Goal: Task Accomplishment & Management: Complete application form

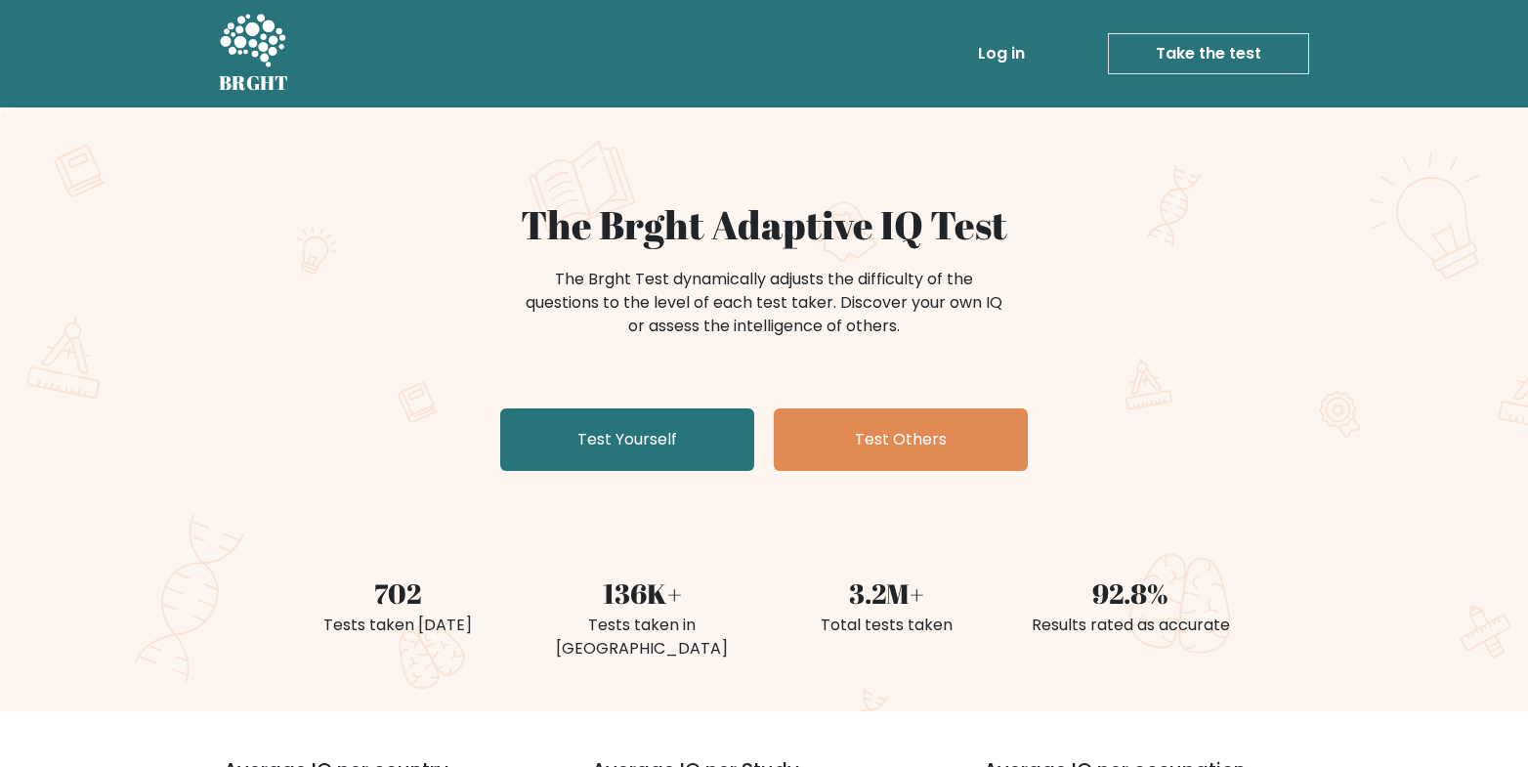
click at [1241, 68] on link "Take the test" at bounding box center [1208, 53] width 201 height 41
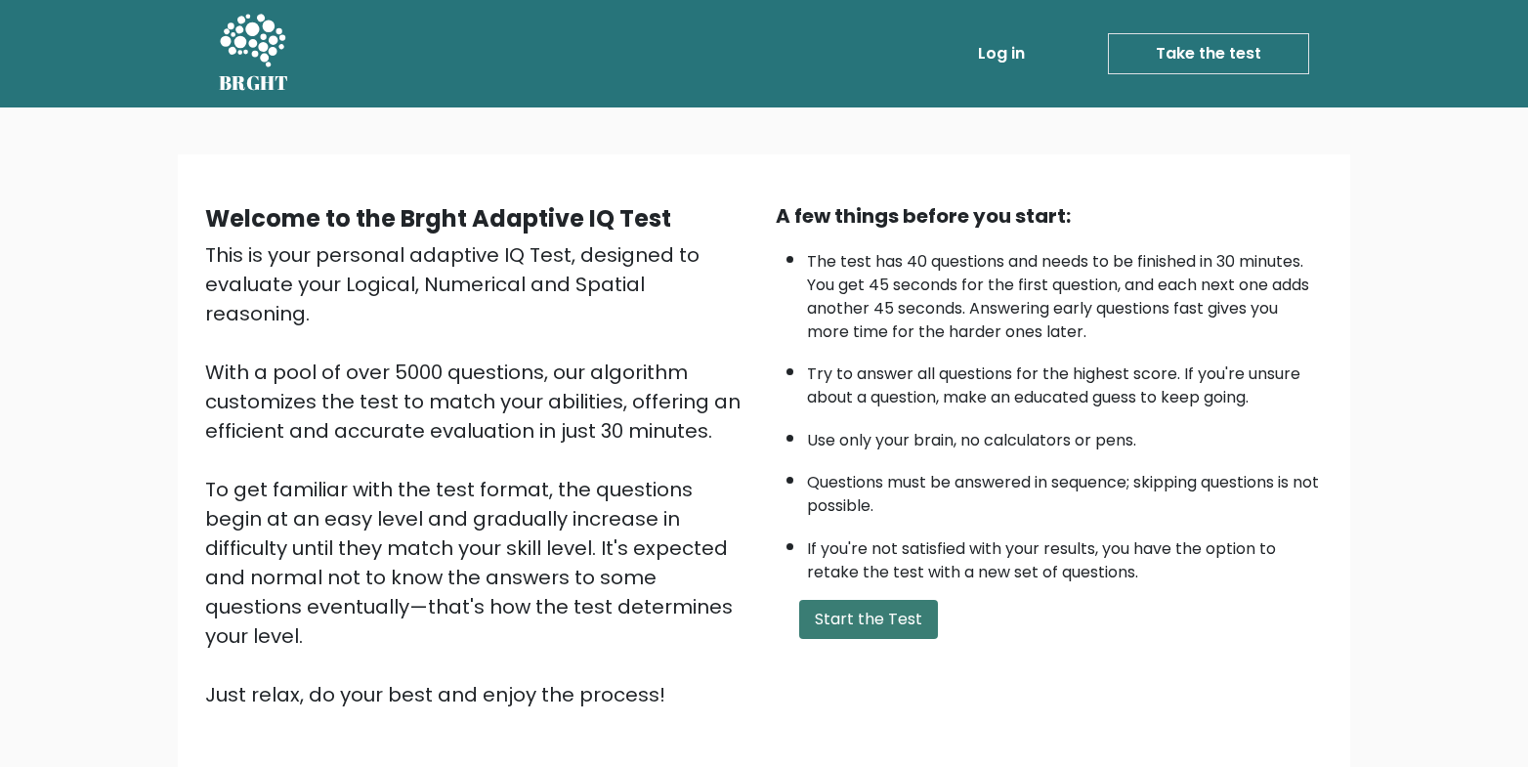
click at [912, 620] on button "Start the Test" at bounding box center [868, 619] width 139 height 39
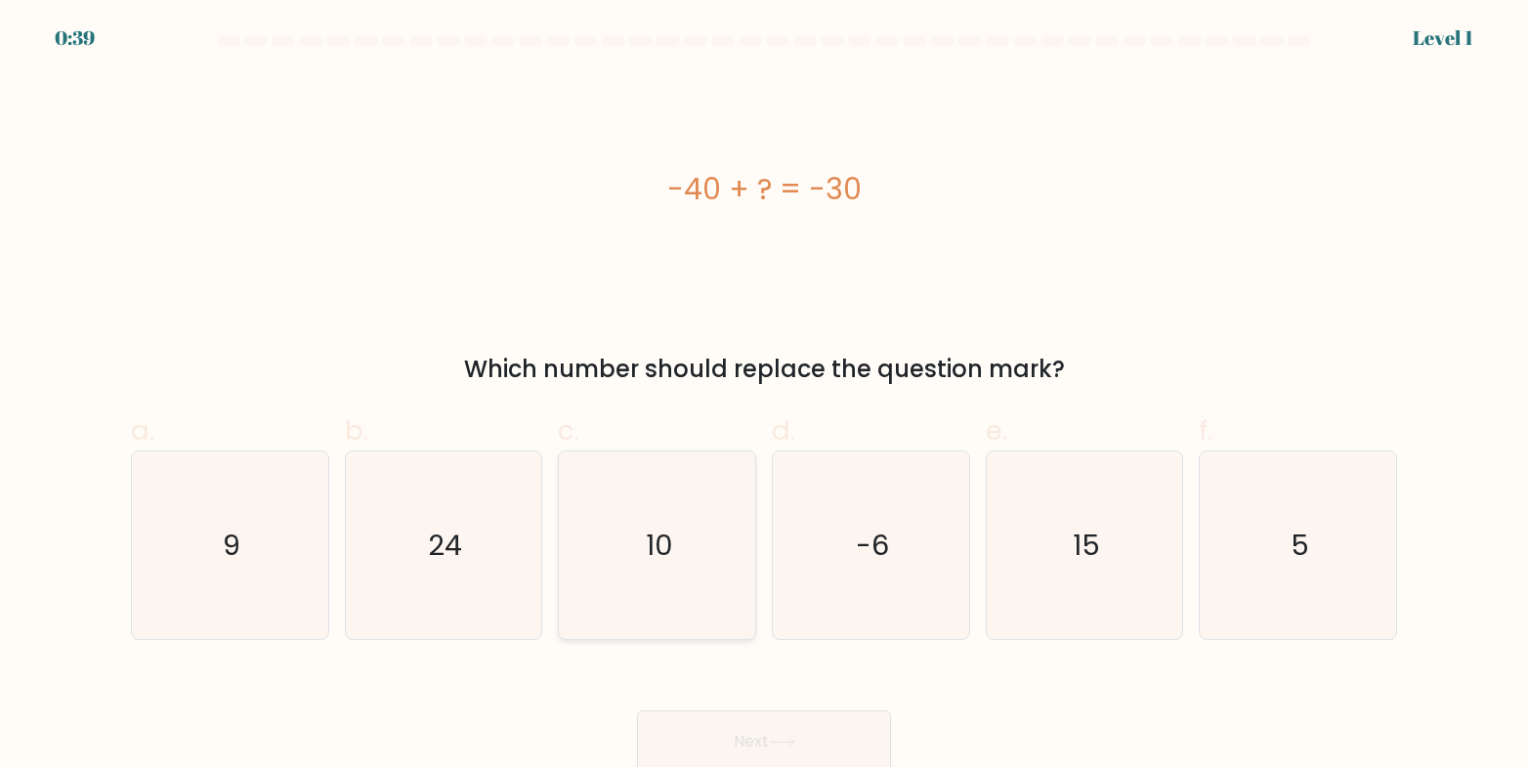
click at [656, 546] on text "10" at bounding box center [659, 545] width 26 height 39
click at [764, 397] on input "c. 10" at bounding box center [764, 390] width 1 height 13
radio input "true"
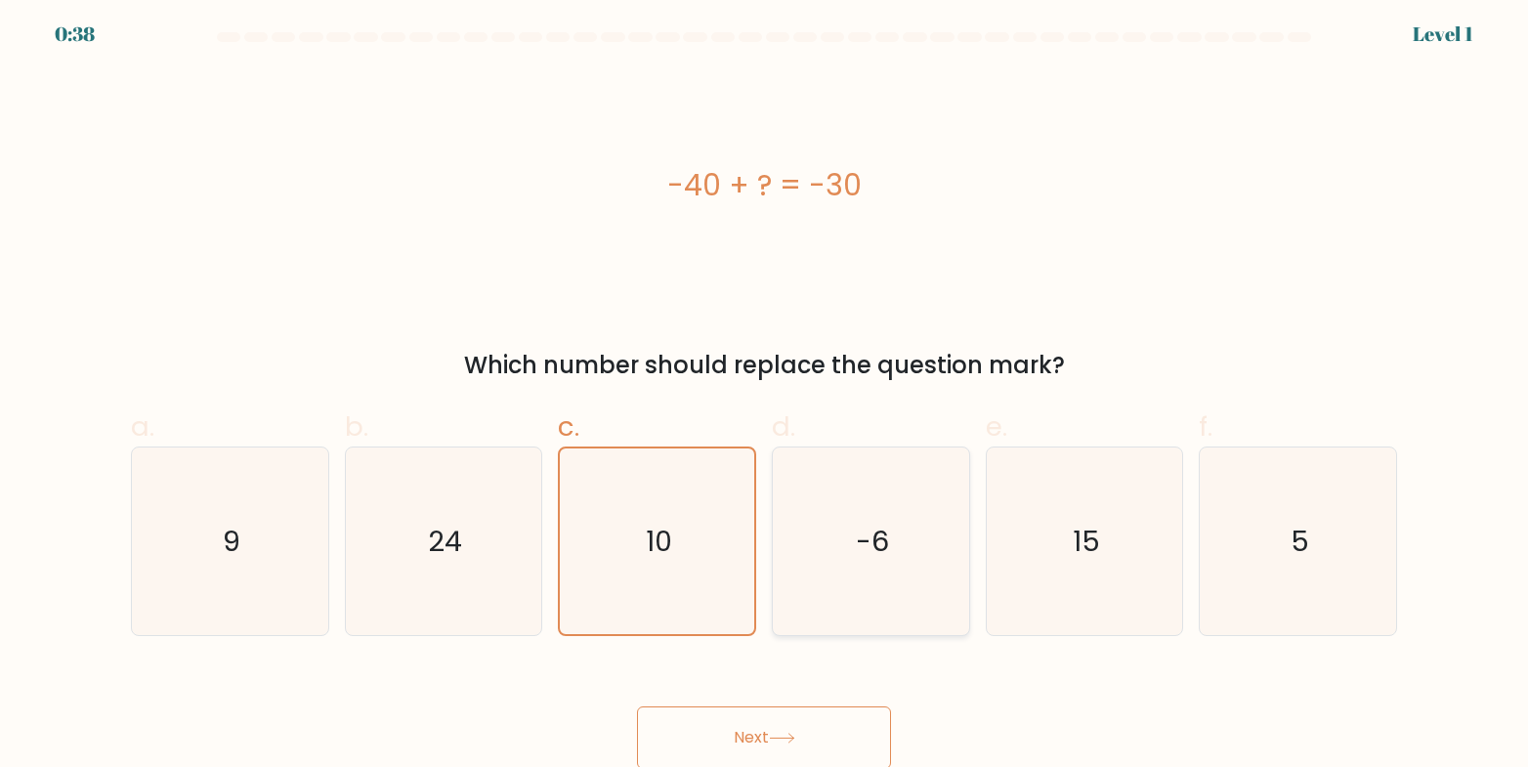
scroll to position [7, 0]
click at [769, 723] on button "Next" at bounding box center [764, 736] width 254 height 63
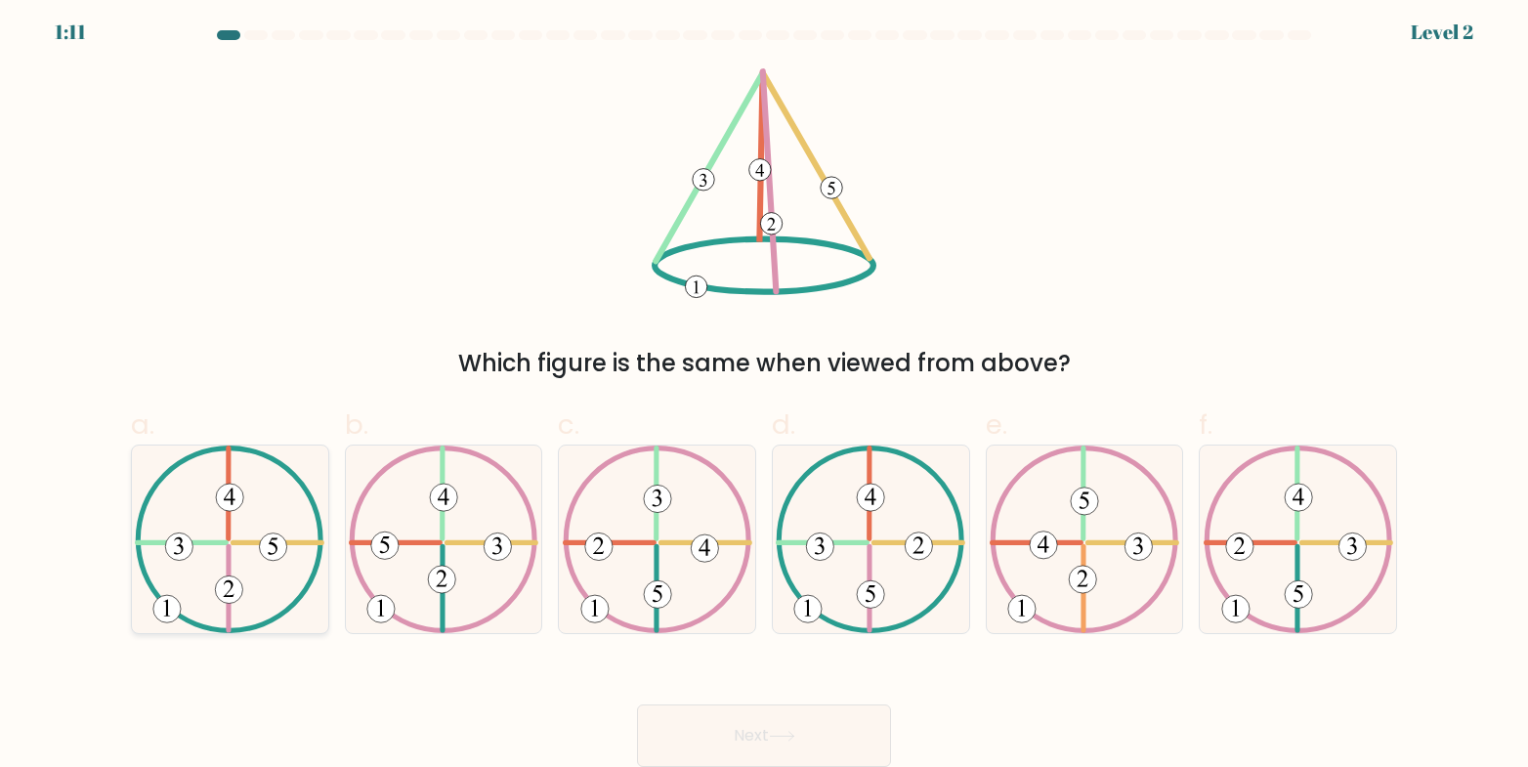
click at [287, 535] on icon at bounding box center [230, 540] width 190 height 188
click at [764, 391] on input "a." at bounding box center [764, 384] width 1 height 13
radio input "true"
click at [713, 734] on button "Next" at bounding box center [764, 736] width 254 height 63
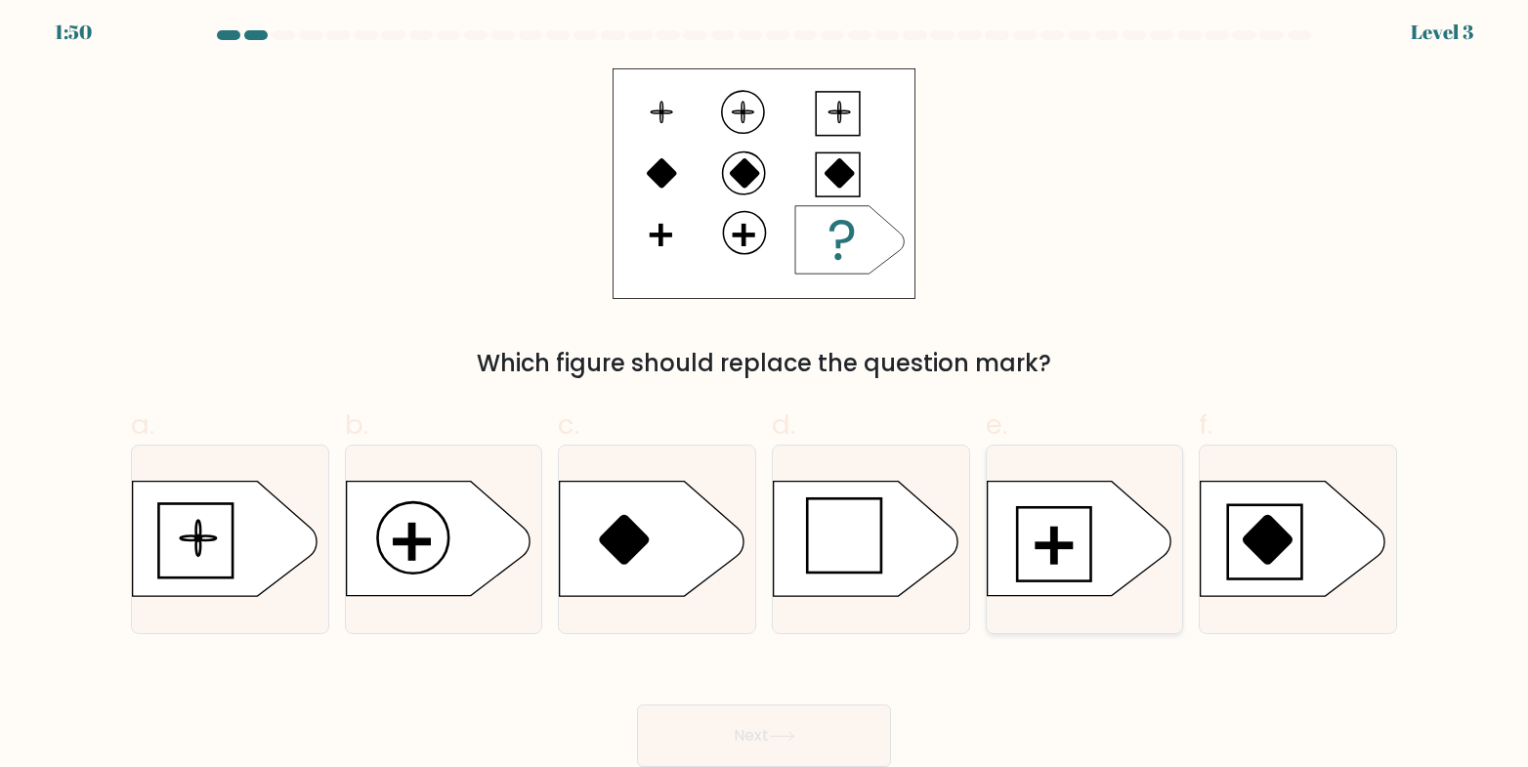
click at [1017, 576] on rect at bounding box center [1054, 545] width 74 height 74
click at [765, 391] on input "e." at bounding box center [764, 384] width 1 height 13
radio input "true"
click at [717, 731] on button "Next" at bounding box center [764, 736] width 254 height 63
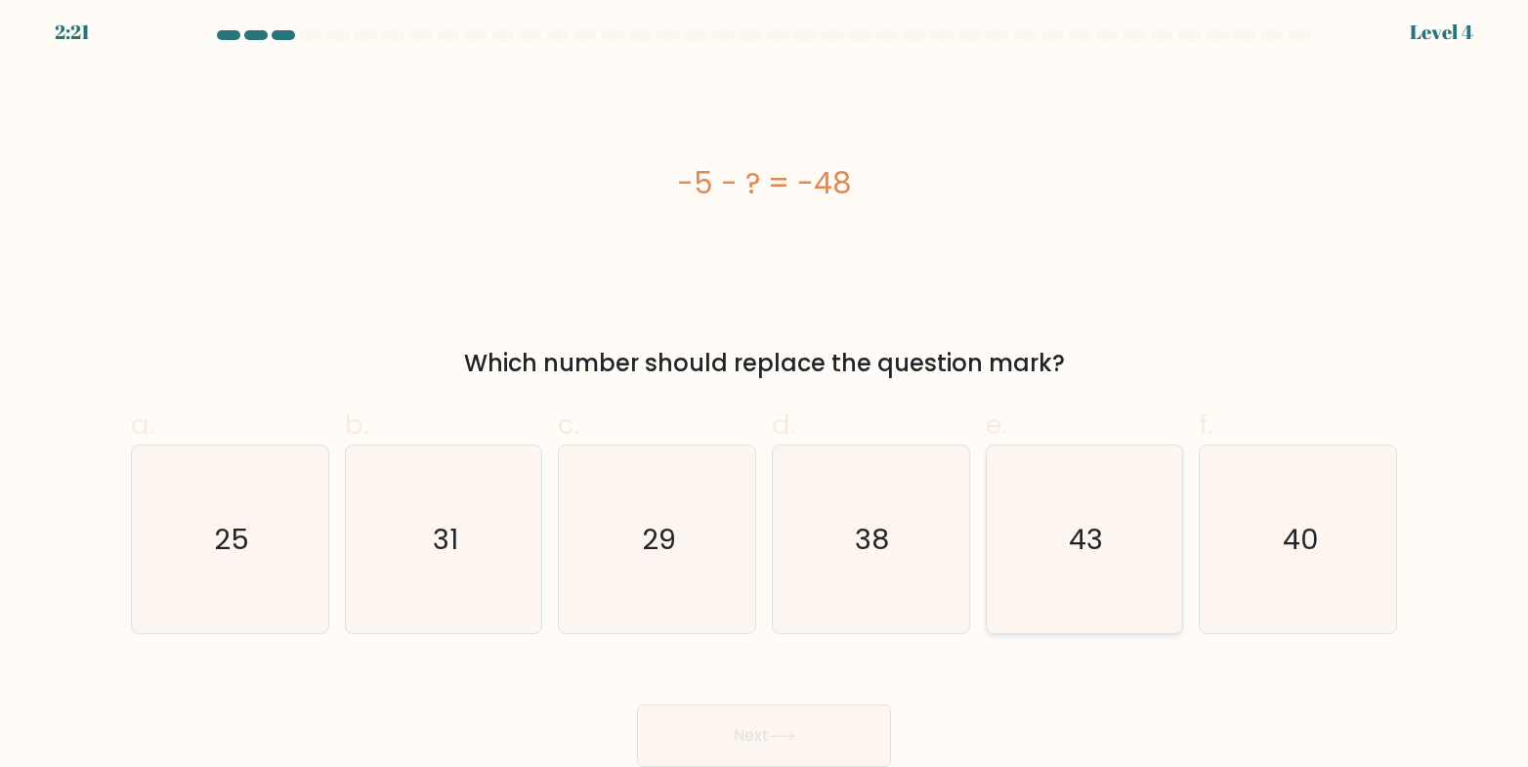
click at [1070, 563] on icon "43" at bounding box center [1085, 540] width 188 height 188
click at [765, 391] on input "e. 43" at bounding box center [764, 384] width 1 height 13
radio input "true"
click at [769, 723] on button "Next" at bounding box center [764, 736] width 254 height 63
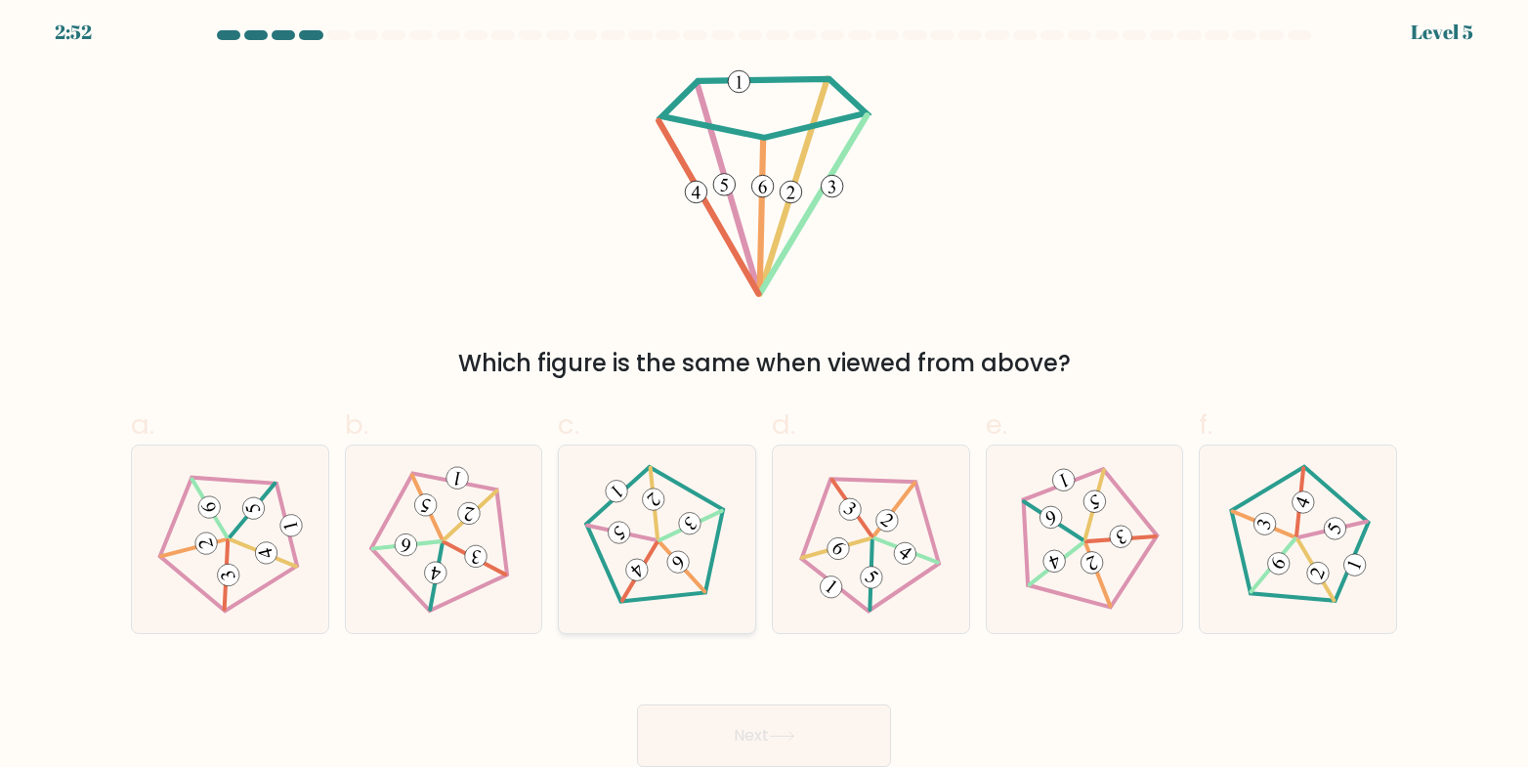
click at [637, 567] on icon at bounding box center [638, 571] width 16 height 16
click at [764, 391] on input "c." at bounding box center [764, 384] width 1 height 13
radio input "true"
click at [822, 735] on button "Next" at bounding box center [764, 736] width 254 height 63
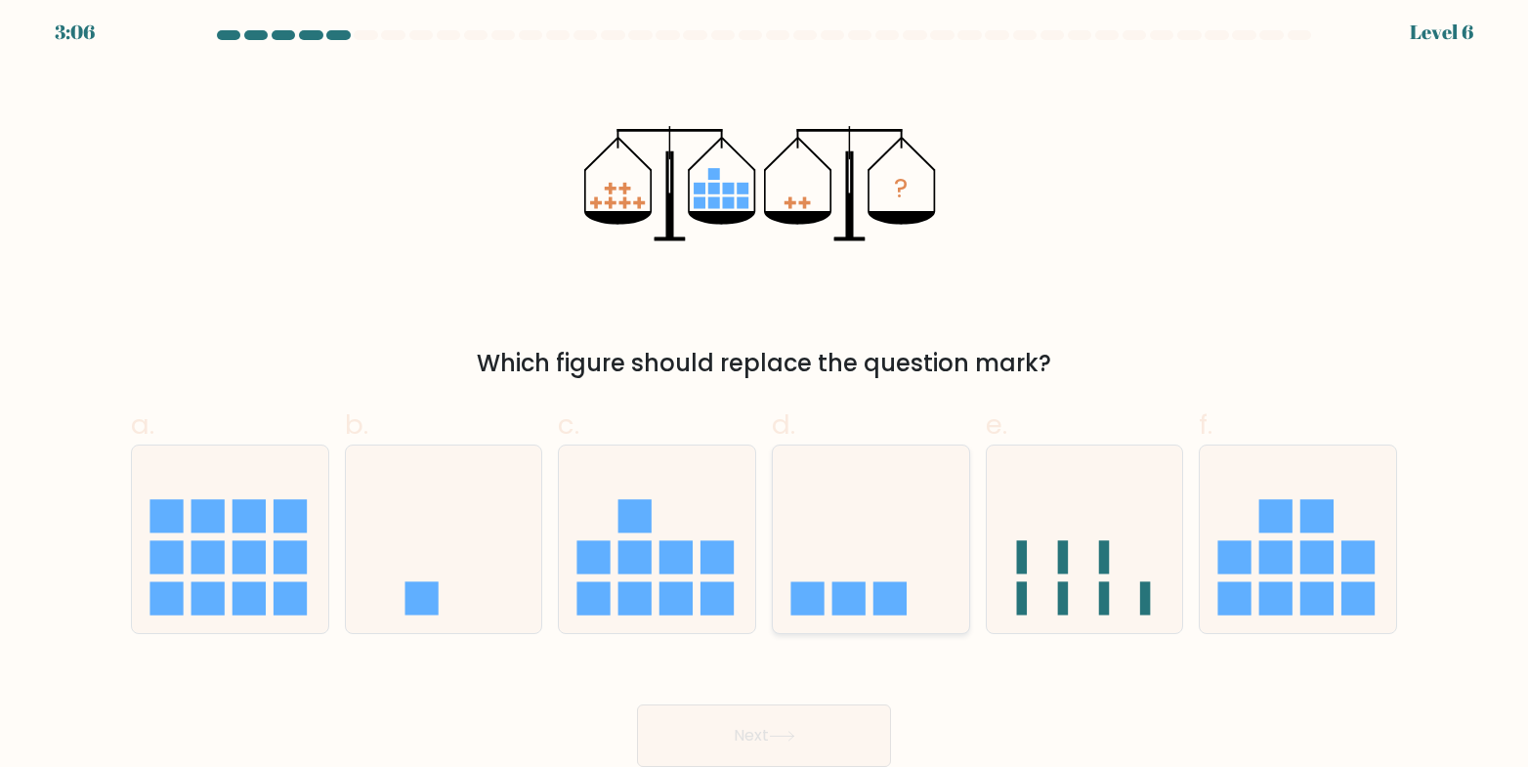
click at [902, 535] on icon at bounding box center [871, 539] width 196 height 162
click at [765, 391] on input "d." at bounding box center [764, 384] width 1 height 13
radio input "true"
click at [709, 531] on icon at bounding box center [657, 539] width 196 height 162
click at [764, 391] on input "c." at bounding box center [764, 384] width 1 height 13
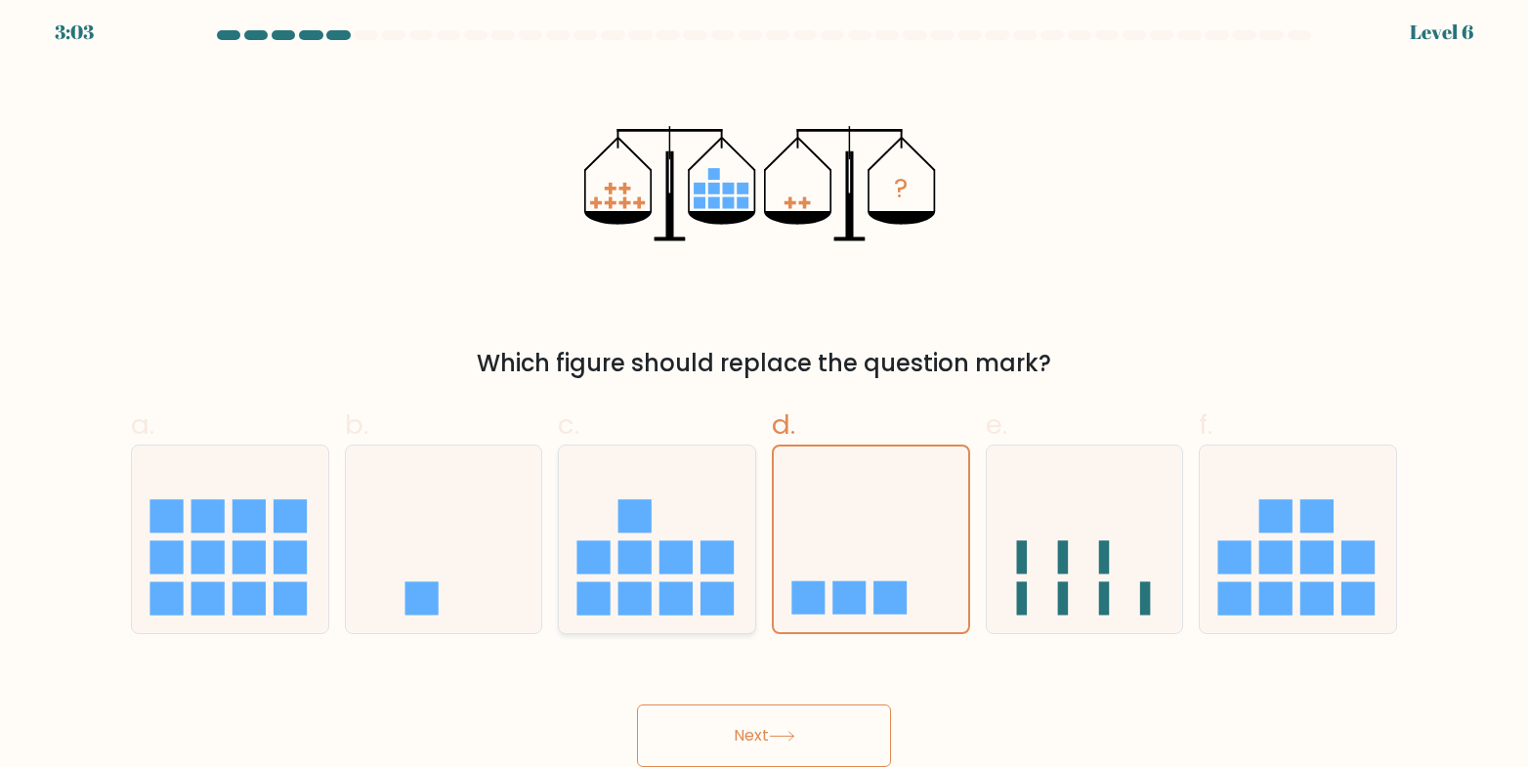
radio input "true"
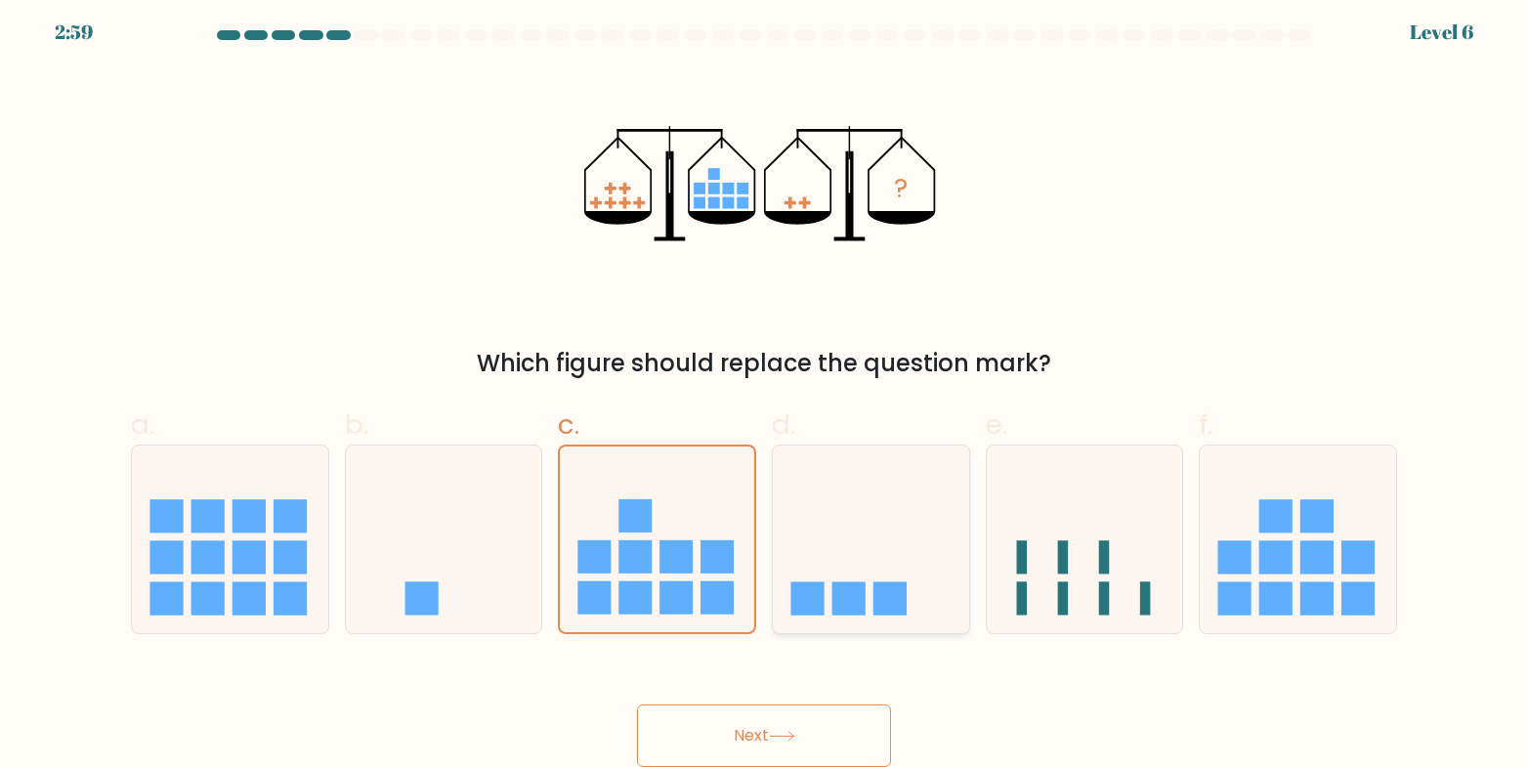
click at [850, 519] on icon at bounding box center [871, 539] width 196 height 162
click at [765, 391] on input "d." at bounding box center [764, 384] width 1 height 13
radio input "true"
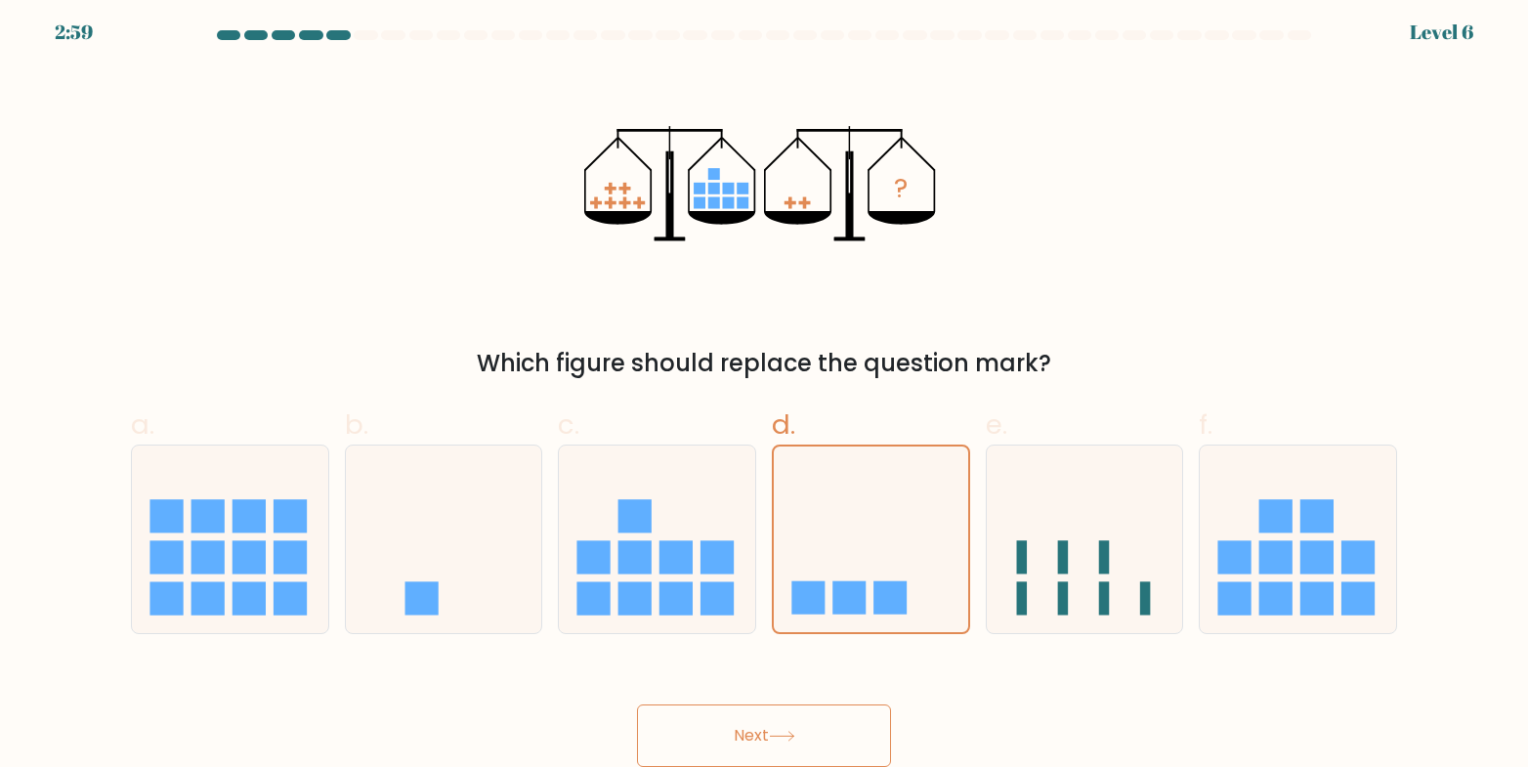
click at [777, 717] on button "Next" at bounding box center [764, 736] width 254 height 63
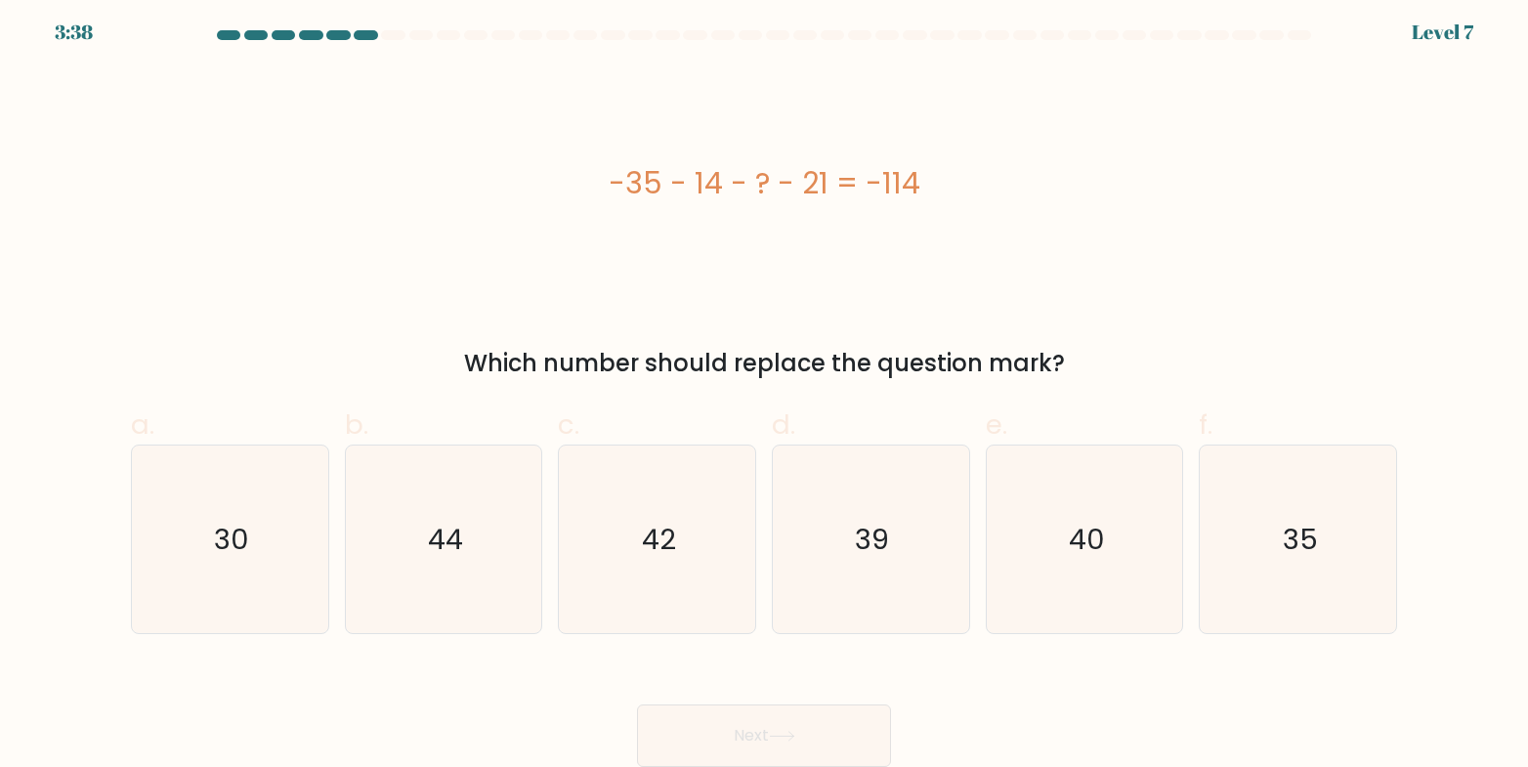
drag, startPoint x: 957, startPoint y: 183, endPoint x: 593, endPoint y: 169, distance: 363.8
click at [593, 169] on div "-35 - 14 - ? - 21 = -114" at bounding box center [764, 183] width 1266 height 44
copy div "-35 - 14 - ? - 21 = -114"
click at [871, 296] on div "-35 - 14 - ? - 21 = -114" at bounding box center [764, 183] width 1266 height 231
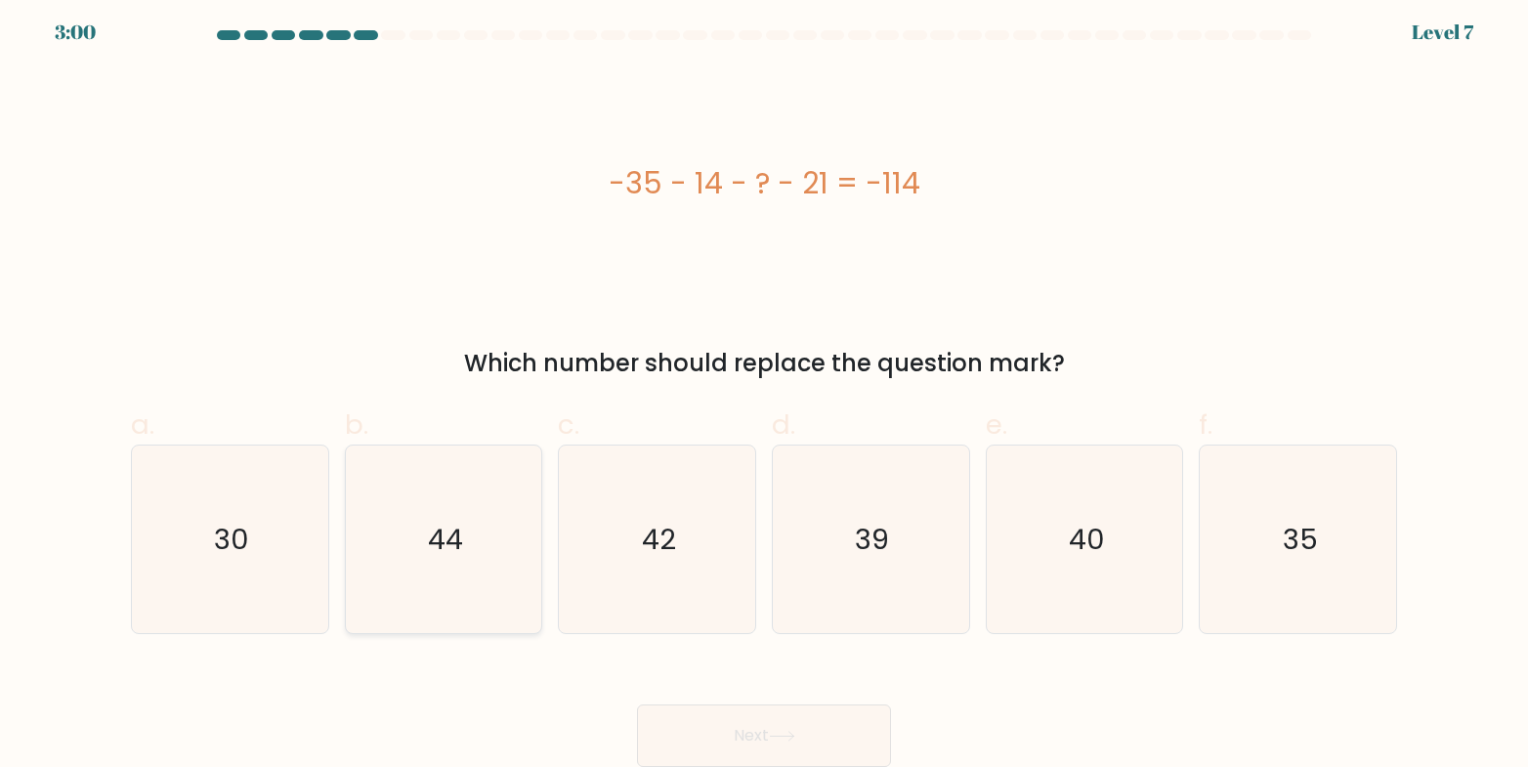
click at [429, 526] on text "44" at bounding box center [445, 539] width 35 height 39
click at [764, 391] on input "b. 44" at bounding box center [764, 384] width 1 height 13
radio input "true"
click at [749, 727] on button "Next" at bounding box center [764, 736] width 254 height 63
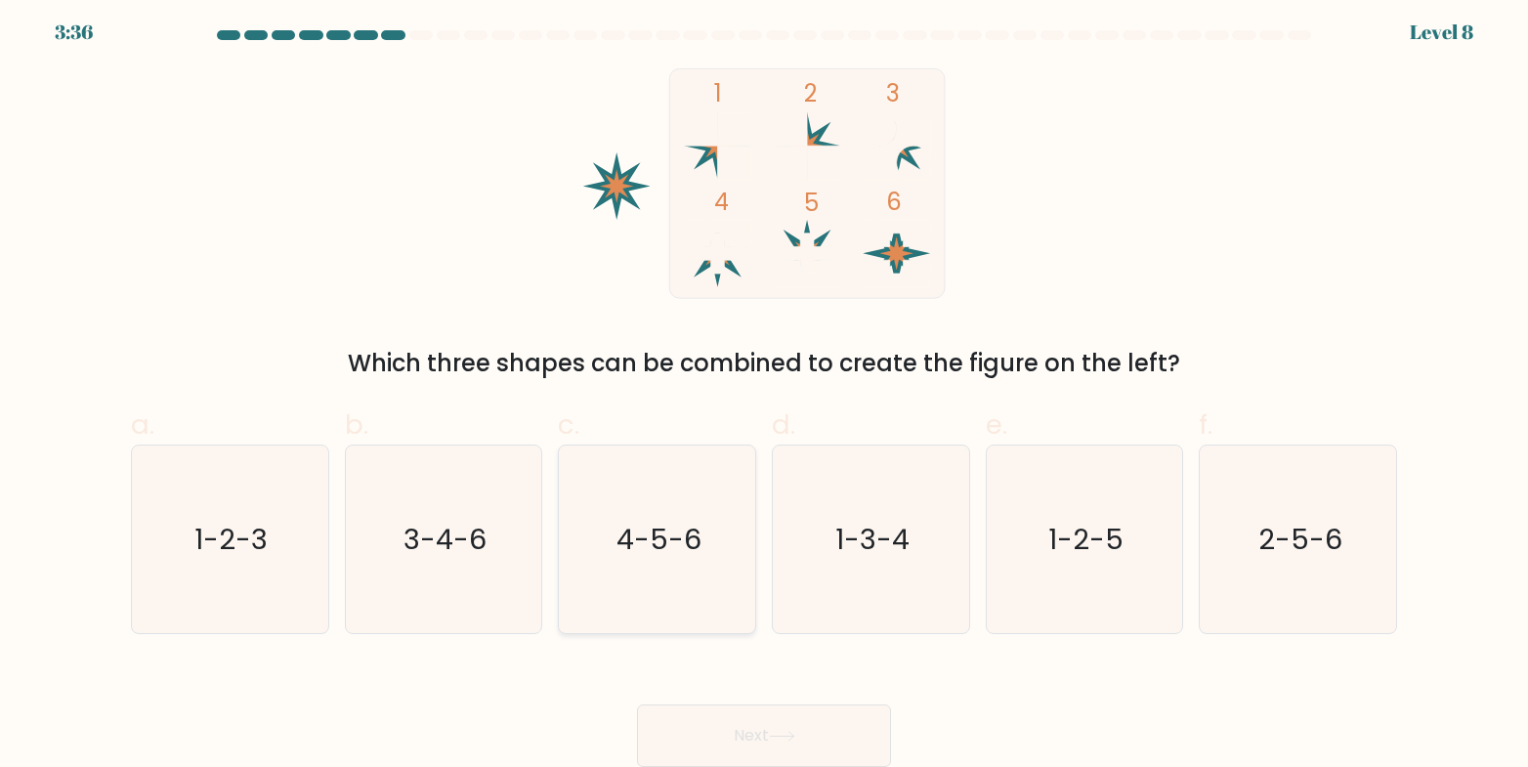
click at [704, 568] on icon "4-5-6" at bounding box center [658, 540] width 188 height 188
click at [764, 391] on input "c. 4-5-6" at bounding box center [764, 384] width 1 height 13
radio input "true"
click at [730, 711] on button "Next" at bounding box center [764, 736] width 254 height 63
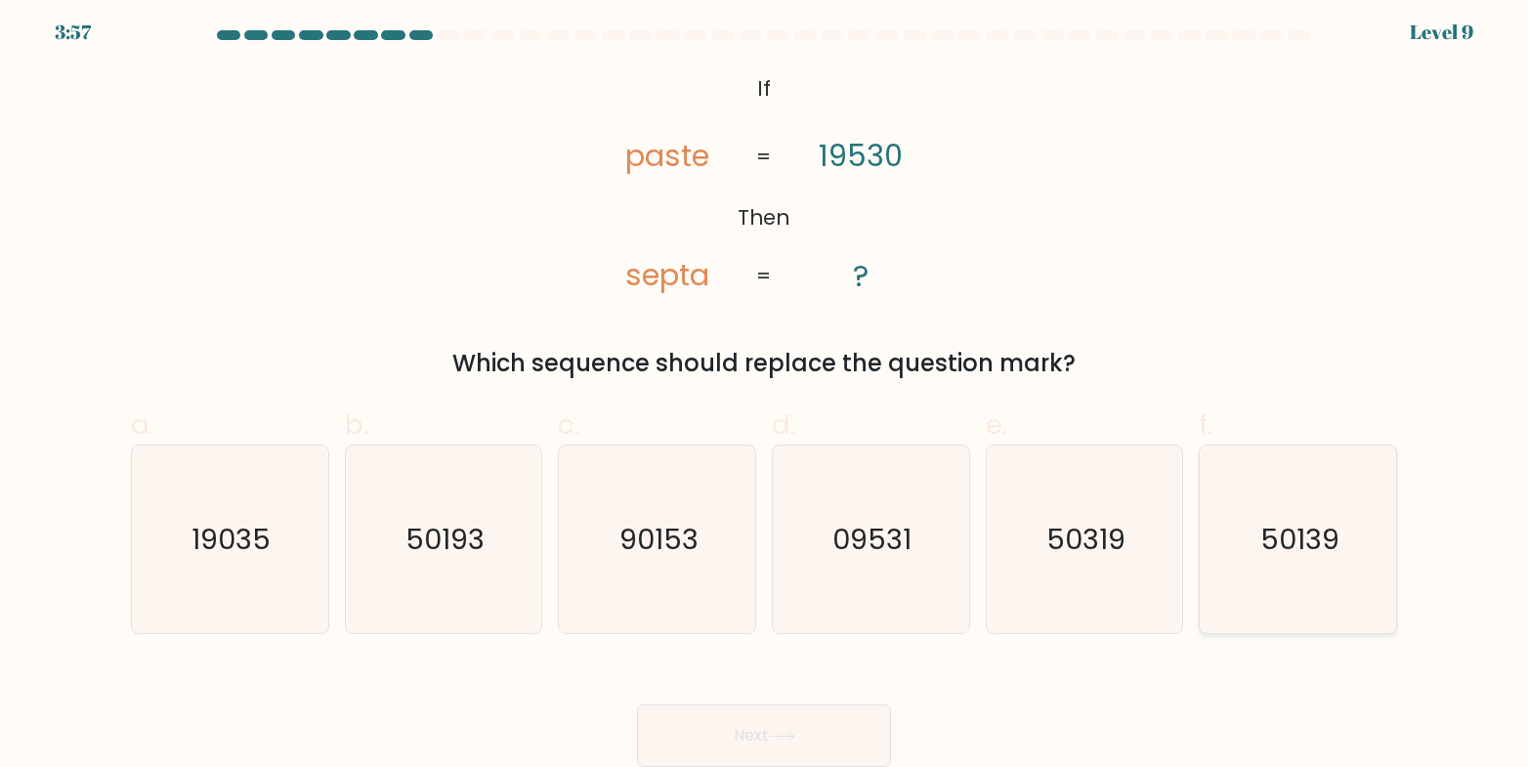
click at [1303, 559] on icon "50139" at bounding box center [1299, 540] width 188 height 188
click at [765, 391] on input "f. 50139" at bounding box center [764, 384] width 1 height 13
radio input "true"
click at [771, 745] on button "Next" at bounding box center [764, 736] width 254 height 63
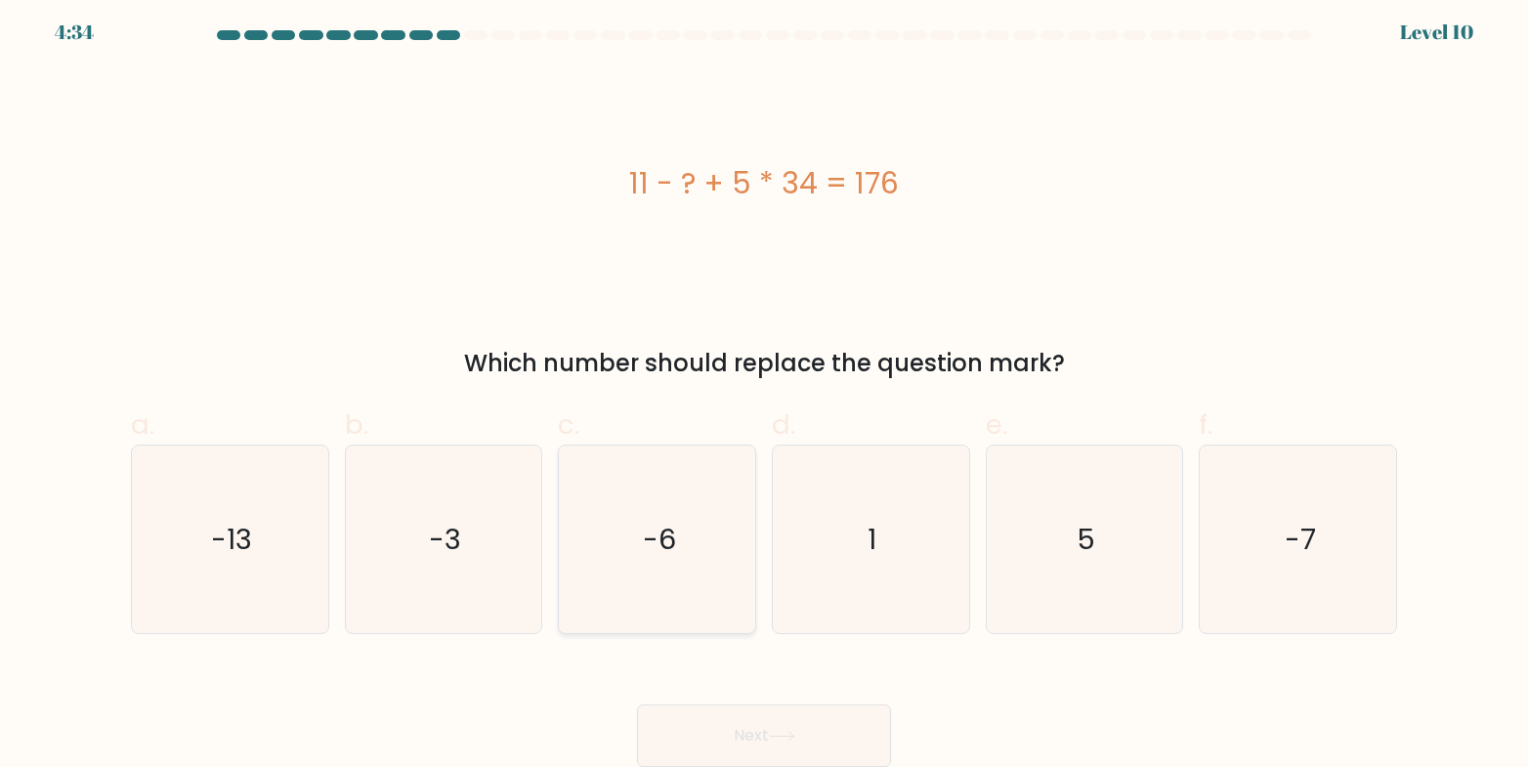
click at [654, 599] on icon "-6" at bounding box center [658, 540] width 188 height 188
click at [764, 391] on input "c. -6" at bounding box center [764, 384] width 1 height 13
radio input "true"
click at [747, 697] on div "Next" at bounding box center [764, 712] width 1290 height 109
click at [752, 718] on button "Next" at bounding box center [764, 736] width 254 height 63
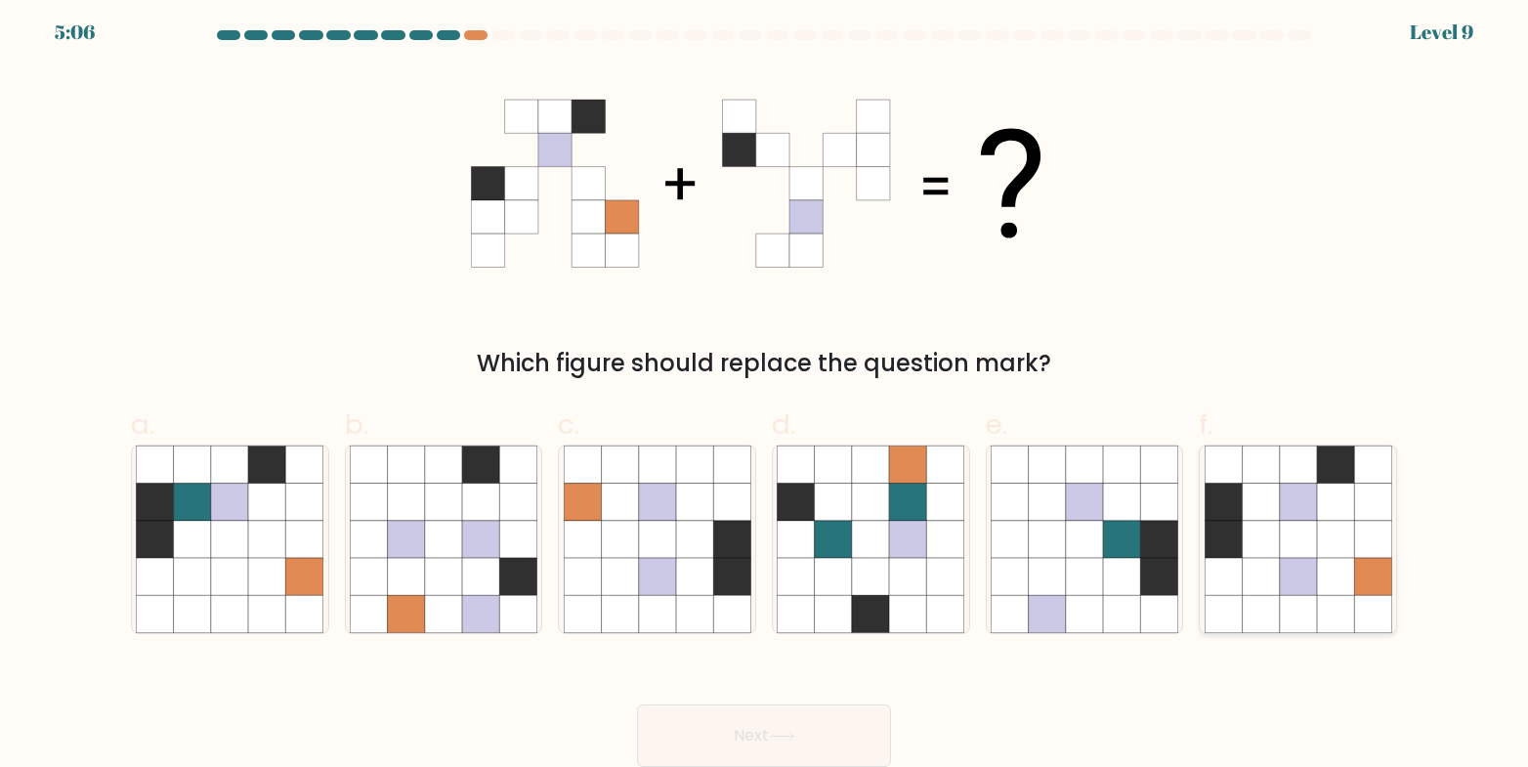
click at [1359, 579] on icon at bounding box center [1372, 576] width 37 height 37
click at [765, 391] on input "f." at bounding box center [764, 384] width 1 height 13
radio input "true"
click at [831, 732] on button "Next" at bounding box center [764, 736] width 254 height 63
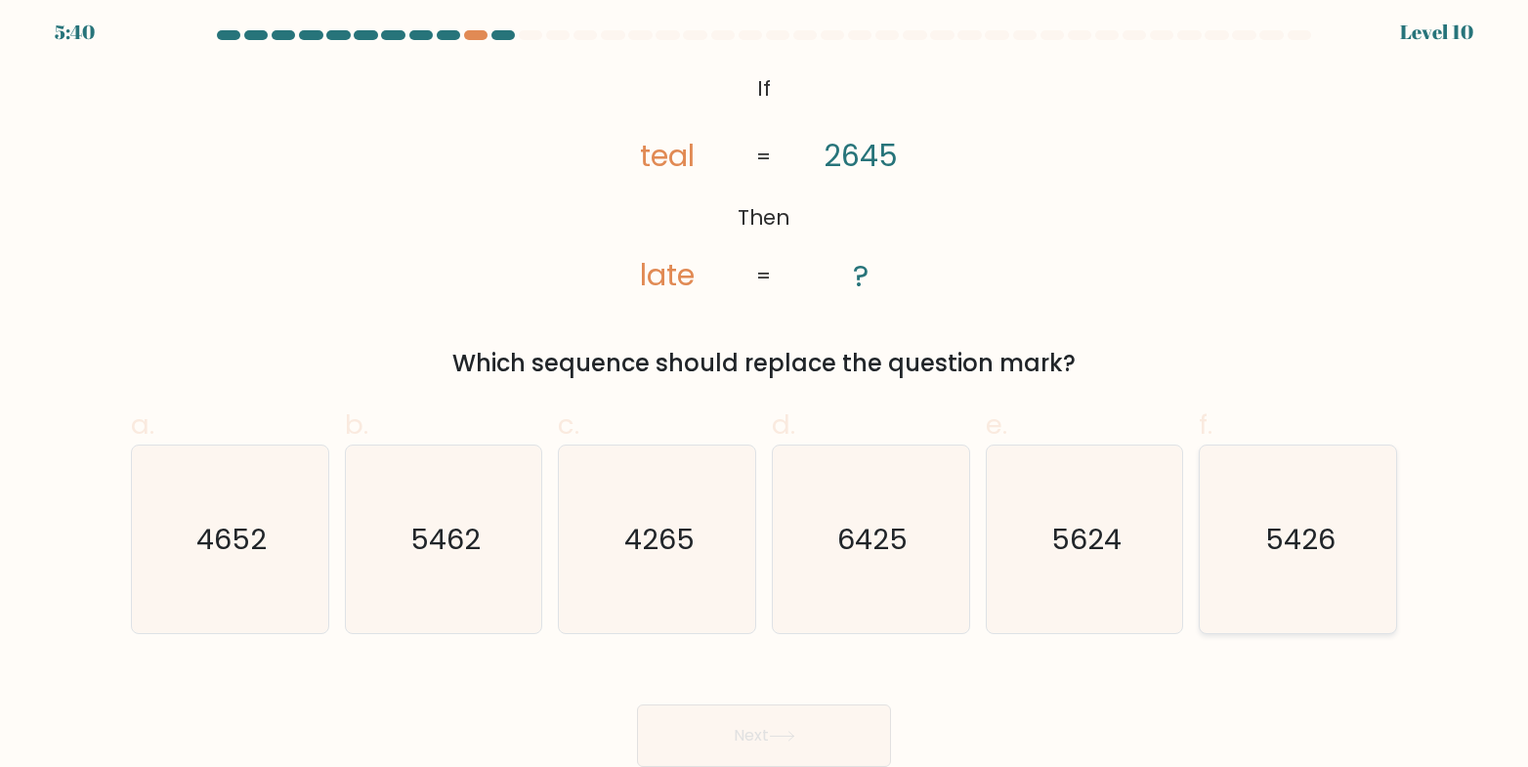
click at [1252, 574] on icon "5426" at bounding box center [1299, 540] width 188 height 188
click at [765, 391] on input "f. 5426" at bounding box center [764, 384] width 1 height 13
radio input "true"
click at [767, 735] on button "Next" at bounding box center [764, 736] width 254 height 63
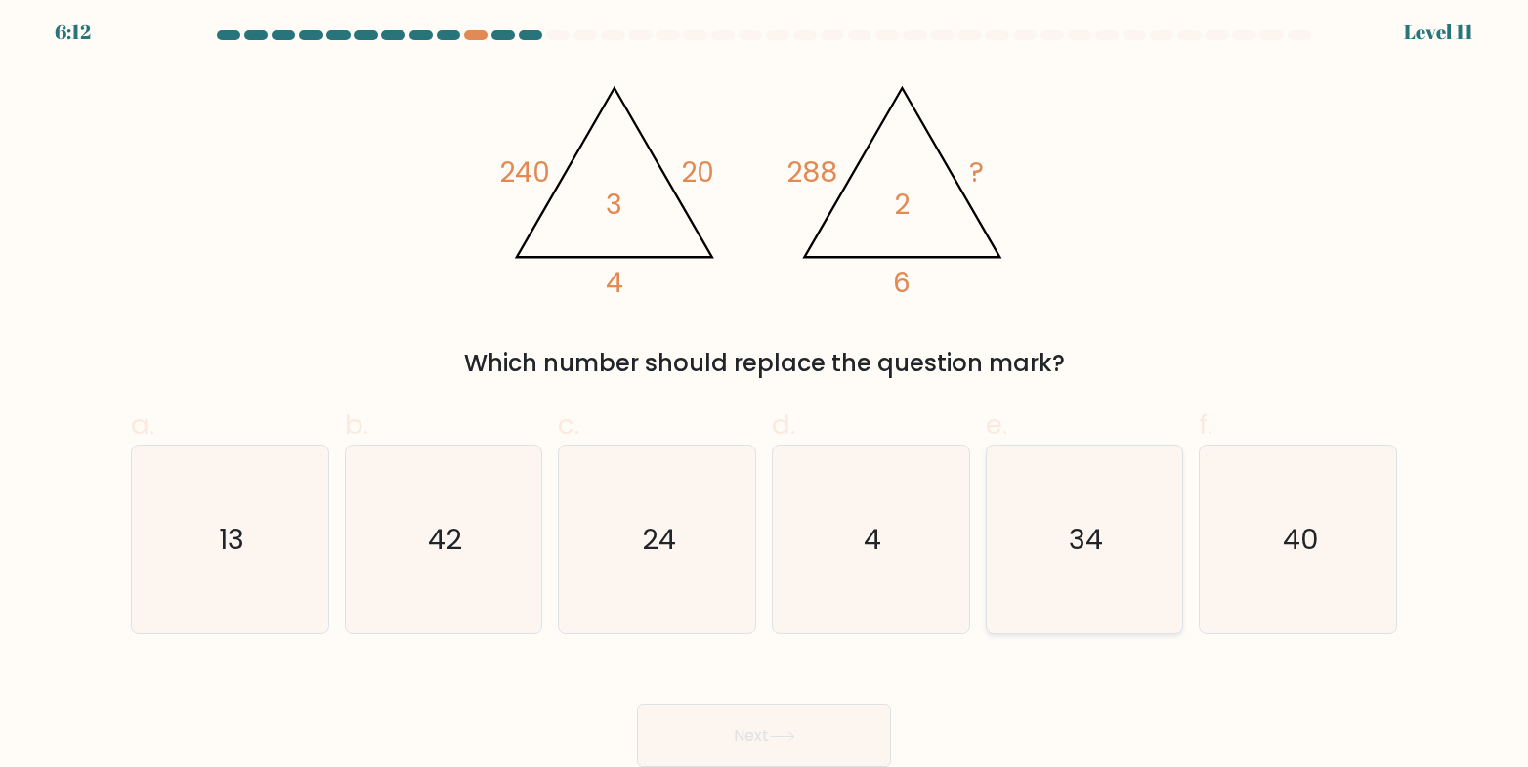
click at [1092, 579] on icon "34" at bounding box center [1085, 540] width 188 height 188
click at [765, 391] on input "e. 34" at bounding box center [764, 384] width 1 height 13
radio input "true"
click at [771, 722] on button "Next" at bounding box center [764, 736] width 254 height 63
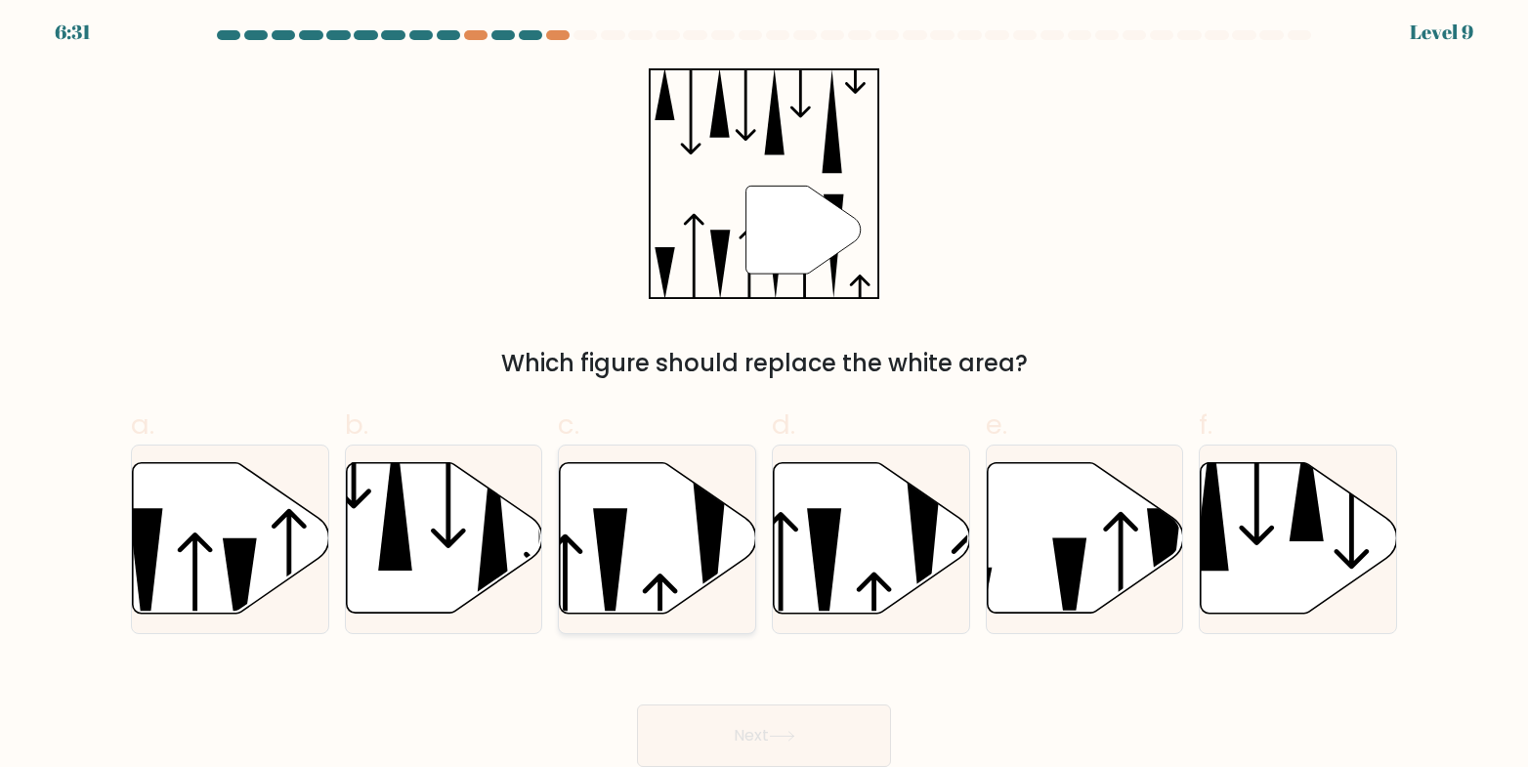
click at [679, 575] on icon at bounding box center [658, 538] width 196 height 150
click at [764, 391] on input "c." at bounding box center [764, 384] width 1 height 13
radio input "true"
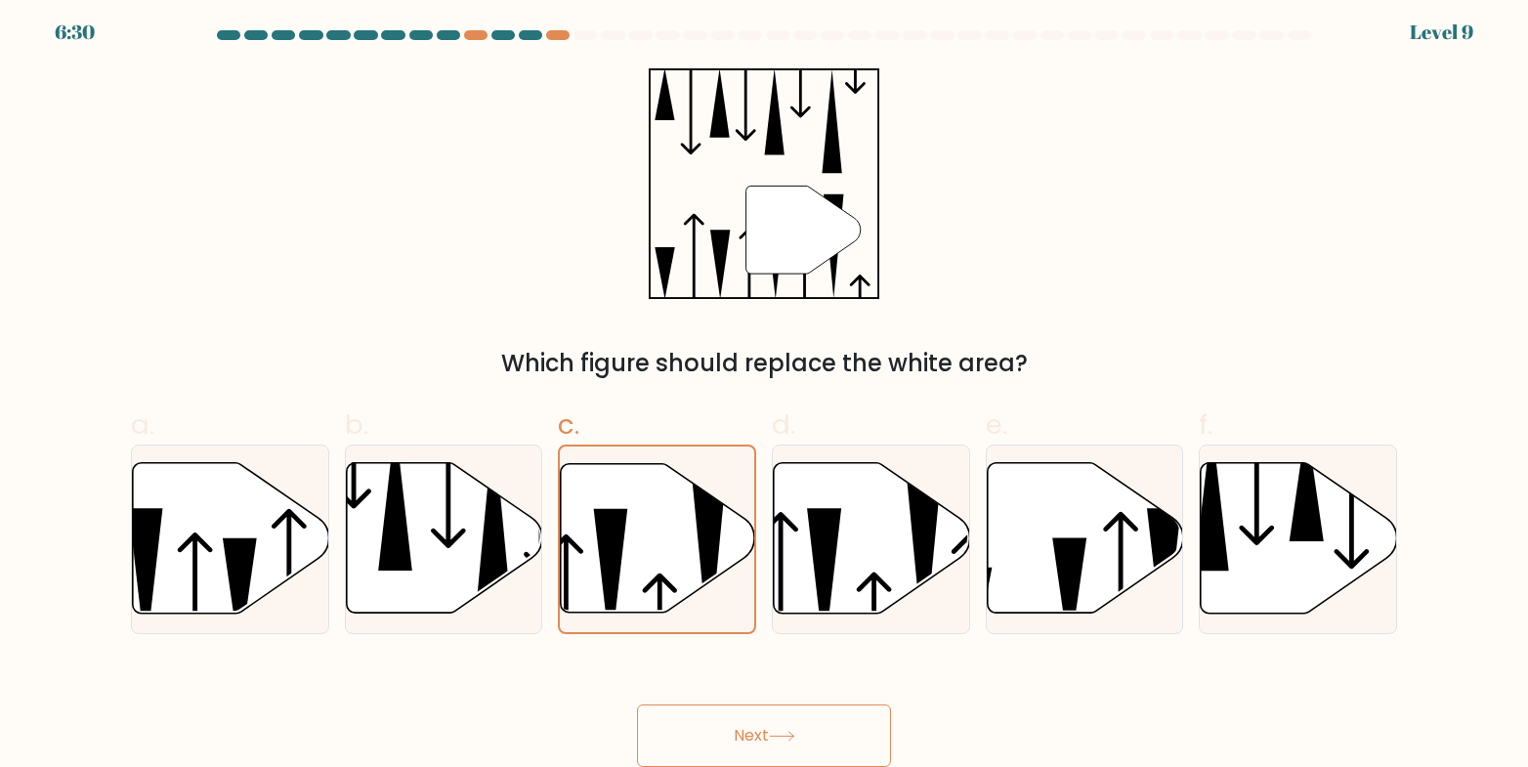
click at [748, 728] on button "Next" at bounding box center [764, 736] width 254 height 63
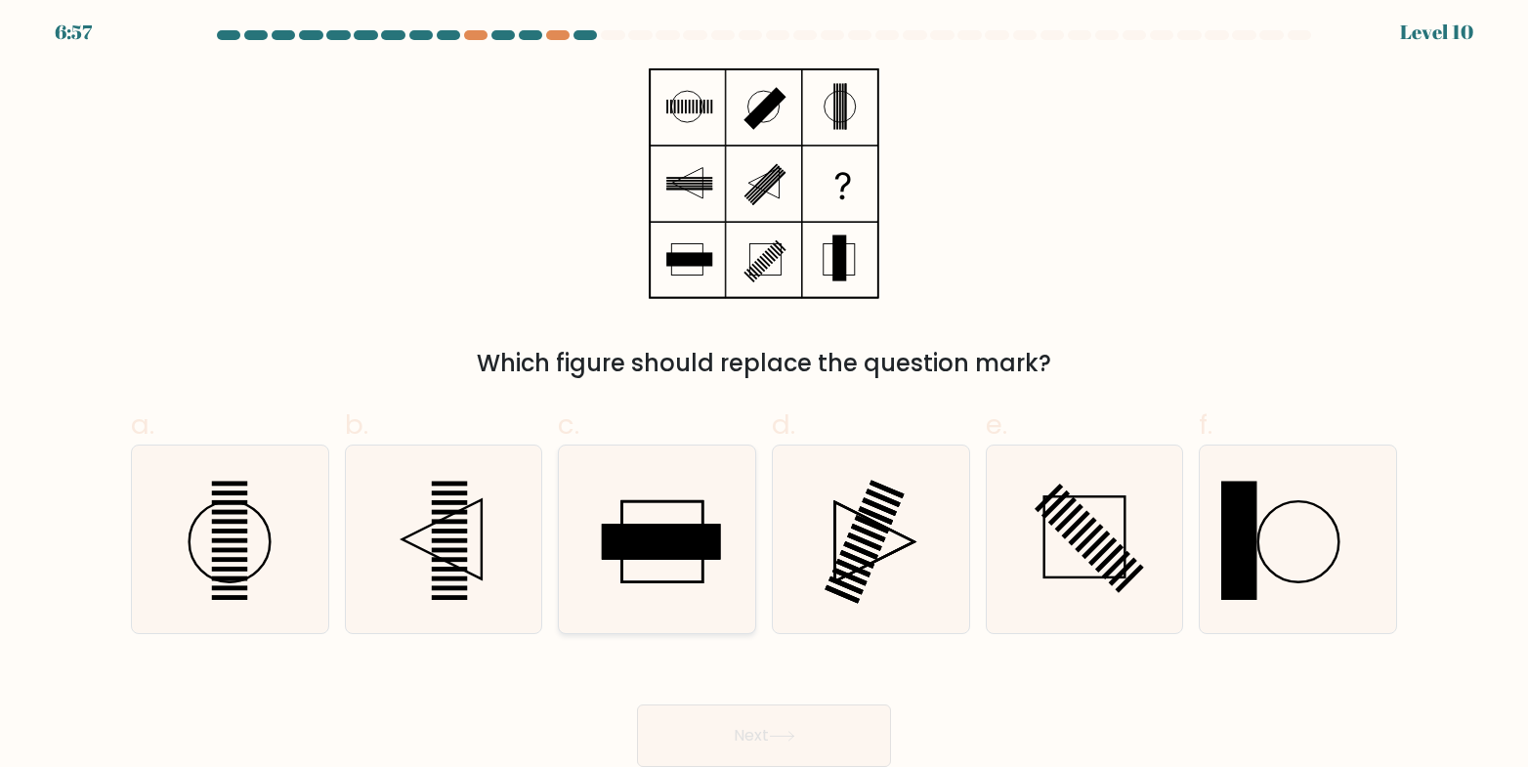
click at [660, 509] on icon at bounding box center [658, 540] width 188 height 188
click at [764, 391] on input "c." at bounding box center [764, 384] width 1 height 13
radio input "true"
click at [766, 734] on button "Next" at bounding box center [764, 736] width 254 height 63
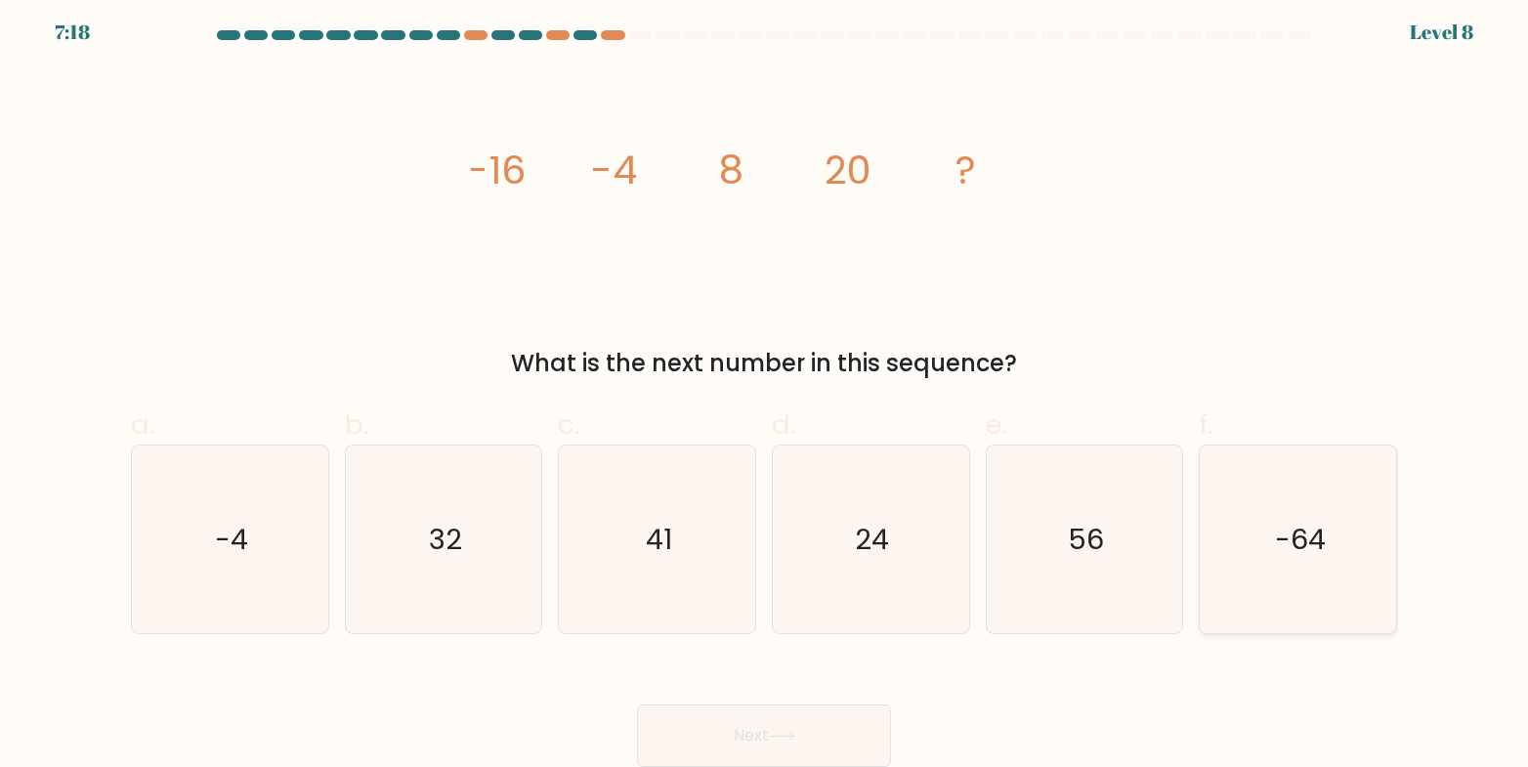
click at [1275, 558] on text "-64" at bounding box center [1300, 539] width 51 height 39
click at [765, 391] on input "f. -64" at bounding box center [764, 384] width 1 height 13
radio input "true"
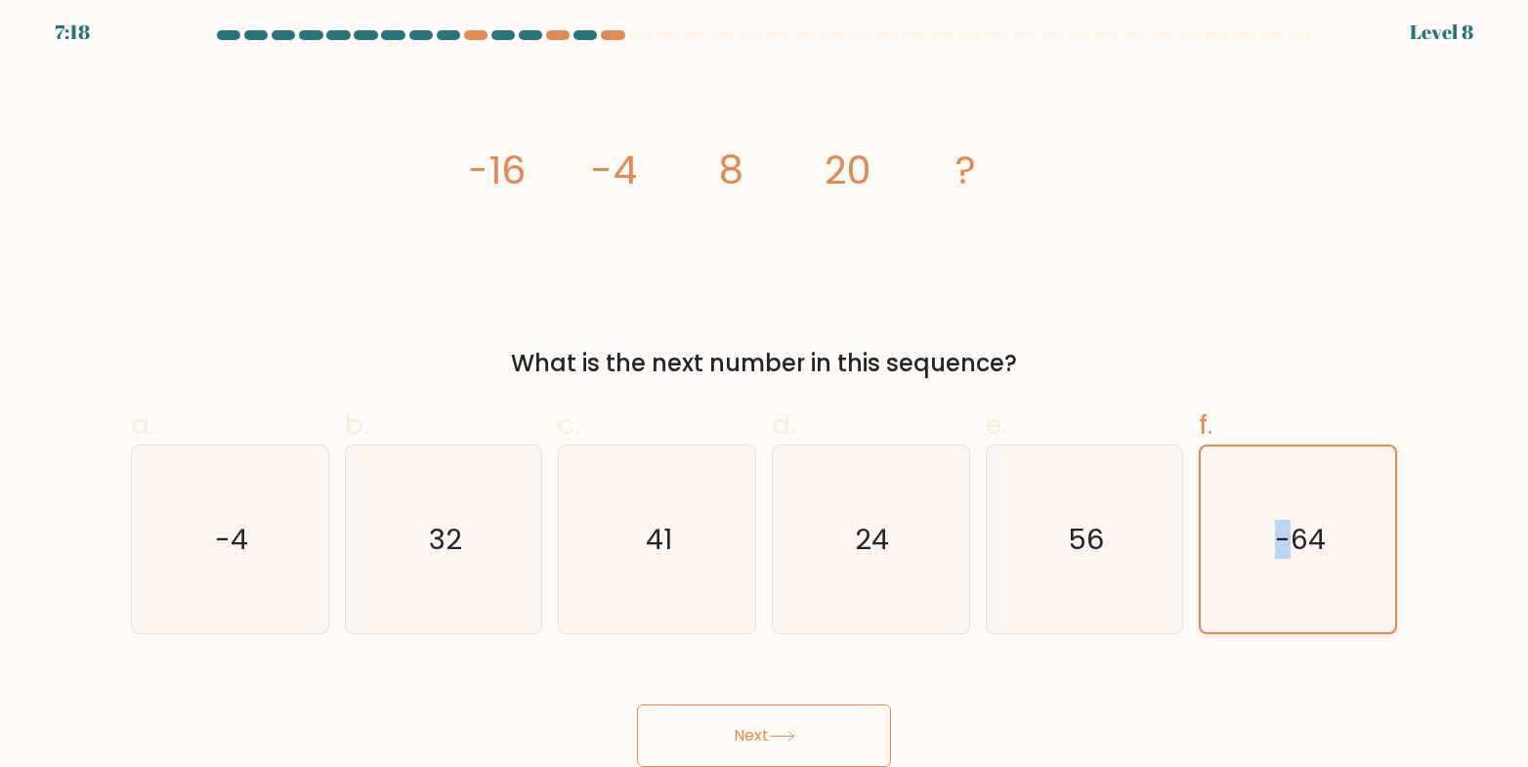
click at [1273, 558] on icon "-64" at bounding box center [1299, 540] width 186 height 186
click at [765, 391] on input "f. -64" at bounding box center [764, 384] width 1 height 13
click at [1314, 560] on icon "-64" at bounding box center [1299, 540] width 186 height 186
click at [765, 391] on input "f. -64" at bounding box center [764, 384] width 1 height 13
click at [1060, 567] on icon "56" at bounding box center [1085, 540] width 188 height 188
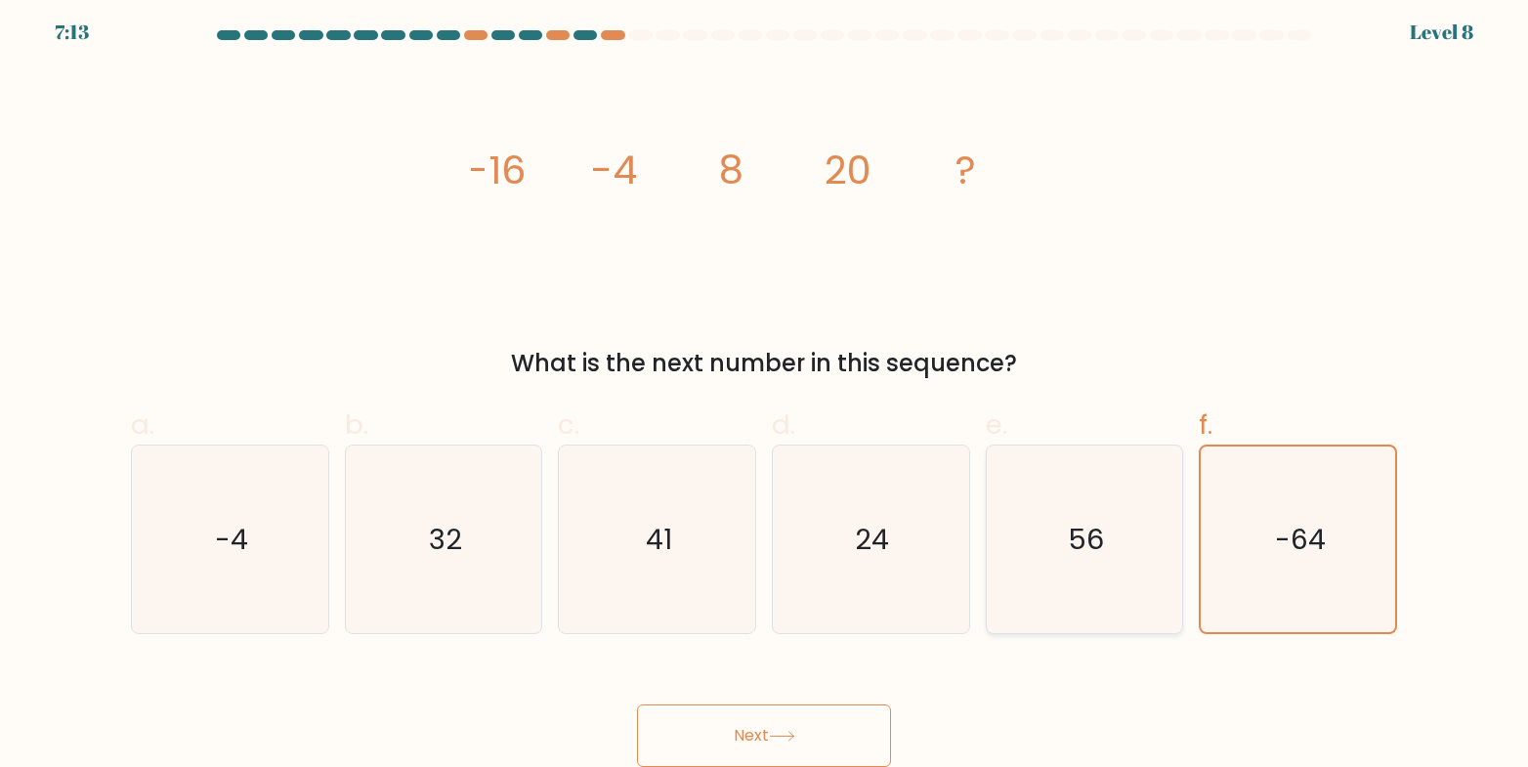
click at [765, 391] on input "e. 56" at bounding box center [764, 384] width 1 height 13
radio input "true"
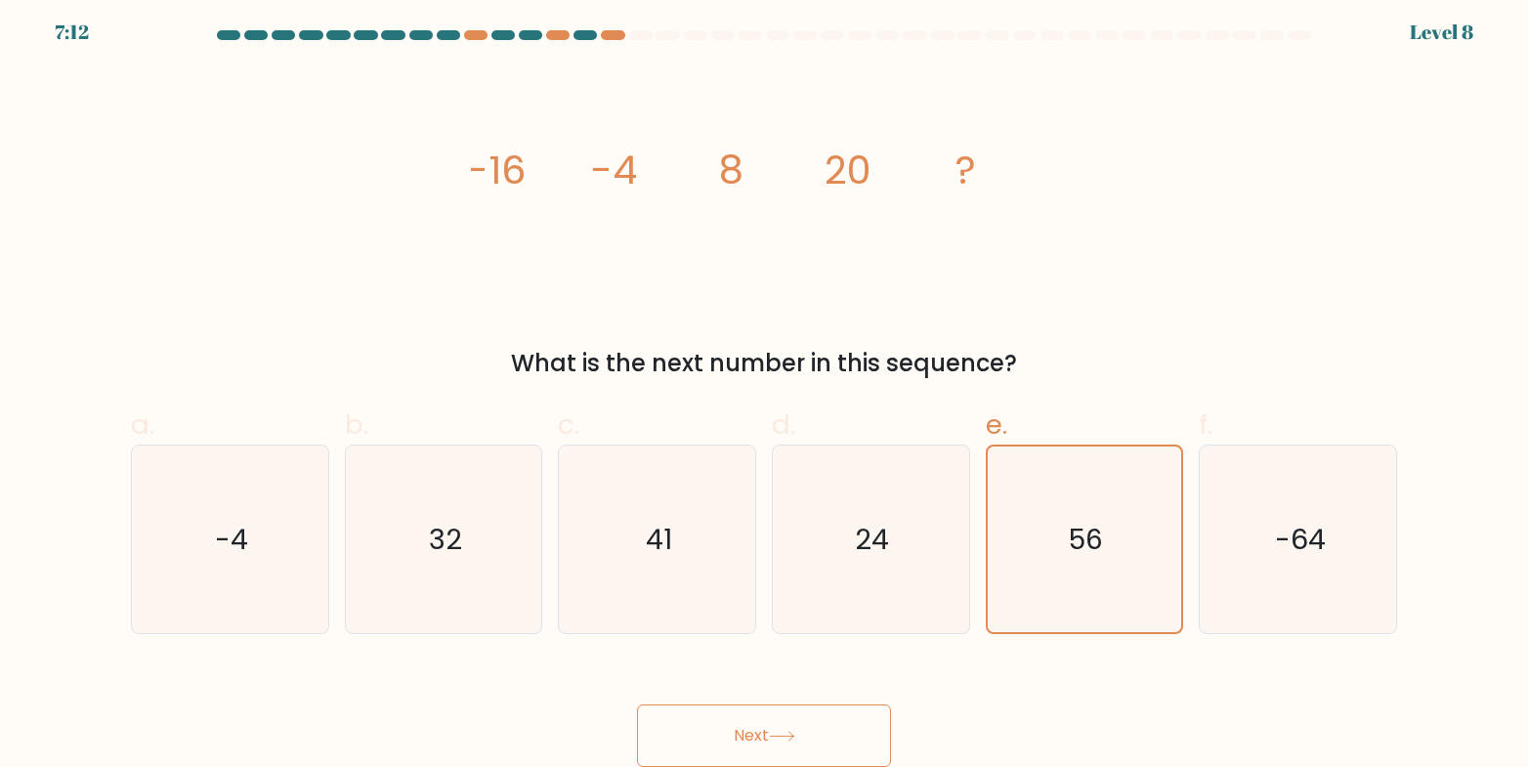
click at [806, 734] on button "Next" at bounding box center [764, 736] width 254 height 63
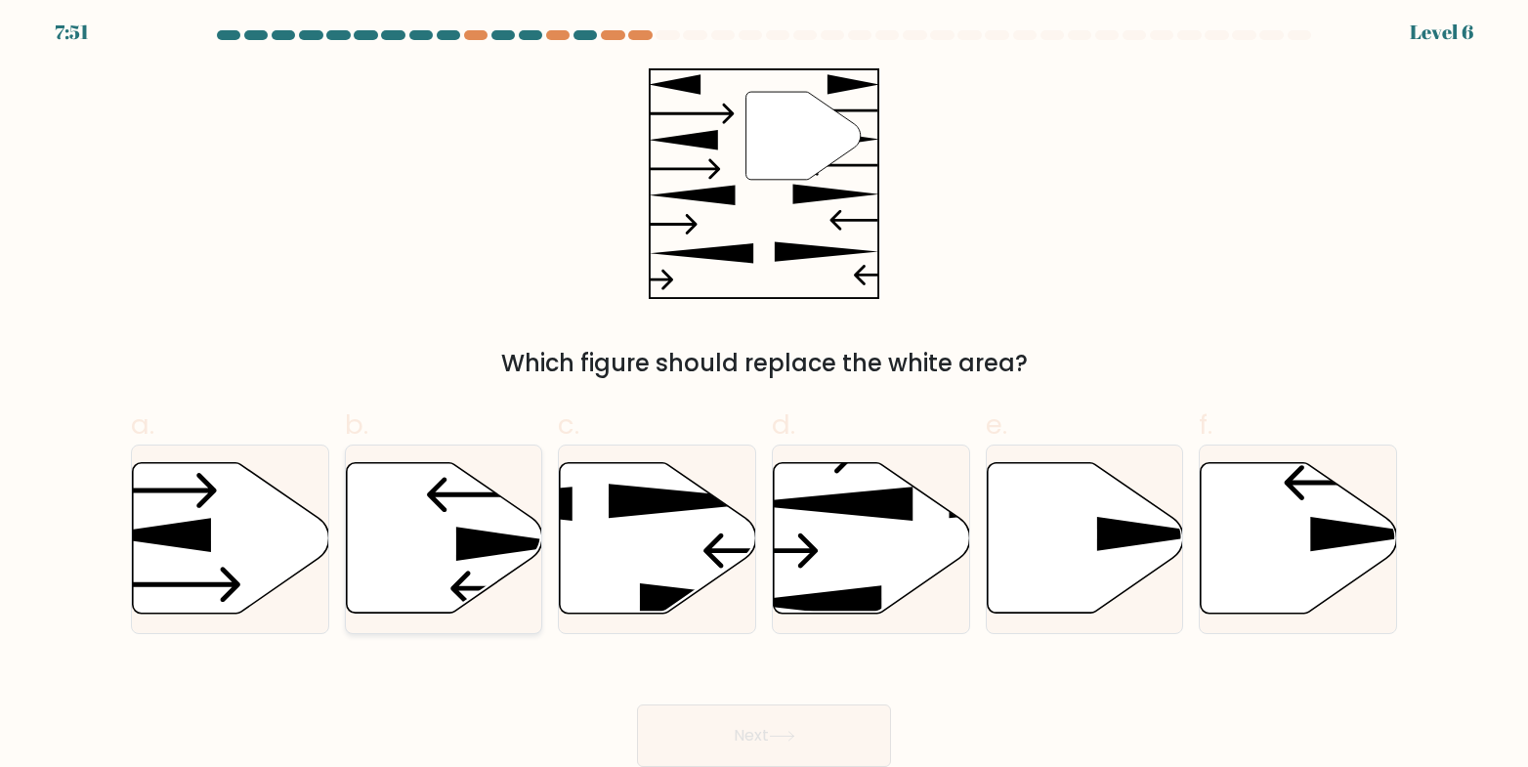
click at [467, 578] on icon at bounding box center [444, 538] width 196 height 150
click at [764, 391] on input "b." at bounding box center [764, 384] width 1 height 13
radio input "true"
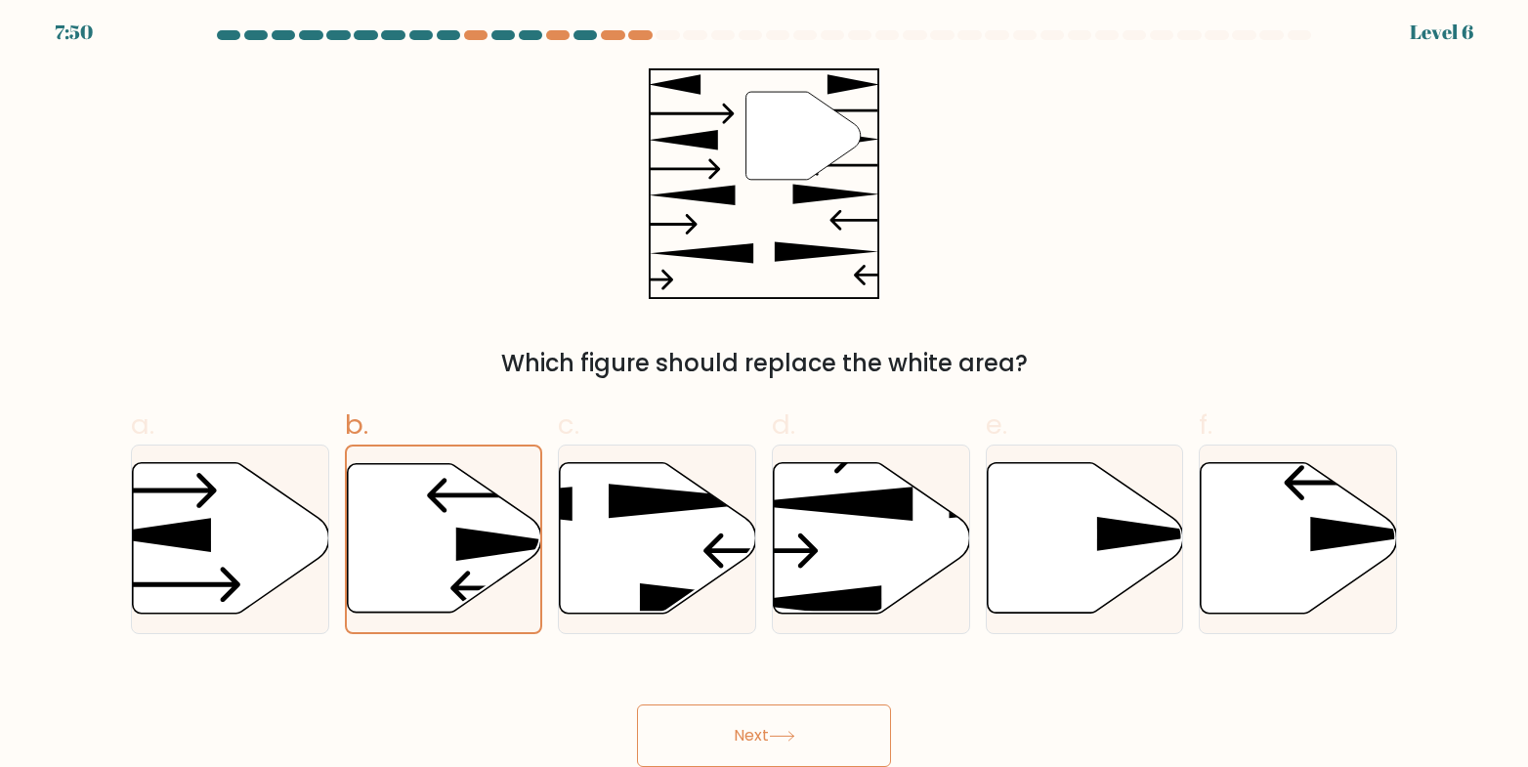
click at [701, 706] on button "Next" at bounding box center [764, 736] width 254 height 63
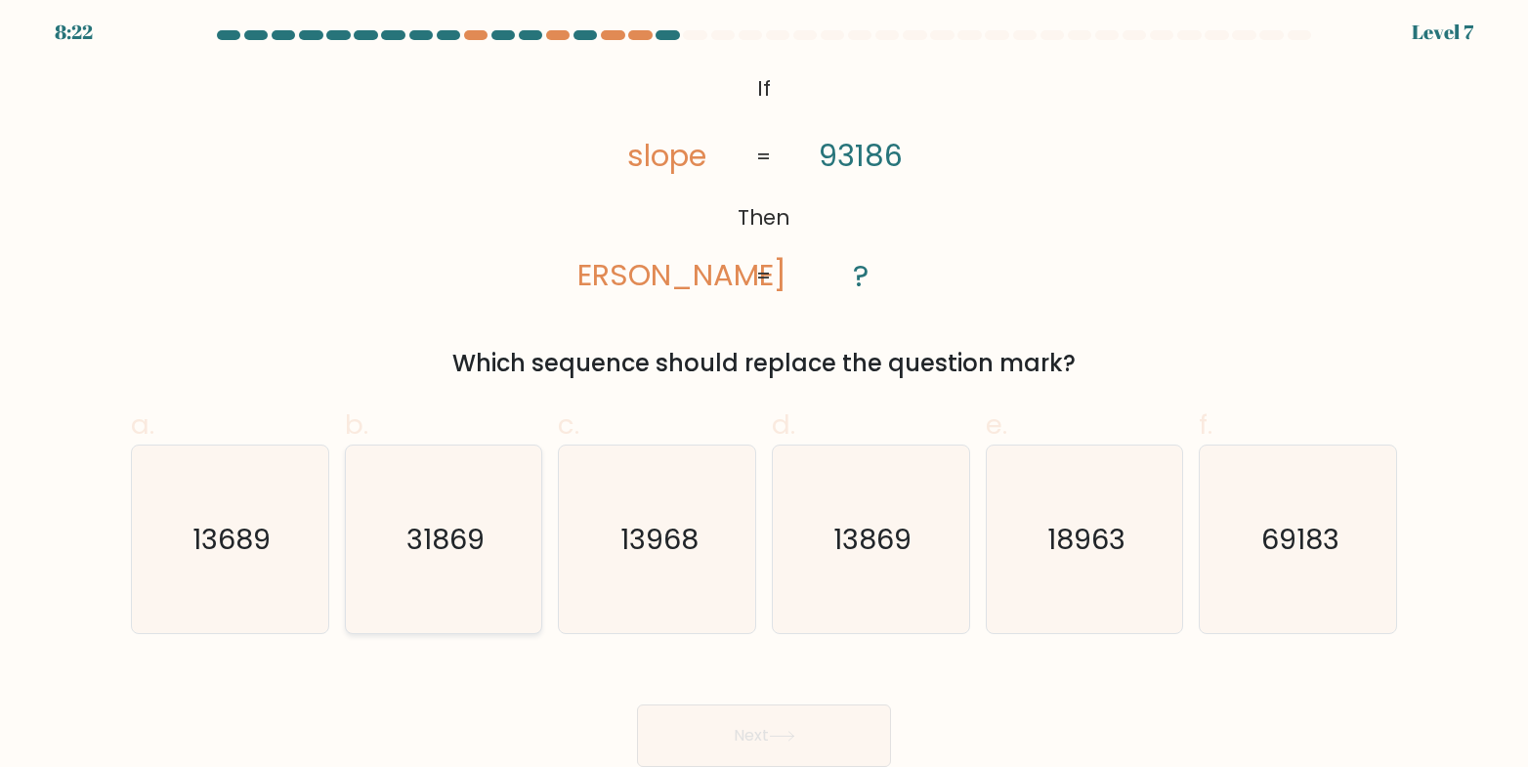
click at [503, 598] on icon "31869" at bounding box center [444, 540] width 188 height 188
click at [764, 391] on input "b. 31869" at bounding box center [764, 384] width 1 height 13
radio input "true"
click at [747, 742] on button "Next" at bounding box center [764, 736] width 254 height 63
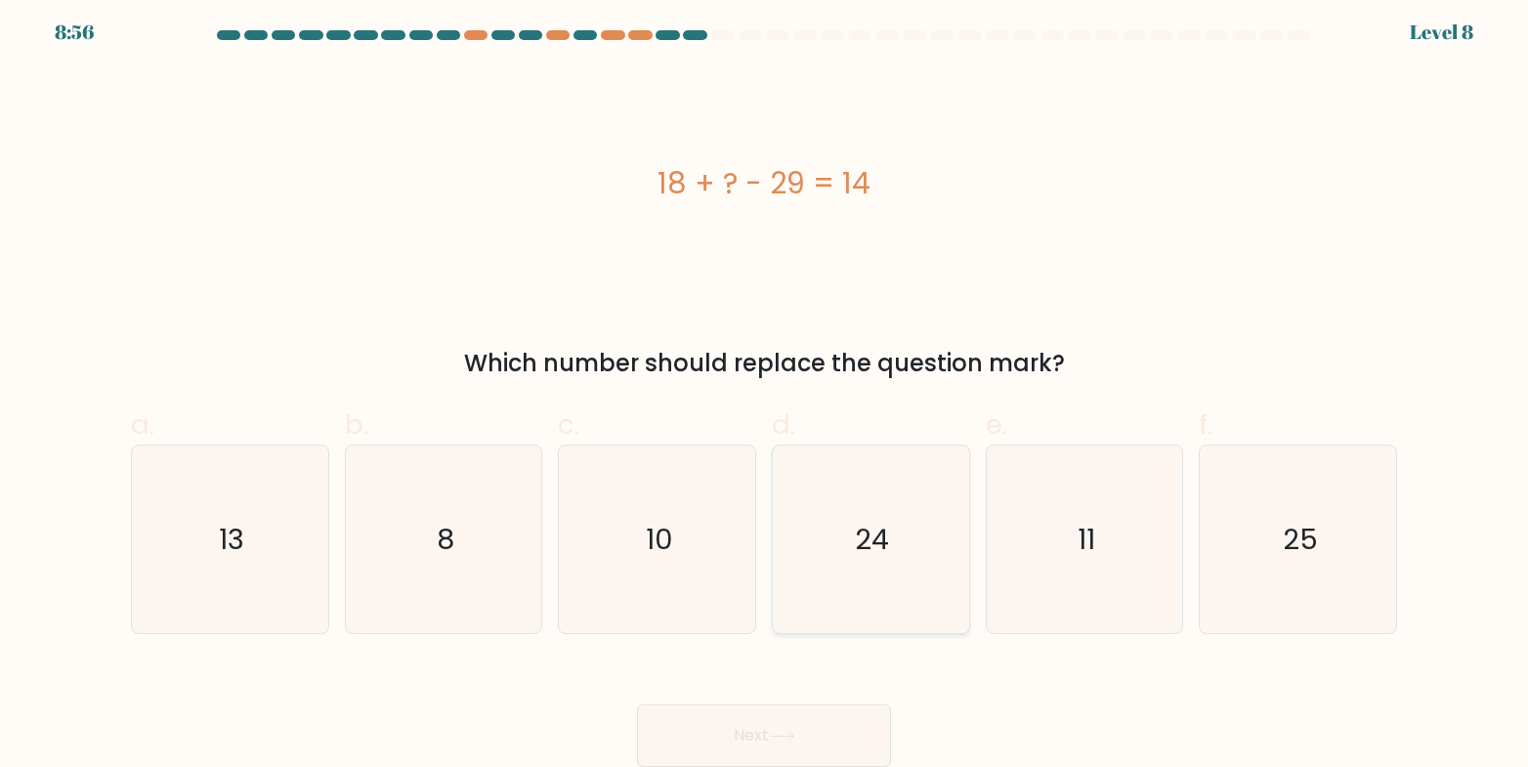
click at [902, 579] on icon "24" at bounding box center [871, 540] width 188 height 188
click at [765, 391] on input "d. 24" at bounding box center [764, 384] width 1 height 13
radio input "true"
click at [899, 581] on icon "24" at bounding box center [871, 540] width 186 height 186
click at [765, 391] on input "d. 24" at bounding box center [764, 384] width 1 height 13
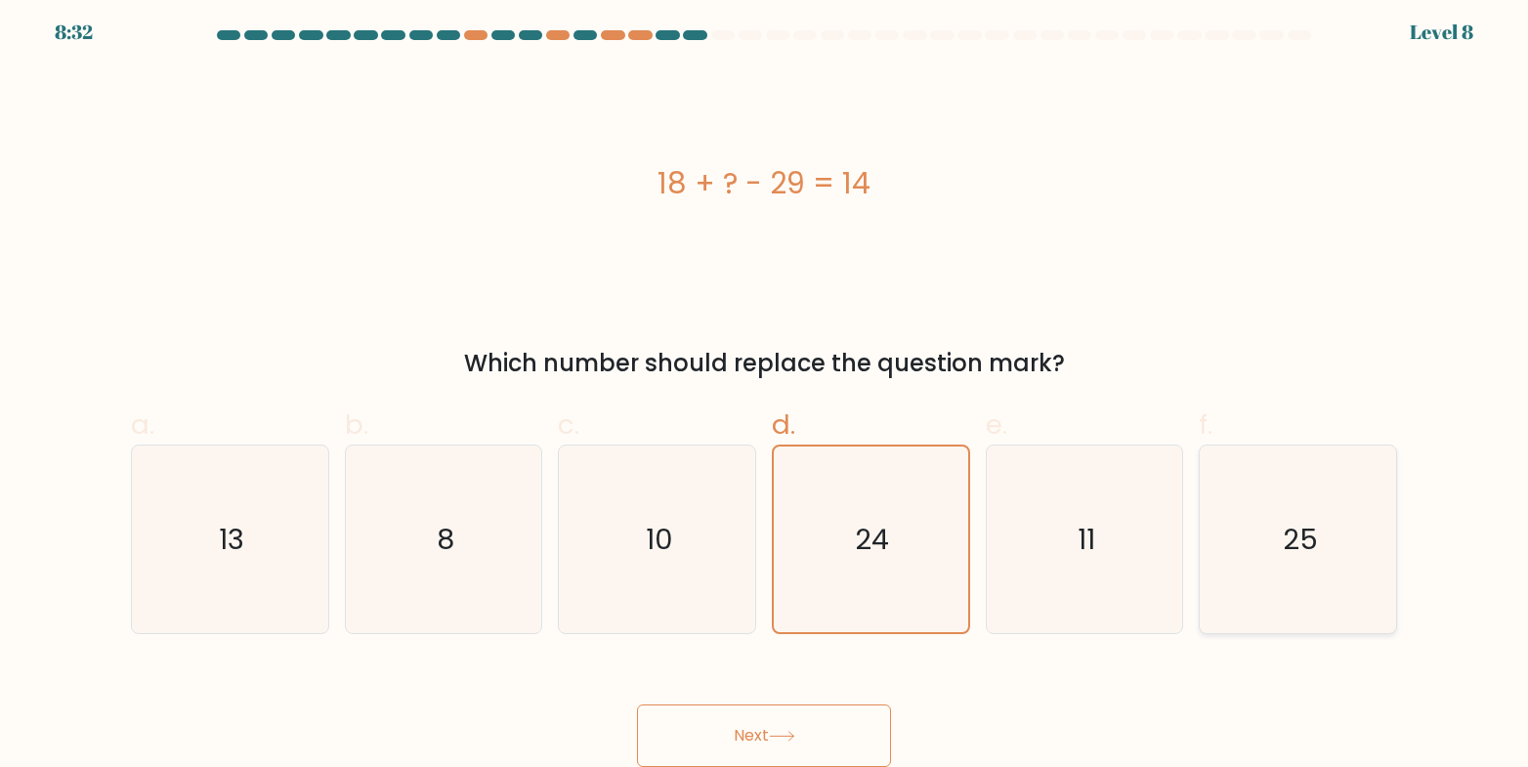
click at [1309, 577] on icon "25" at bounding box center [1299, 540] width 188 height 188
click at [765, 391] on input "f. 25" at bounding box center [764, 384] width 1 height 13
radio input "true"
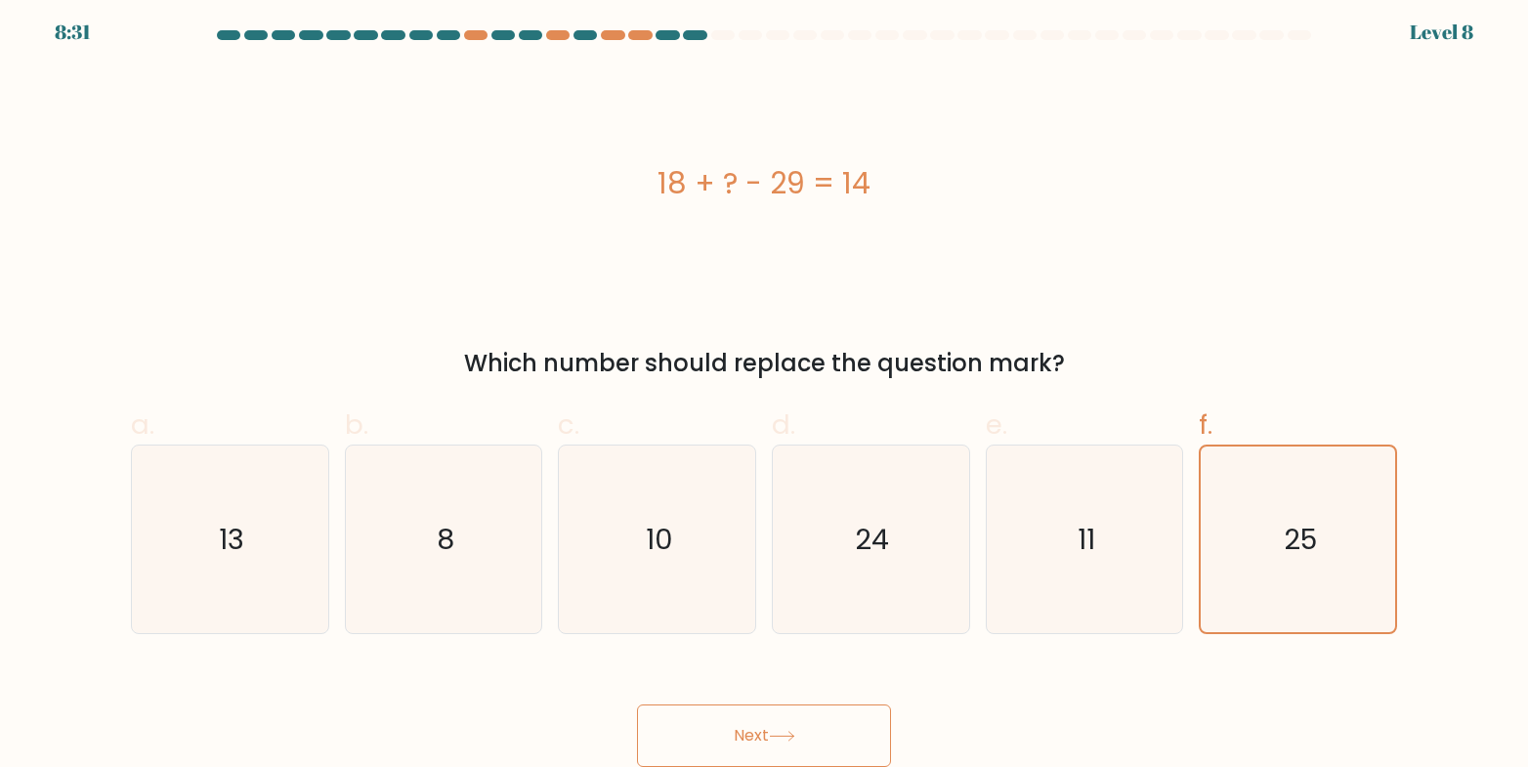
click at [855, 743] on button "Next" at bounding box center [764, 736] width 254 height 63
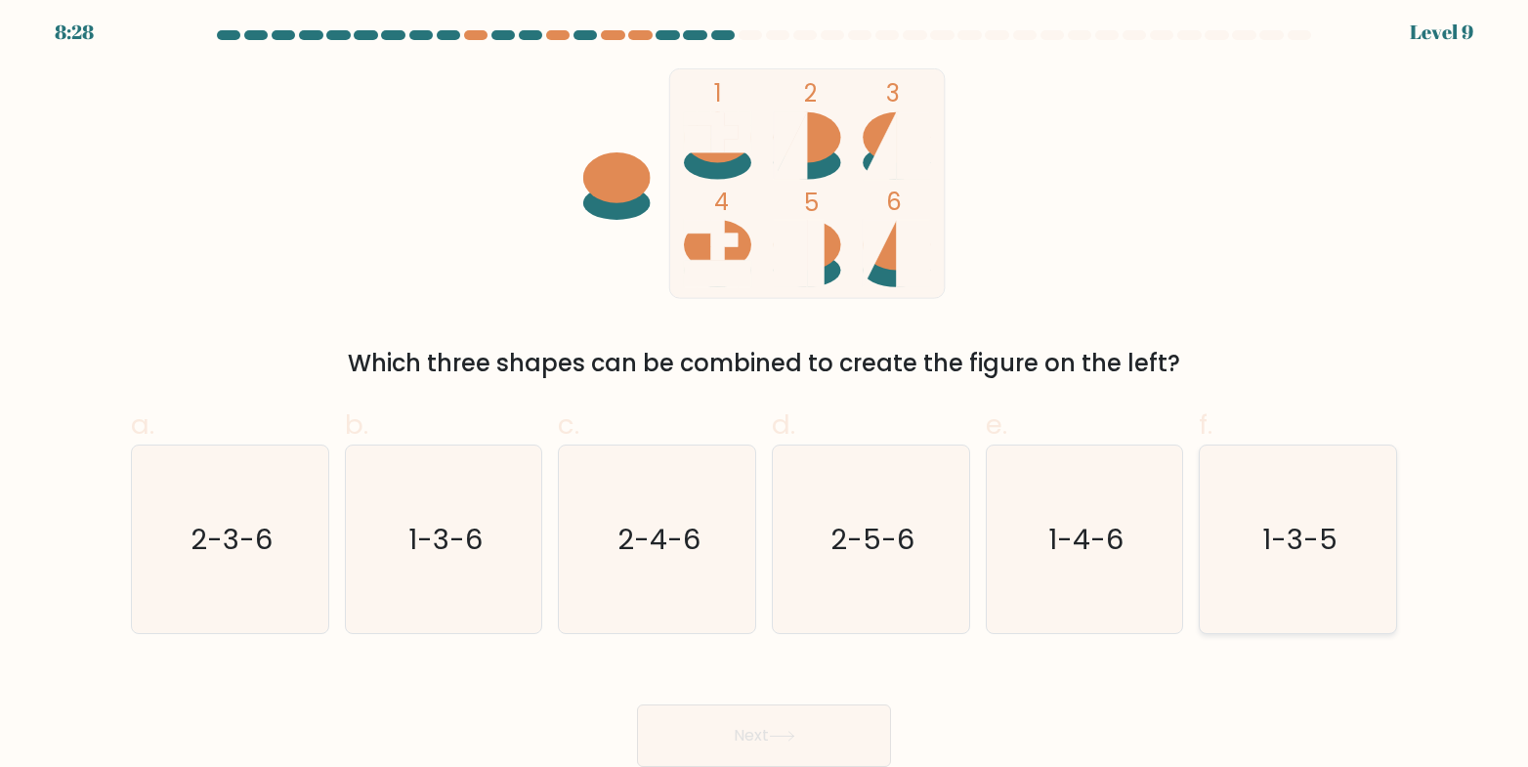
click at [1319, 562] on icon "1-3-5" at bounding box center [1299, 540] width 188 height 188
click at [765, 391] on input "f. 1-3-5" at bounding box center [764, 384] width 1 height 13
radio input "true"
click at [769, 745] on button "Next" at bounding box center [764, 736] width 254 height 63
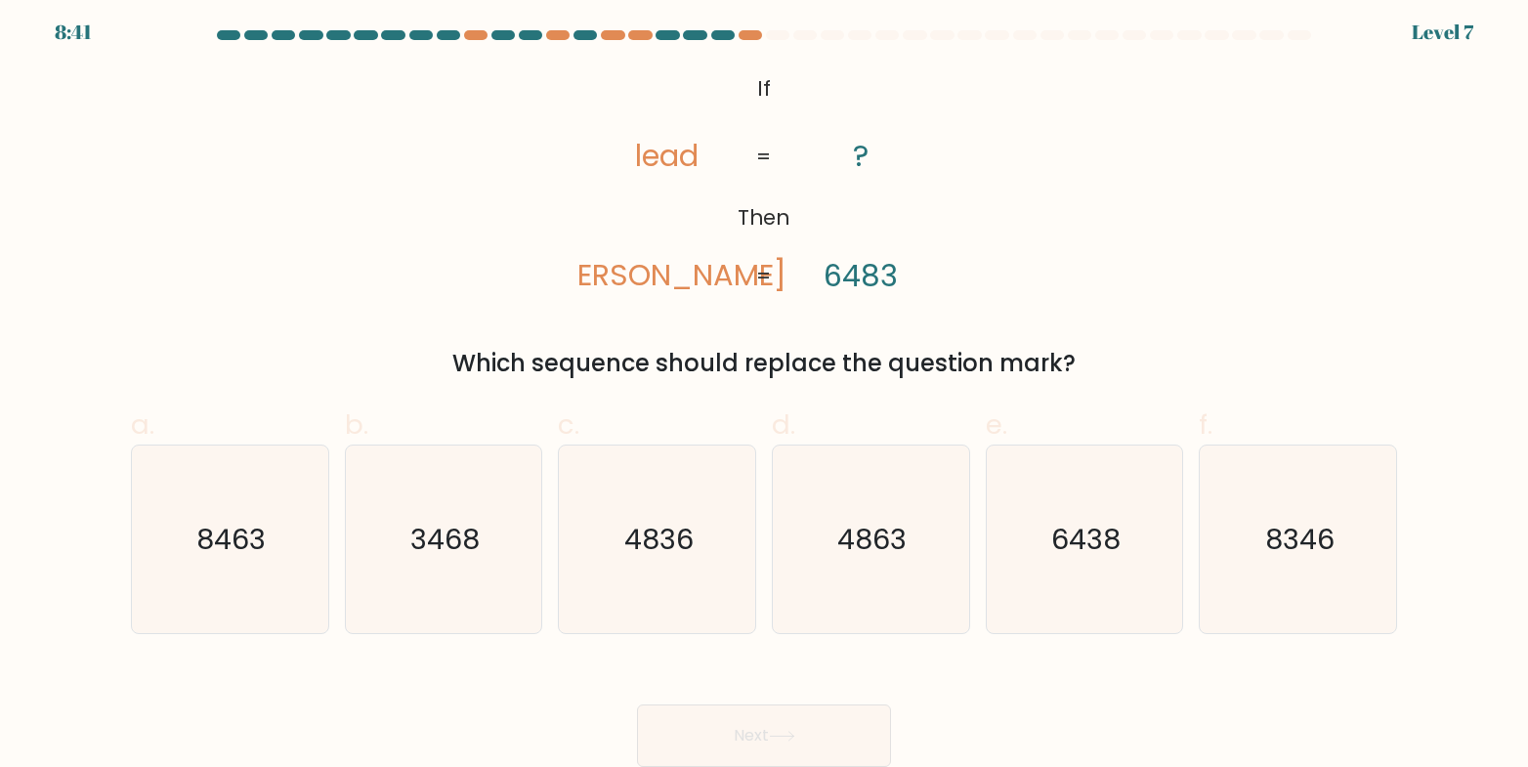
drag, startPoint x: 646, startPoint y: 259, endPoint x: 632, endPoint y: 289, distance: 33.2
click at [632, 289] on icon "@import url('https://fonts.googleapis.com/css?family=Abril+Fatface:400,100,100i…" at bounding box center [764, 183] width 373 height 231
click at [675, 272] on tspan "dale" at bounding box center [667, 275] width 238 height 42
click at [1264, 572] on icon "8346" at bounding box center [1299, 540] width 188 height 188
click at [765, 391] on input "f. 8346" at bounding box center [764, 384] width 1 height 13
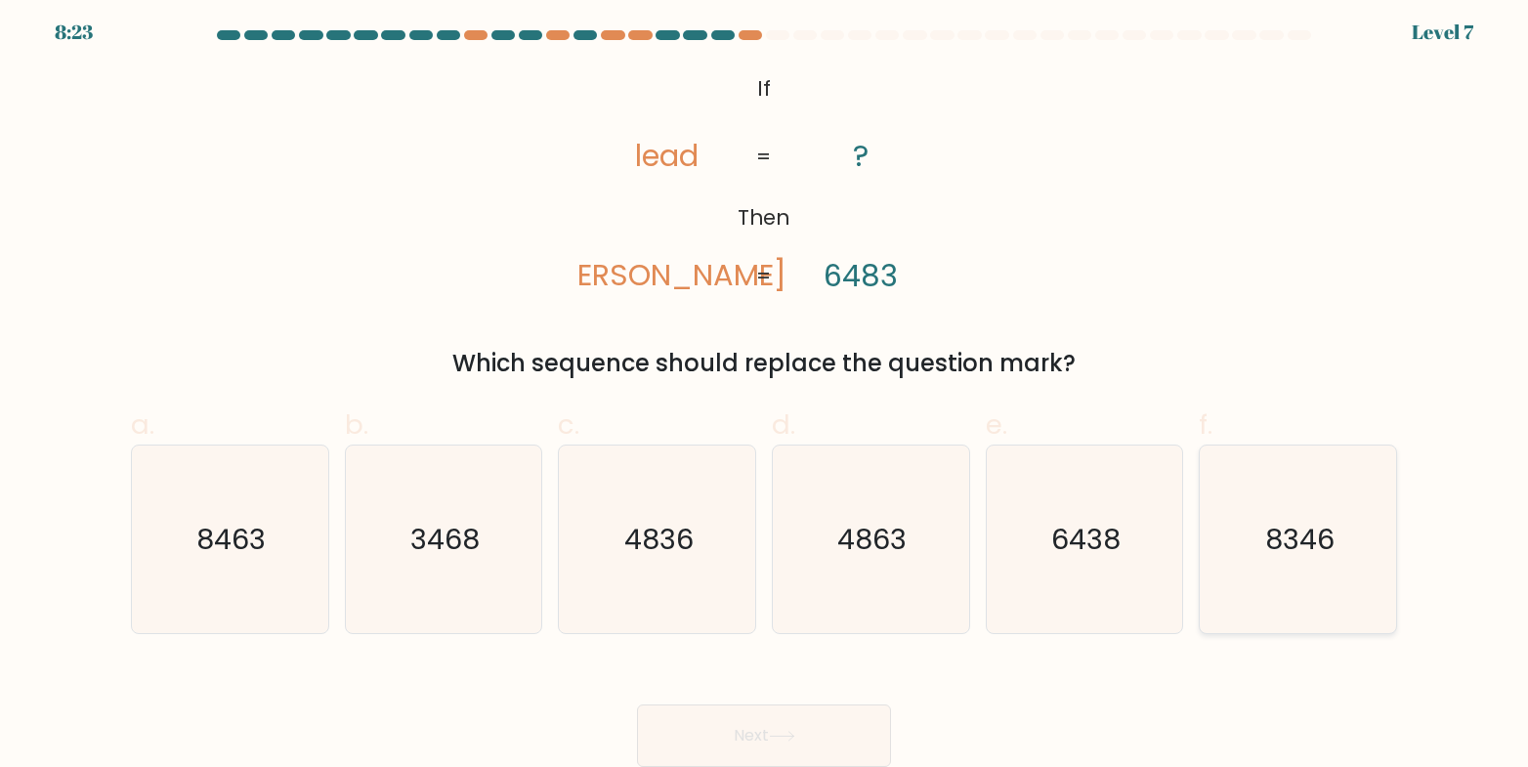
radio input "true"
click at [754, 736] on button "Next" at bounding box center [764, 736] width 254 height 63
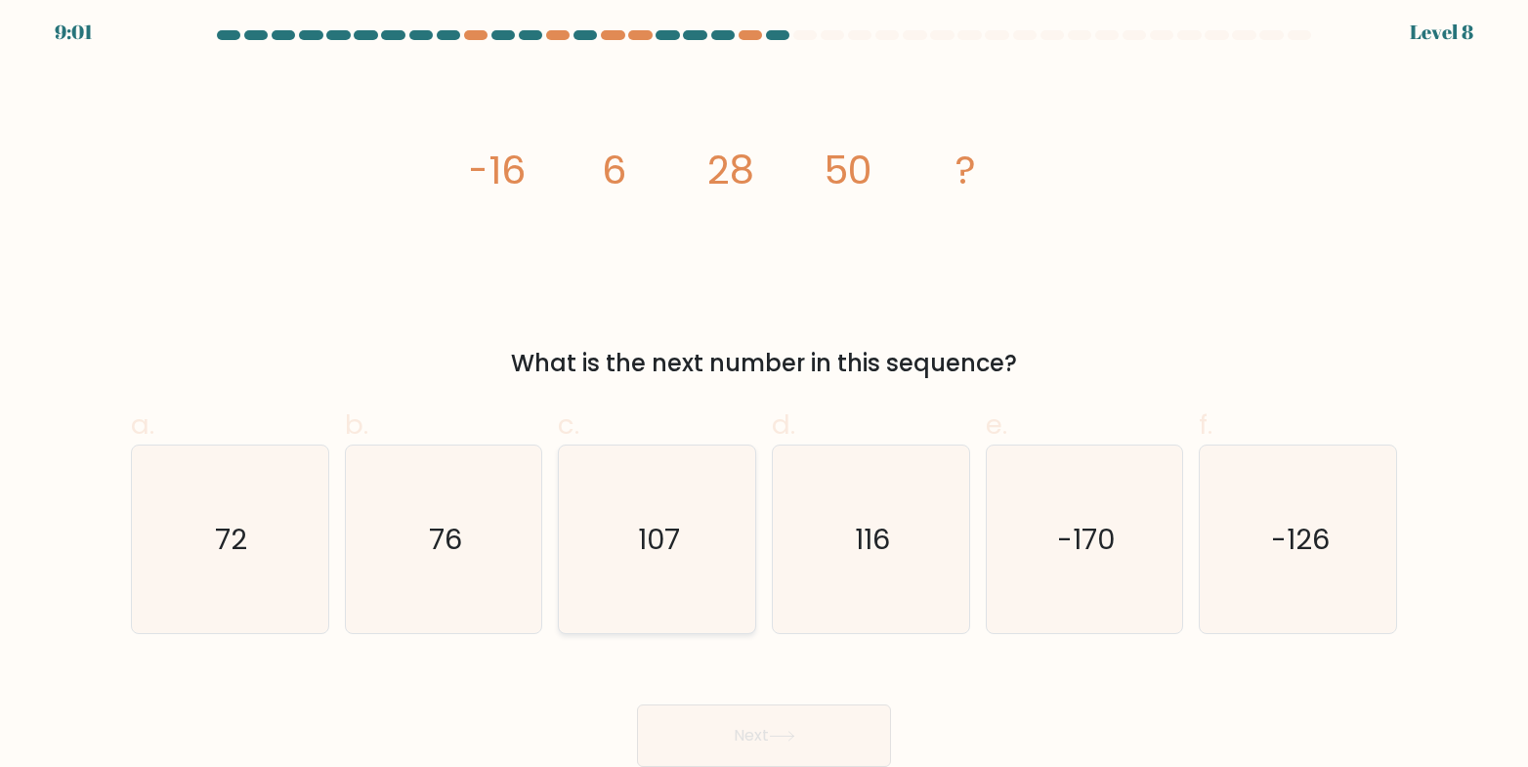
click at [695, 568] on icon "107" at bounding box center [658, 540] width 188 height 188
click at [764, 391] on input "c. 107" at bounding box center [764, 384] width 1 height 13
radio input "true"
click at [784, 717] on button "Next" at bounding box center [764, 736] width 254 height 63
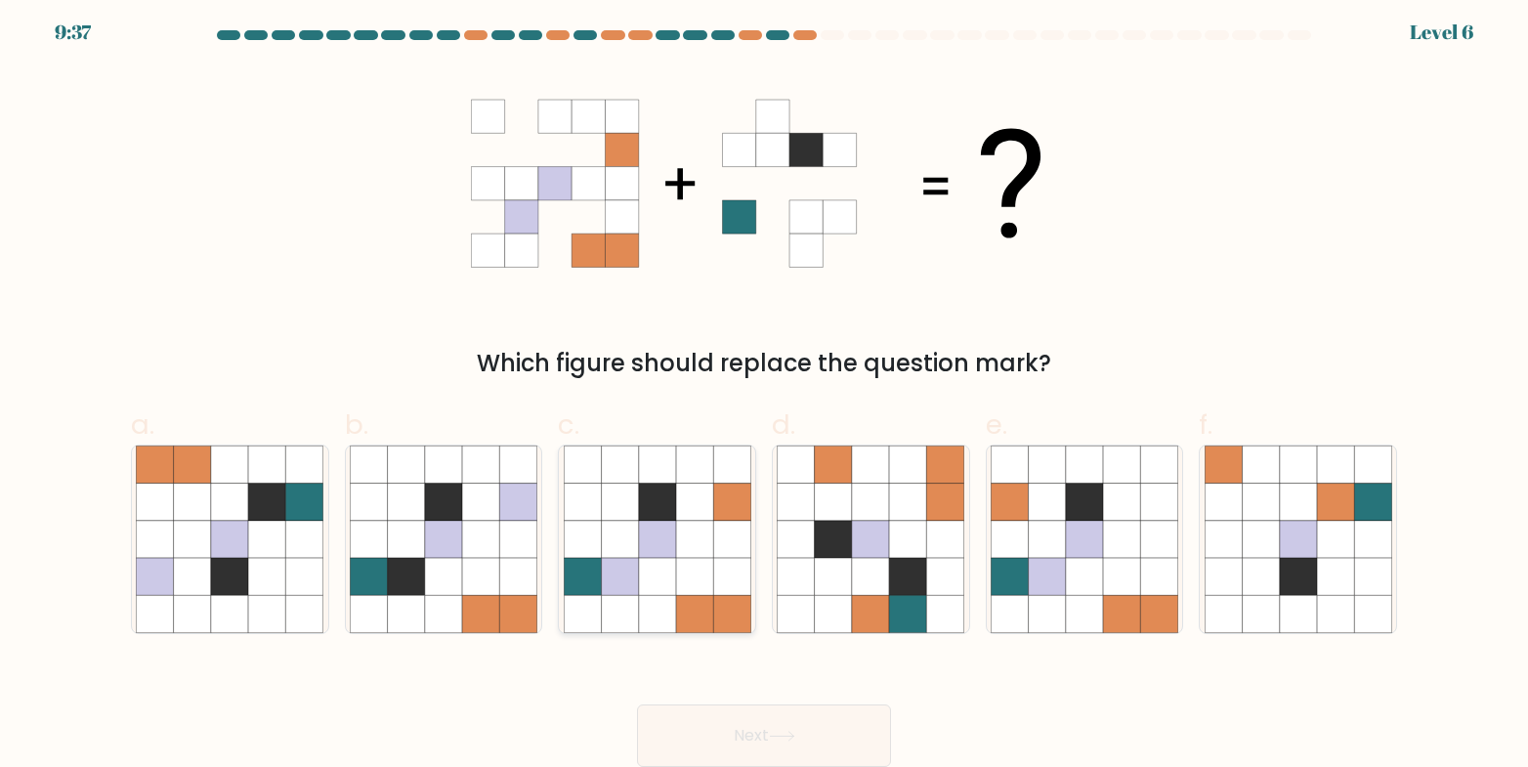
click at [732, 568] on icon at bounding box center [731, 576] width 37 height 37
click at [764, 391] on input "c." at bounding box center [764, 384] width 1 height 13
radio input "true"
click at [756, 724] on button "Next" at bounding box center [764, 736] width 254 height 63
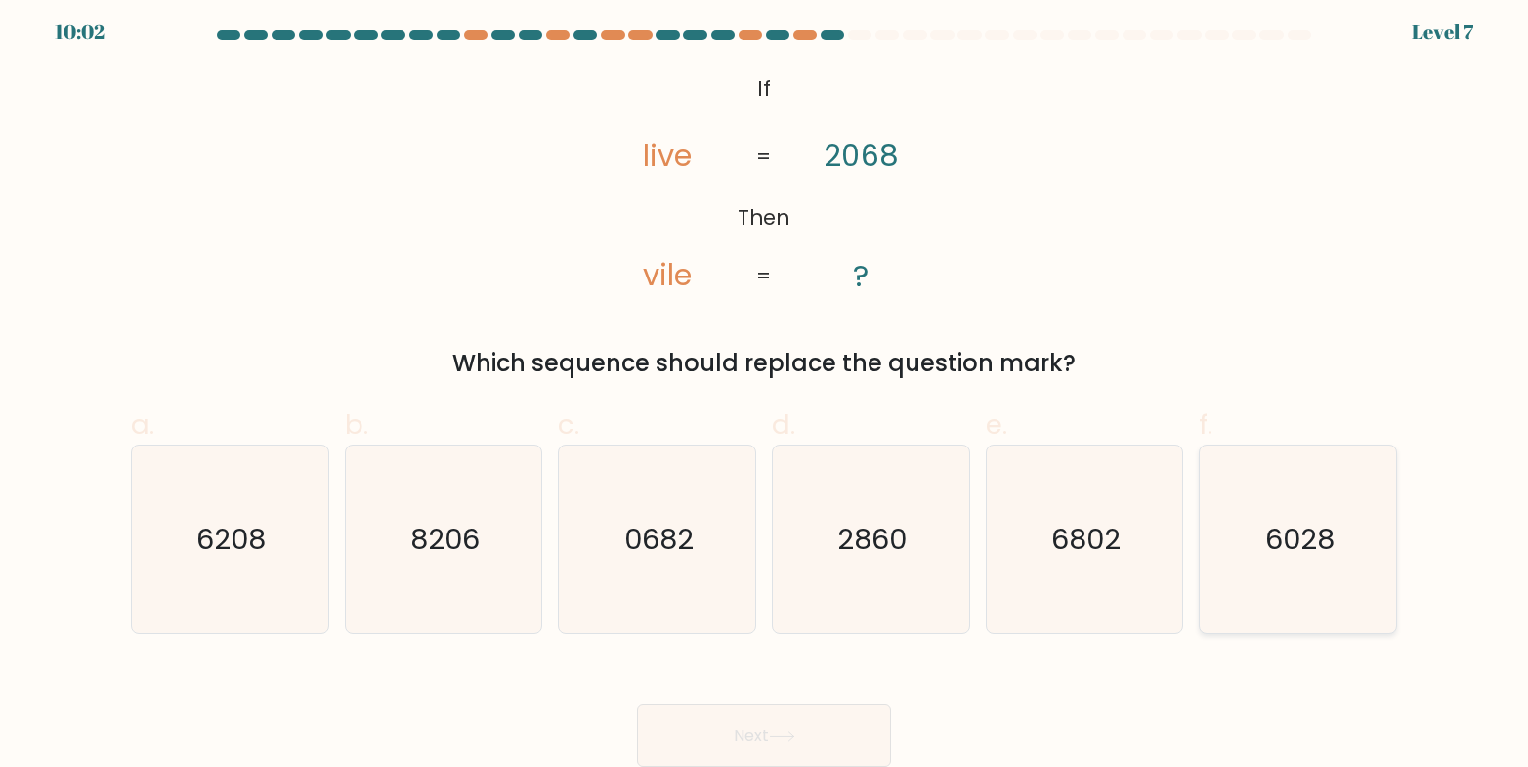
click at [1272, 567] on icon "6028" at bounding box center [1299, 540] width 188 height 188
click at [765, 391] on input "f. 6028" at bounding box center [764, 384] width 1 height 13
radio input "true"
click at [774, 748] on button "Next" at bounding box center [764, 736] width 254 height 63
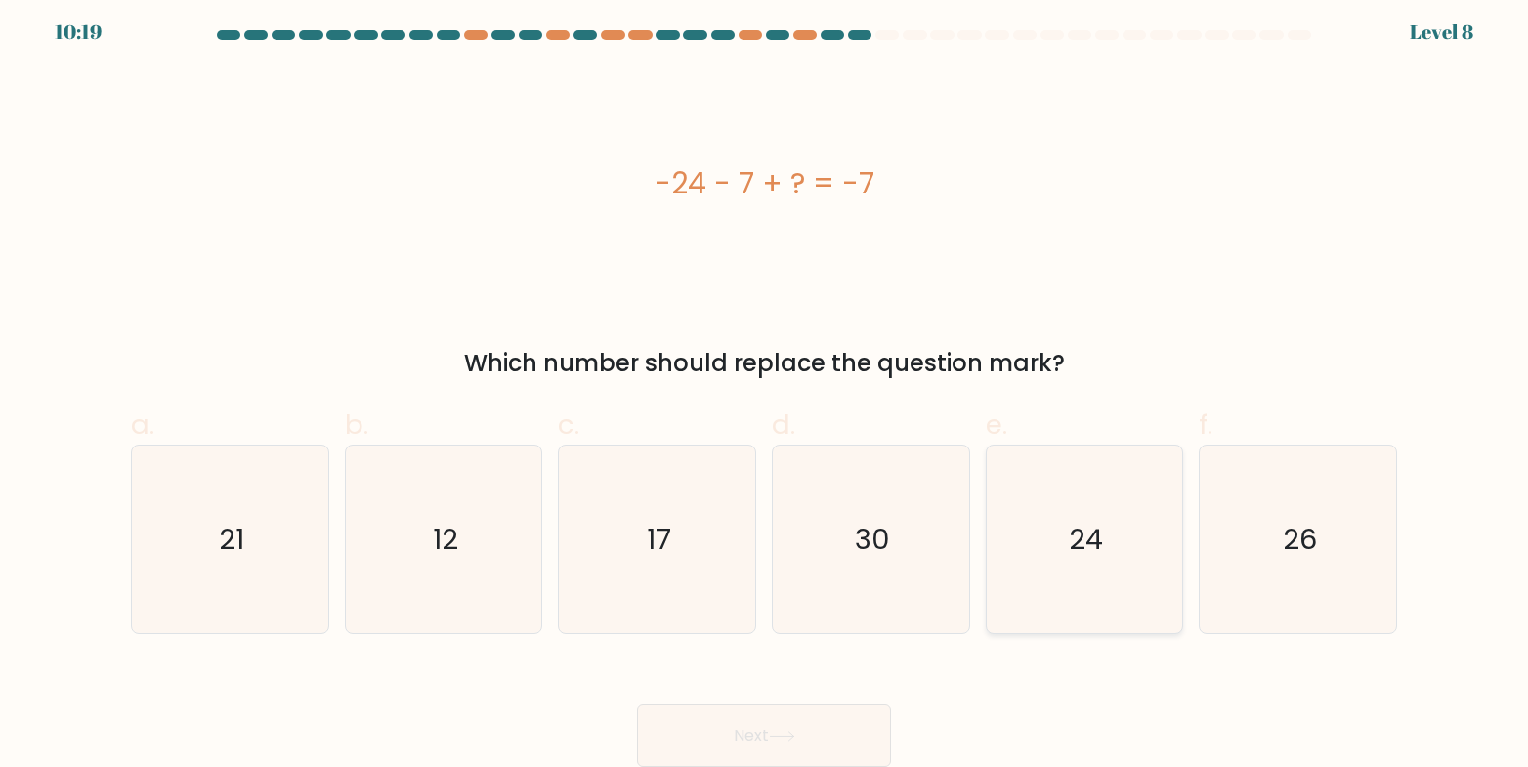
click at [1057, 569] on icon "24" at bounding box center [1085, 540] width 188 height 188
click at [765, 391] on input "e. 24" at bounding box center [764, 384] width 1 height 13
radio input "true"
click at [1224, 568] on icon "26" at bounding box center [1299, 540] width 188 height 188
click at [765, 391] on input "f. 26" at bounding box center [764, 384] width 1 height 13
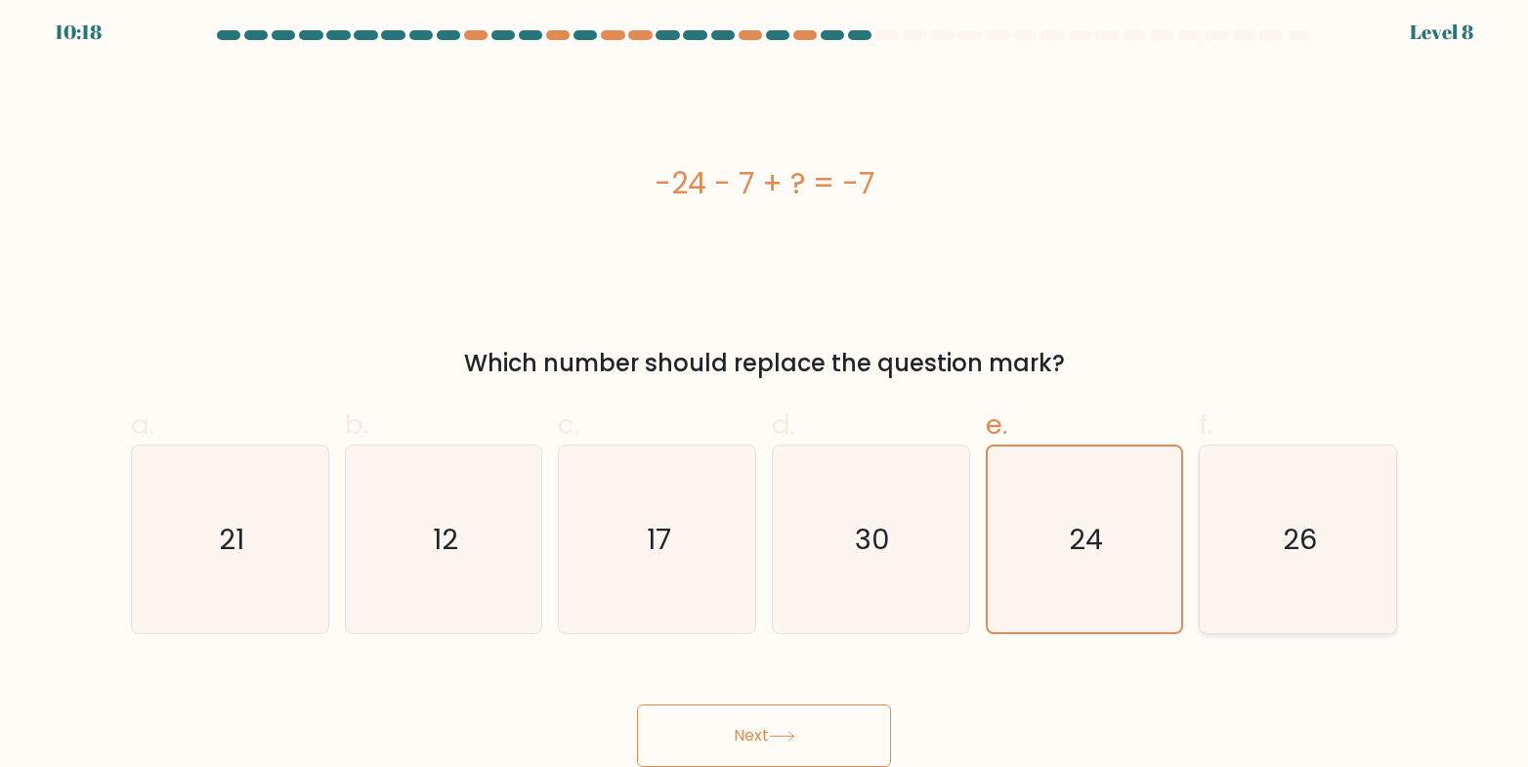
radio input "true"
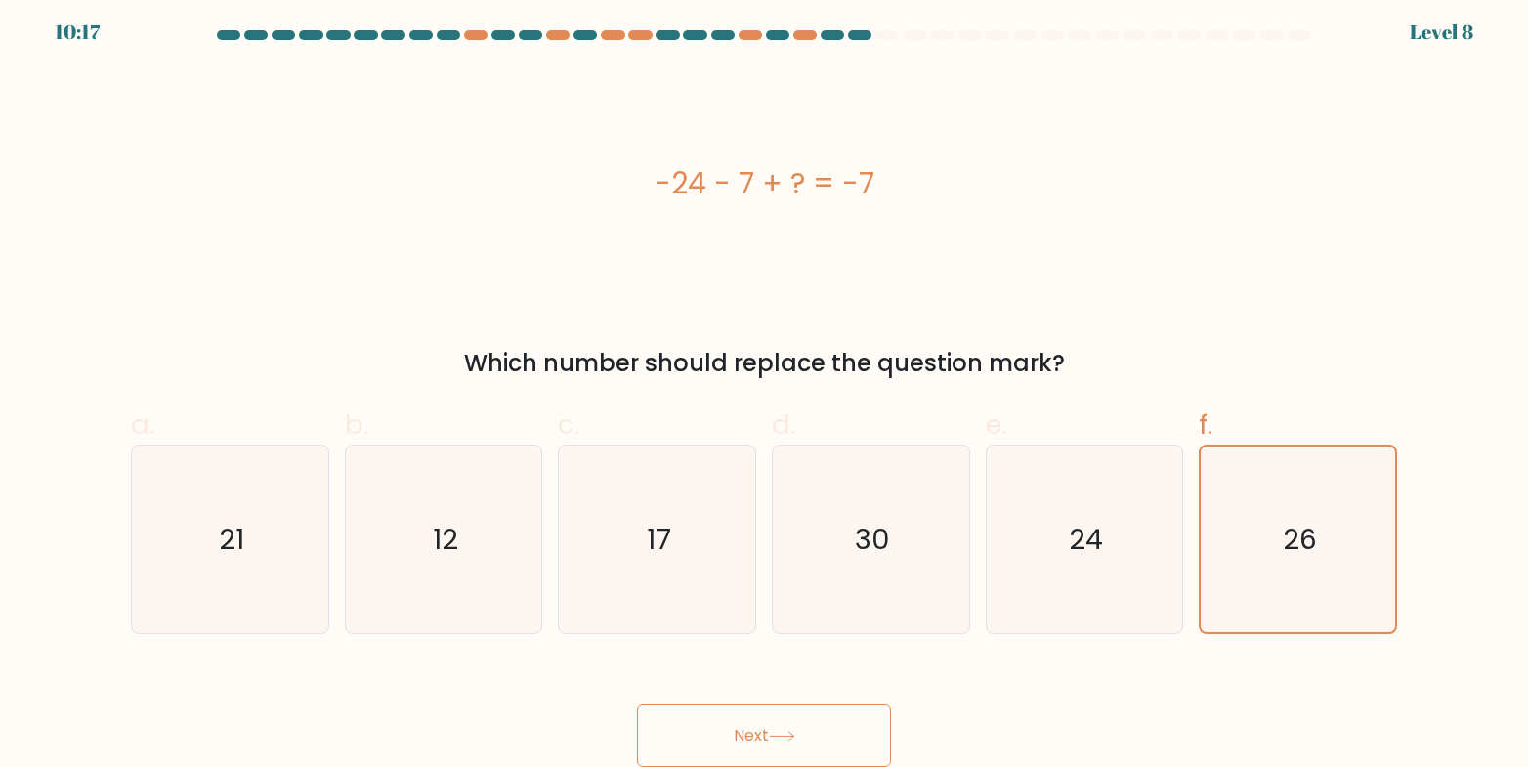
click at [801, 724] on button "Next" at bounding box center [764, 736] width 254 height 63
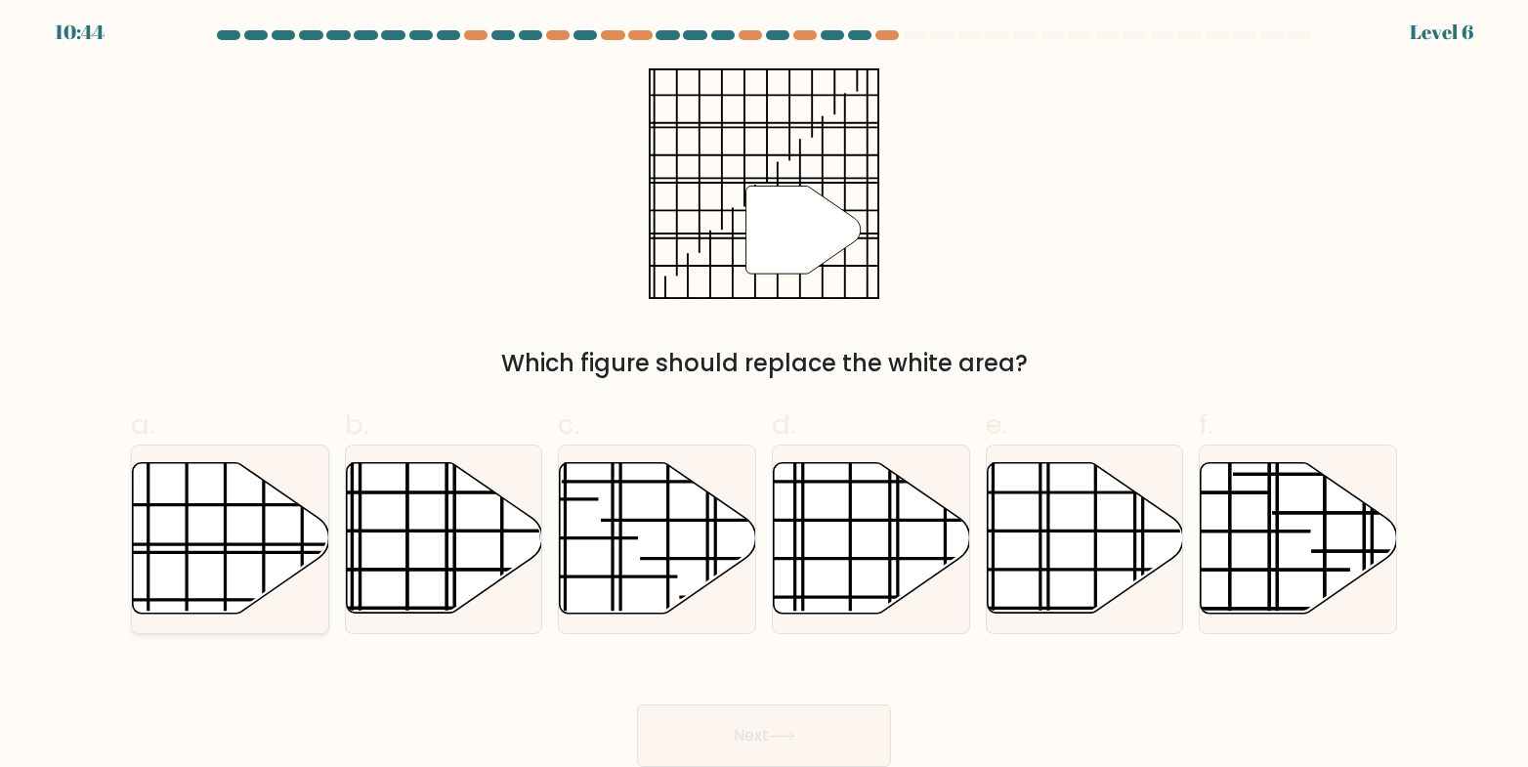
click at [211, 517] on icon at bounding box center [231, 538] width 196 height 150
click at [764, 391] on input "a." at bounding box center [764, 384] width 1 height 13
radio input "true"
click at [731, 720] on button "Next" at bounding box center [764, 736] width 254 height 63
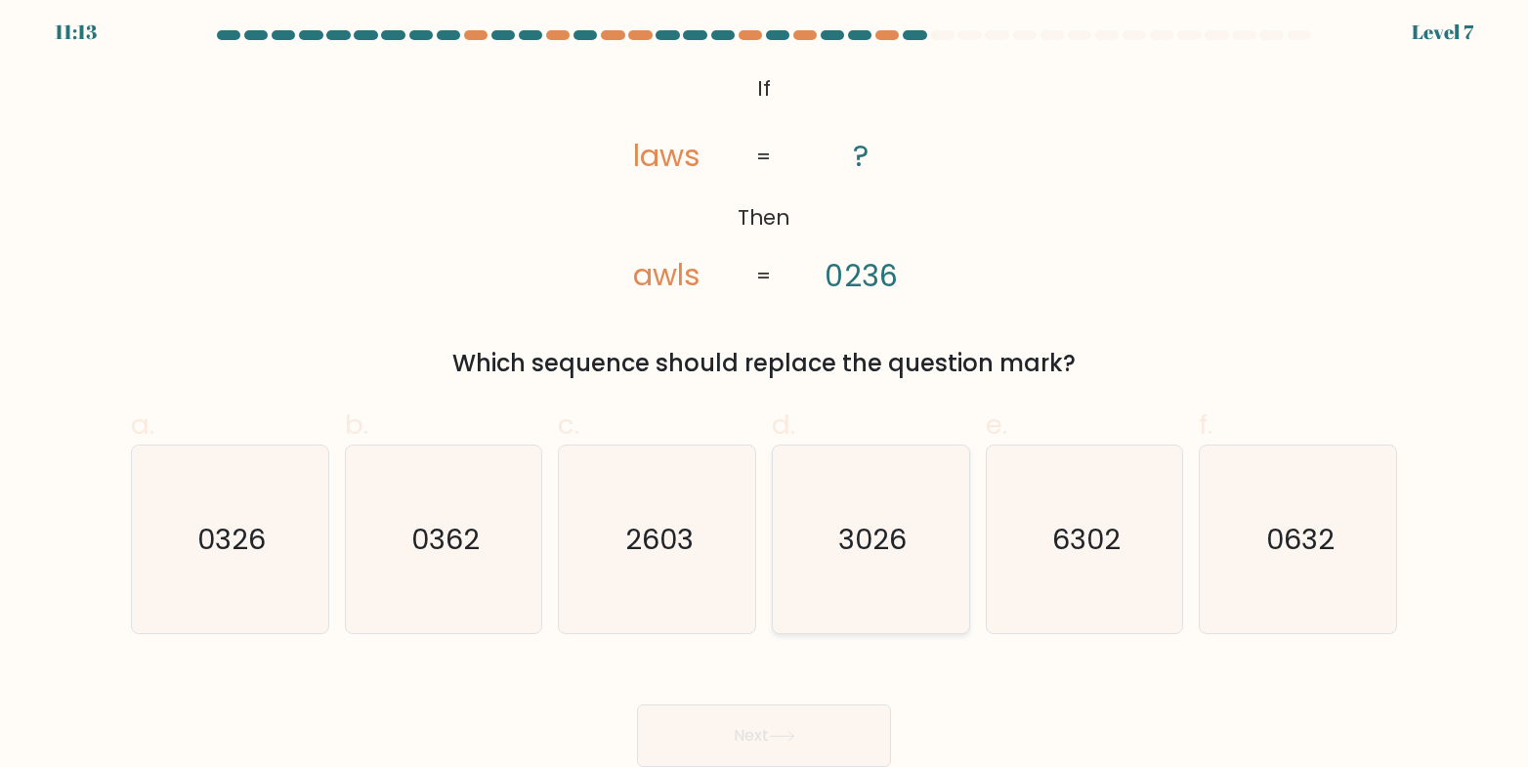
click at [863, 594] on icon "3026" at bounding box center [871, 540] width 188 height 188
click at [765, 391] on input "d. 3026" at bounding box center [764, 384] width 1 height 13
radio input "true"
click at [796, 729] on button "Next" at bounding box center [764, 736] width 254 height 63
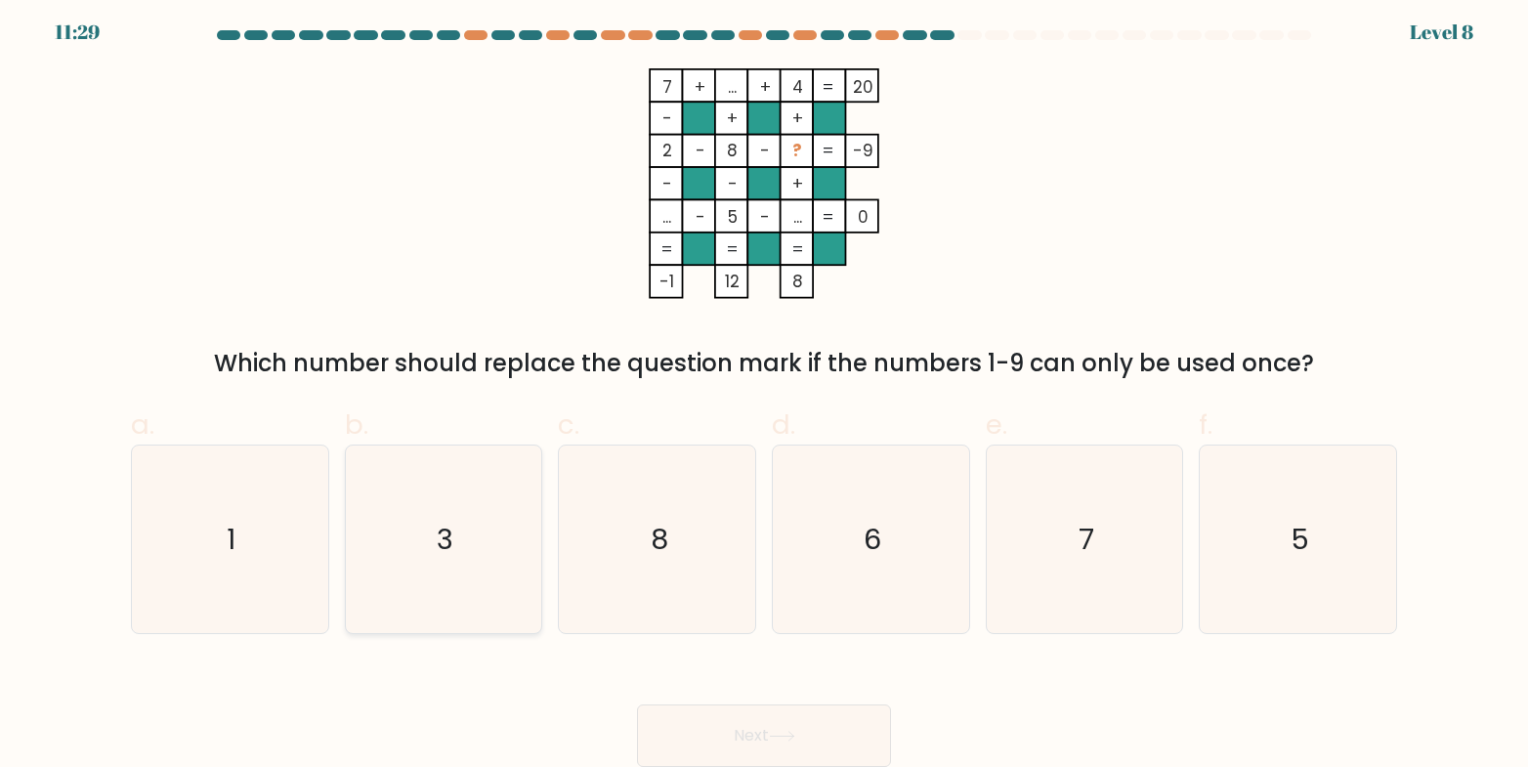
click at [442, 565] on icon "3" at bounding box center [444, 540] width 188 height 188
click at [764, 391] on input "b. 3" at bounding box center [764, 384] width 1 height 13
radio input "true"
click at [735, 716] on button "Next" at bounding box center [764, 736] width 254 height 63
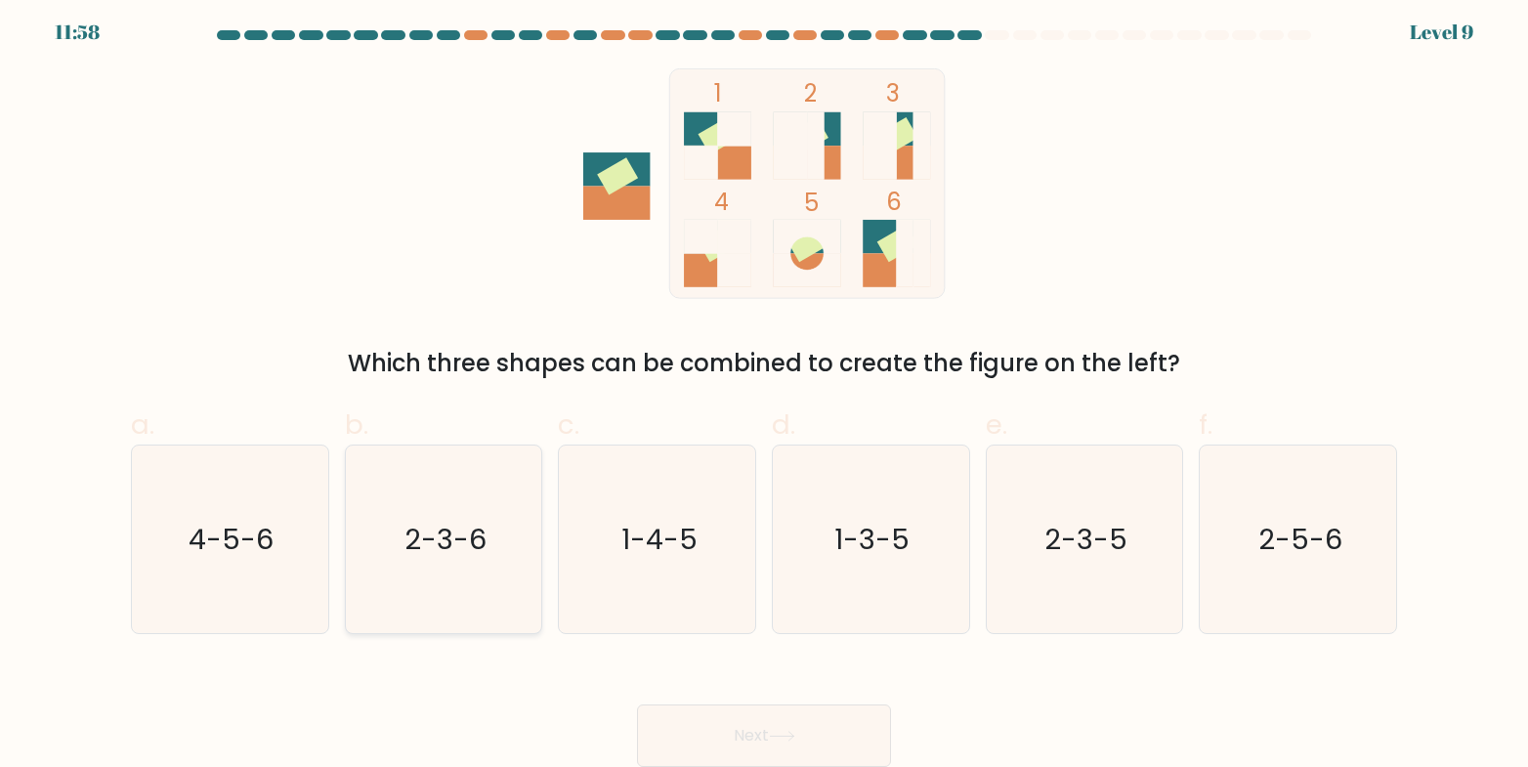
click at [449, 558] on text "2-3-6" at bounding box center [446, 539] width 82 height 39
click at [764, 391] on input "b. 2-3-6" at bounding box center [764, 384] width 1 height 13
radio input "true"
click at [733, 722] on button "Next" at bounding box center [764, 736] width 254 height 63
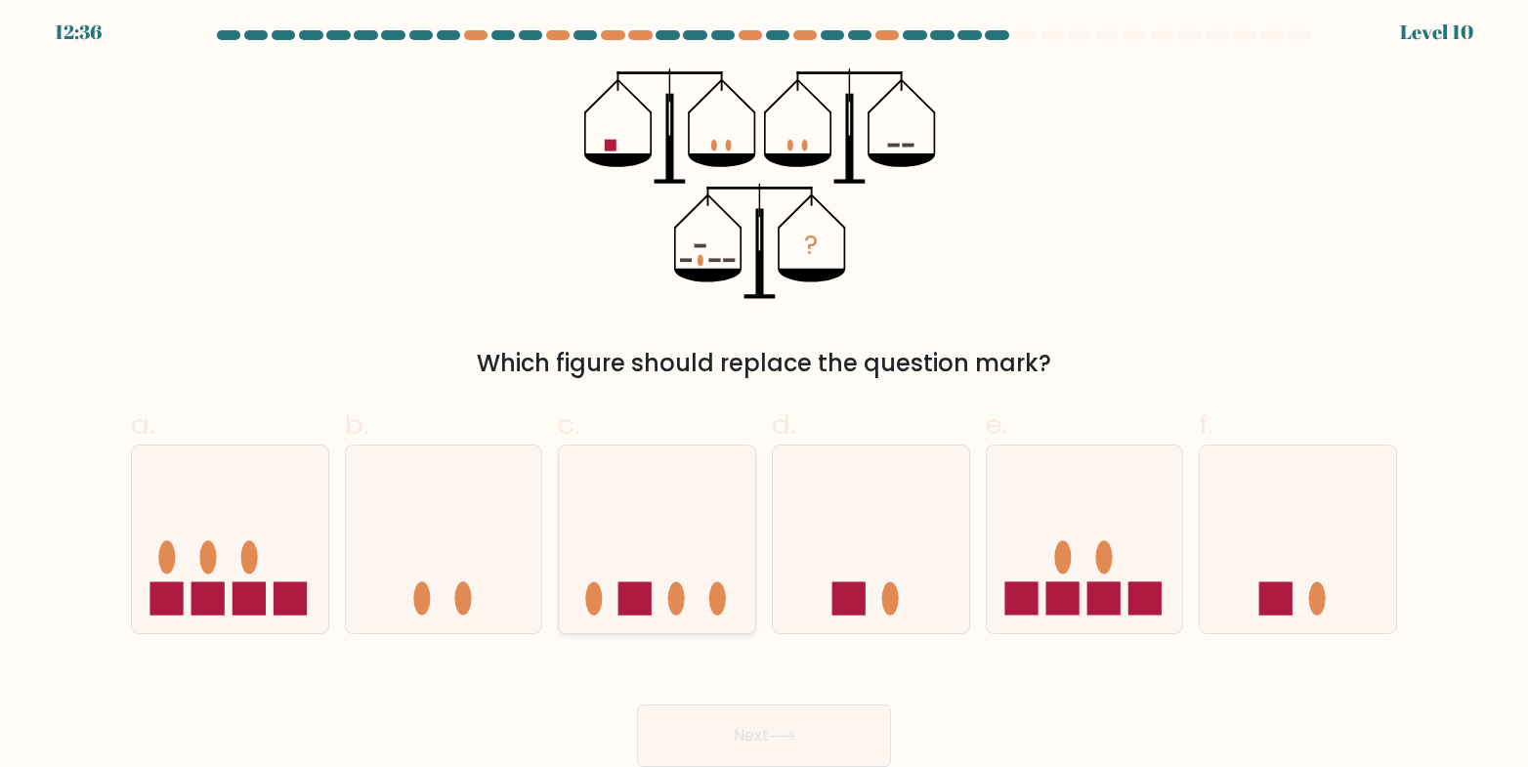
click at [702, 584] on icon at bounding box center [657, 539] width 196 height 162
click at [764, 391] on input "c." at bounding box center [764, 384] width 1 height 13
radio input "true"
click at [728, 708] on div "Next" at bounding box center [764, 712] width 1290 height 109
click at [728, 713] on button "Next" at bounding box center [764, 736] width 254 height 63
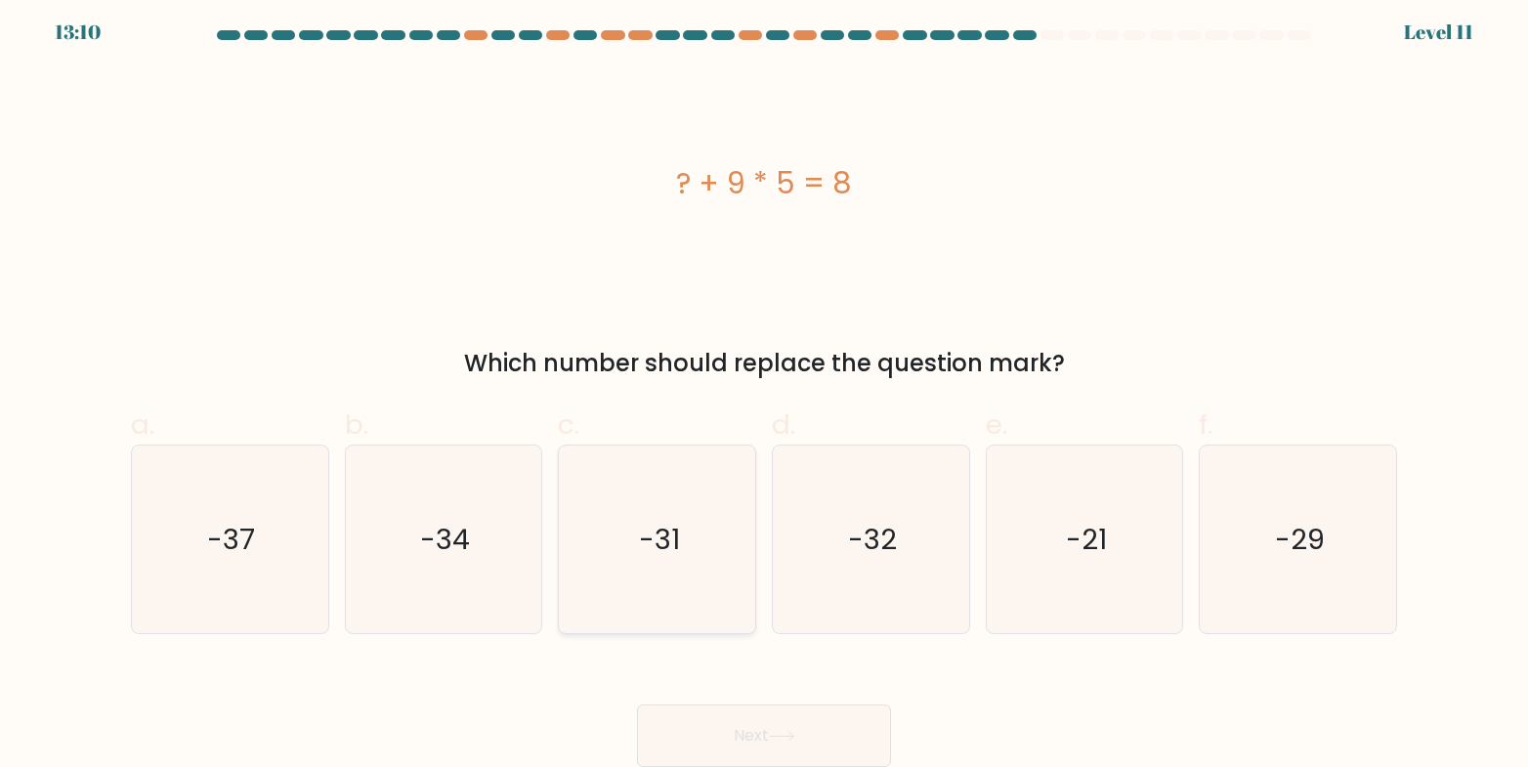
click at [635, 579] on icon "-31" at bounding box center [658, 540] width 188 height 188
click at [764, 391] on input "c. -31" at bounding box center [764, 384] width 1 height 13
radio input "true"
click at [714, 726] on button "Next" at bounding box center [764, 736] width 254 height 63
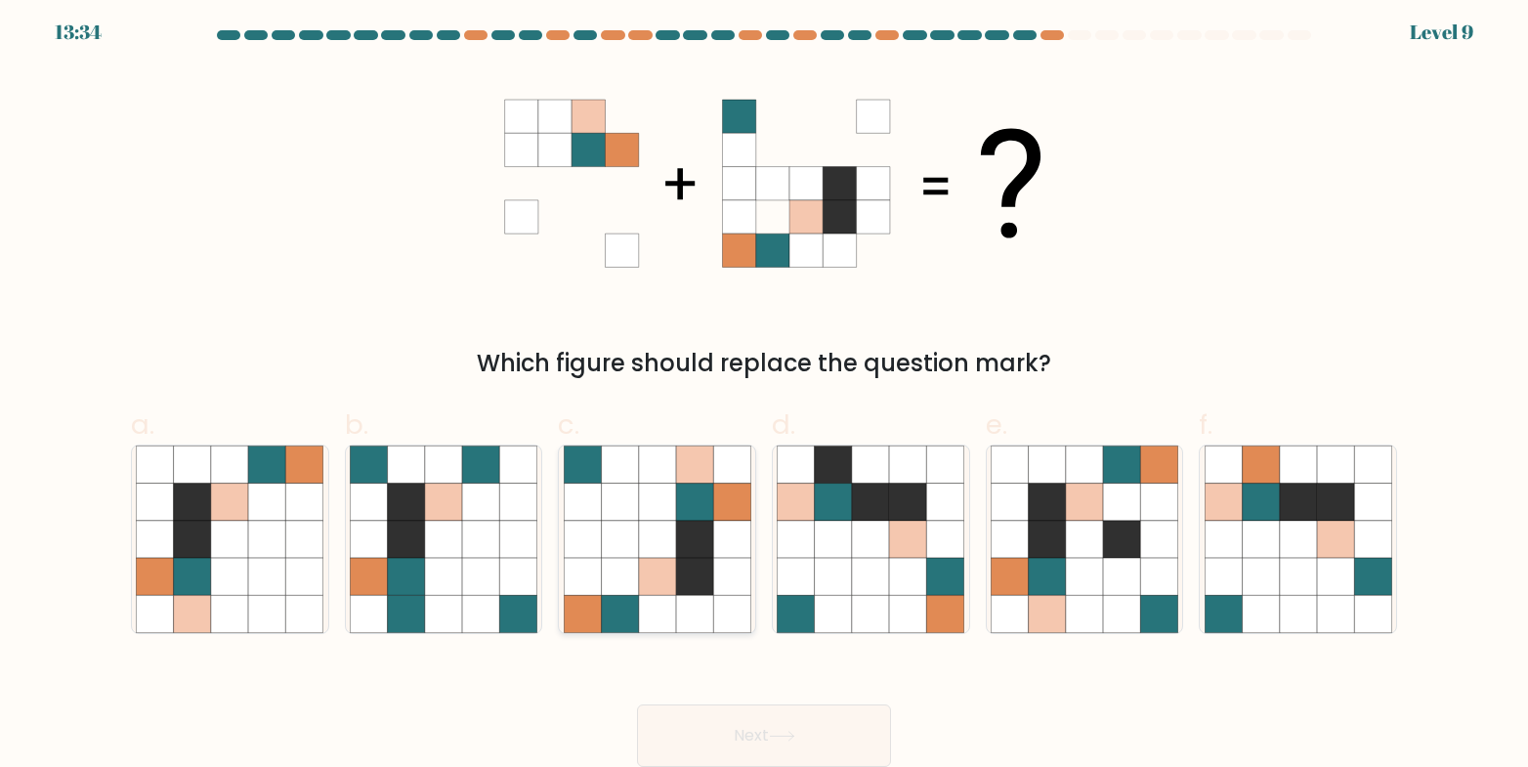
click at [614, 545] on icon at bounding box center [619, 539] width 37 height 37
click at [764, 391] on input "c." at bounding box center [764, 384] width 1 height 13
radio input "true"
drag, startPoint x: 779, startPoint y: 701, endPoint x: 770, endPoint y: 724, distance: 25.0
click at [776, 706] on div "Next" at bounding box center [764, 712] width 1290 height 109
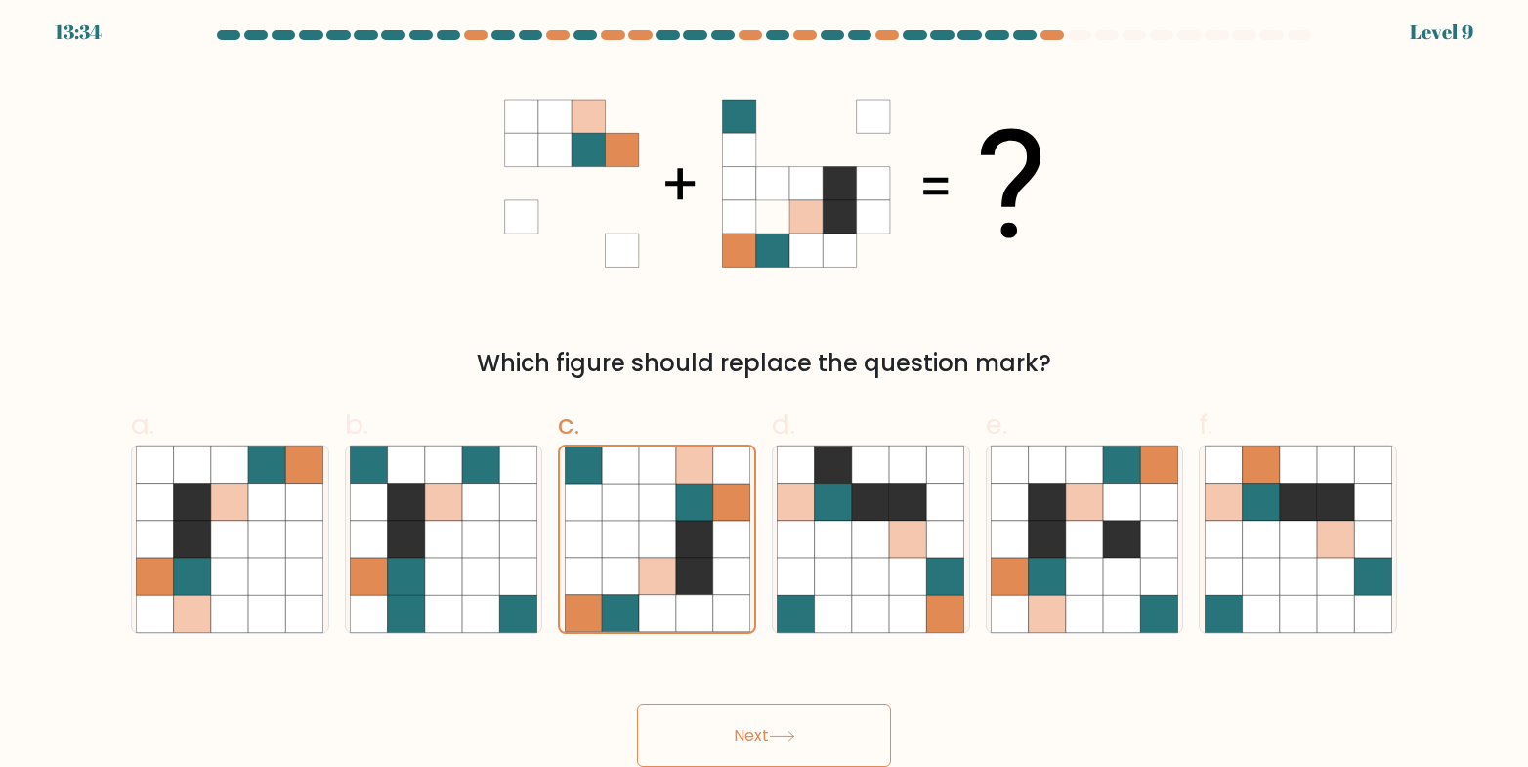
click at [769, 727] on button "Next" at bounding box center [764, 736] width 254 height 63
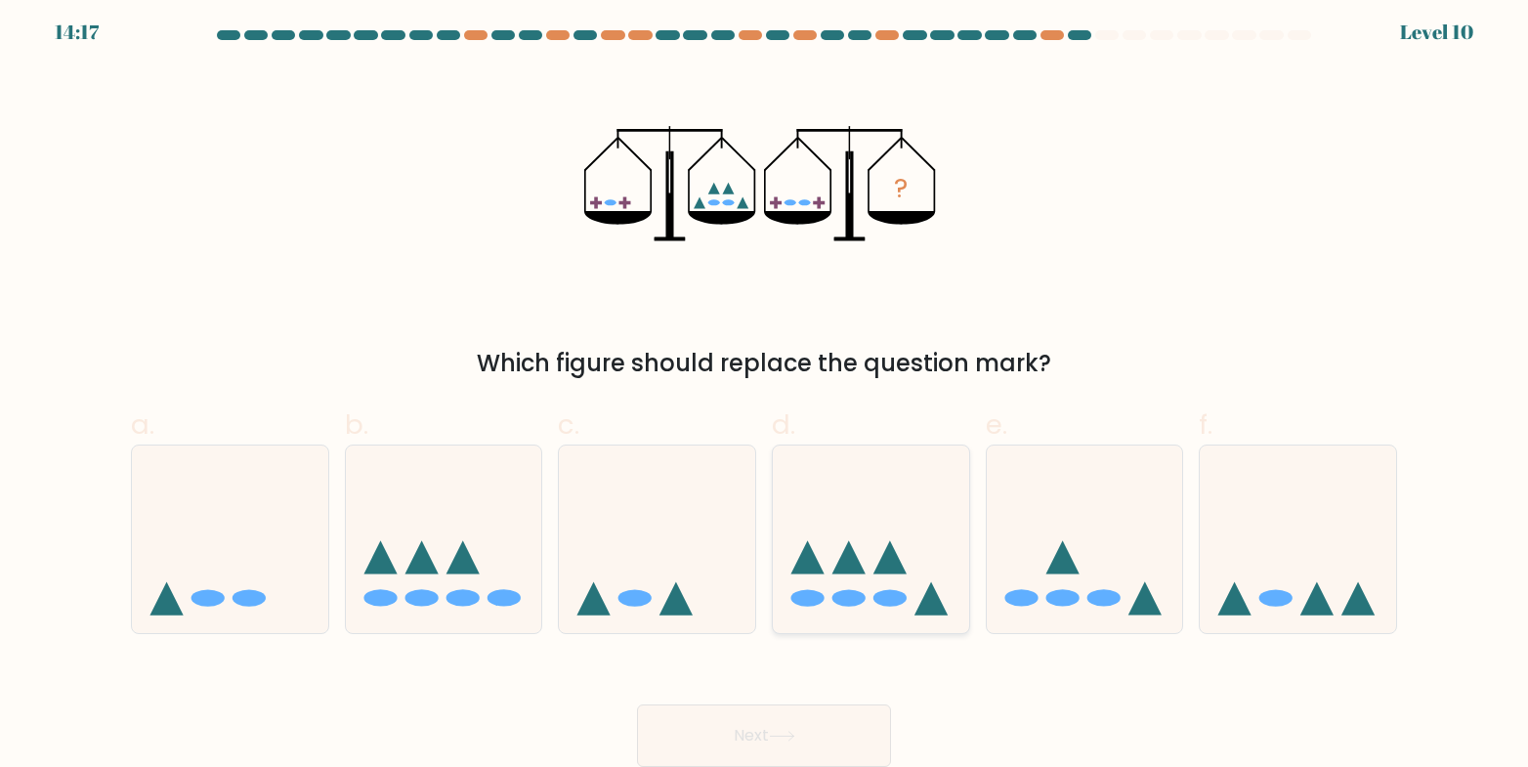
click at [883, 605] on ellipse at bounding box center [890, 597] width 33 height 17
click at [765, 391] on input "d." at bounding box center [764, 384] width 1 height 13
radio input "true"
click at [793, 740] on icon at bounding box center [781, 736] width 23 height 9
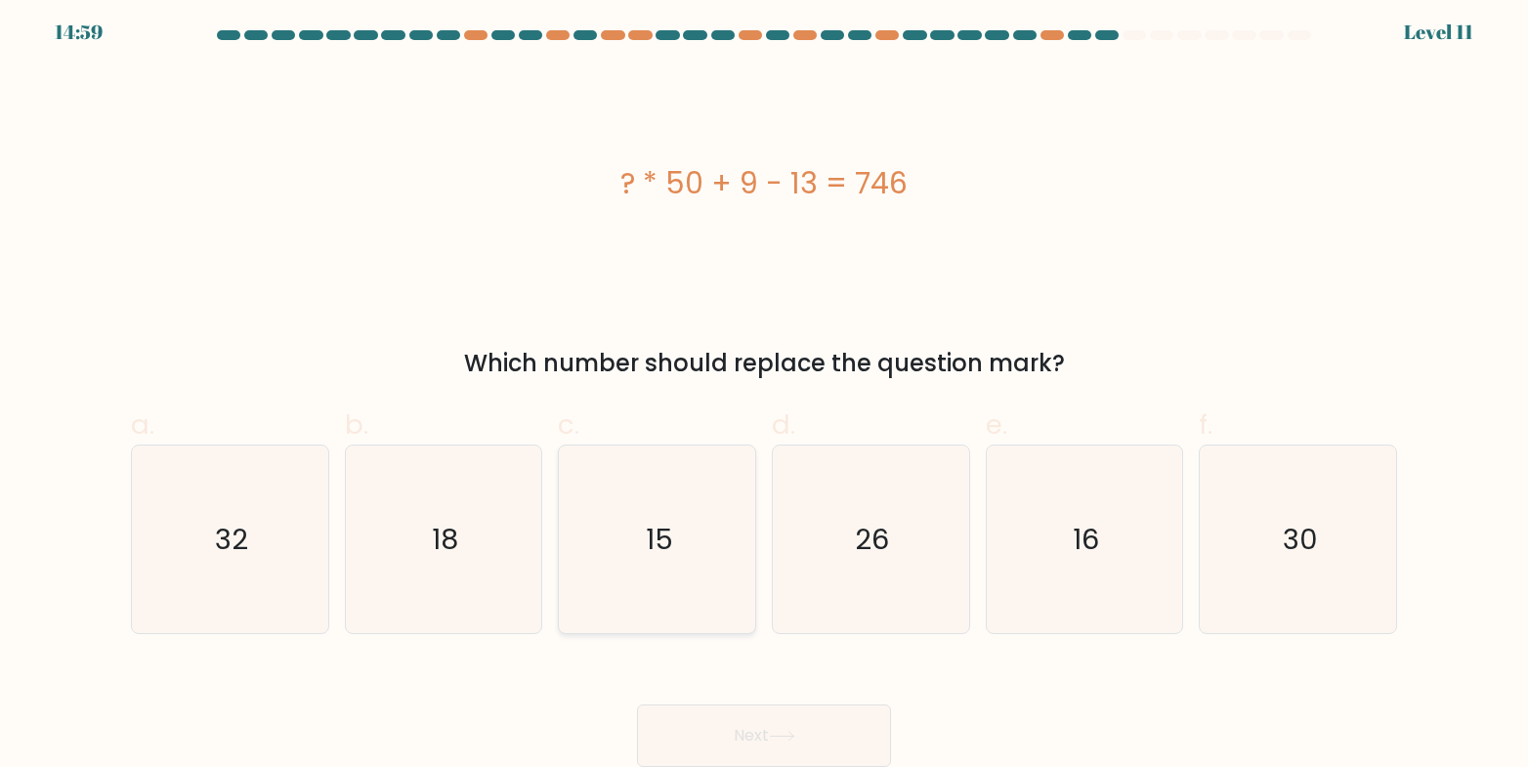
click at [679, 580] on icon "15" at bounding box center [658, 540] width 188 height 188
click at [764, 391] on input "c. 15" at bounding box center [764, 384] width 1 height 13
radio input "true"
click at [789, 740] on icon at bounding box center [782, 736] width 26 height 11
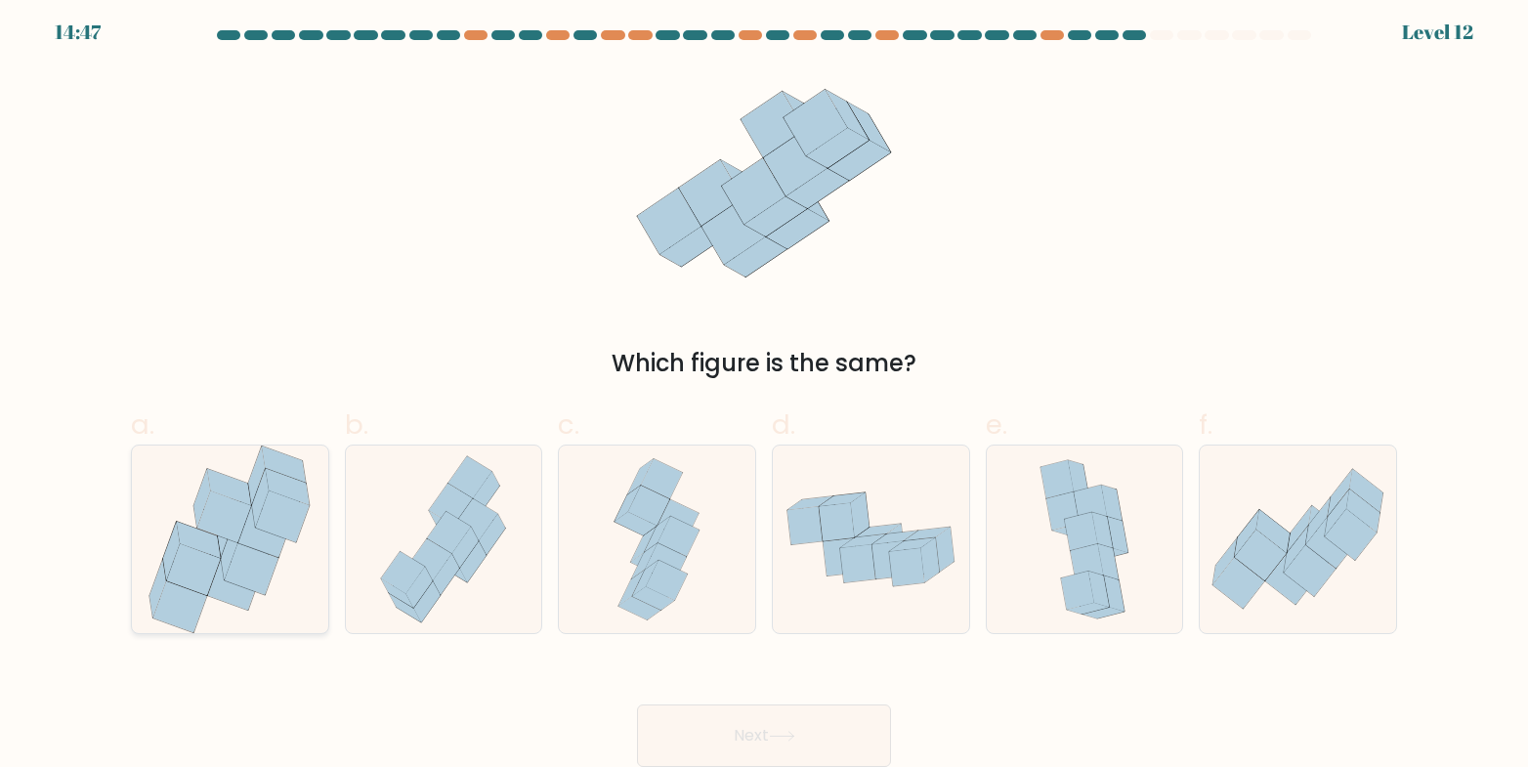
click at [241, 519] on icon at bounding box center [224, 517] width 54 height 52
click at [764, 391] on input "a." at bounding box center [764, 384] width 1 height 13
radio input "true"
click at [725, 714] on button "Next" at bounding box center [764, 736] width 254 height 63
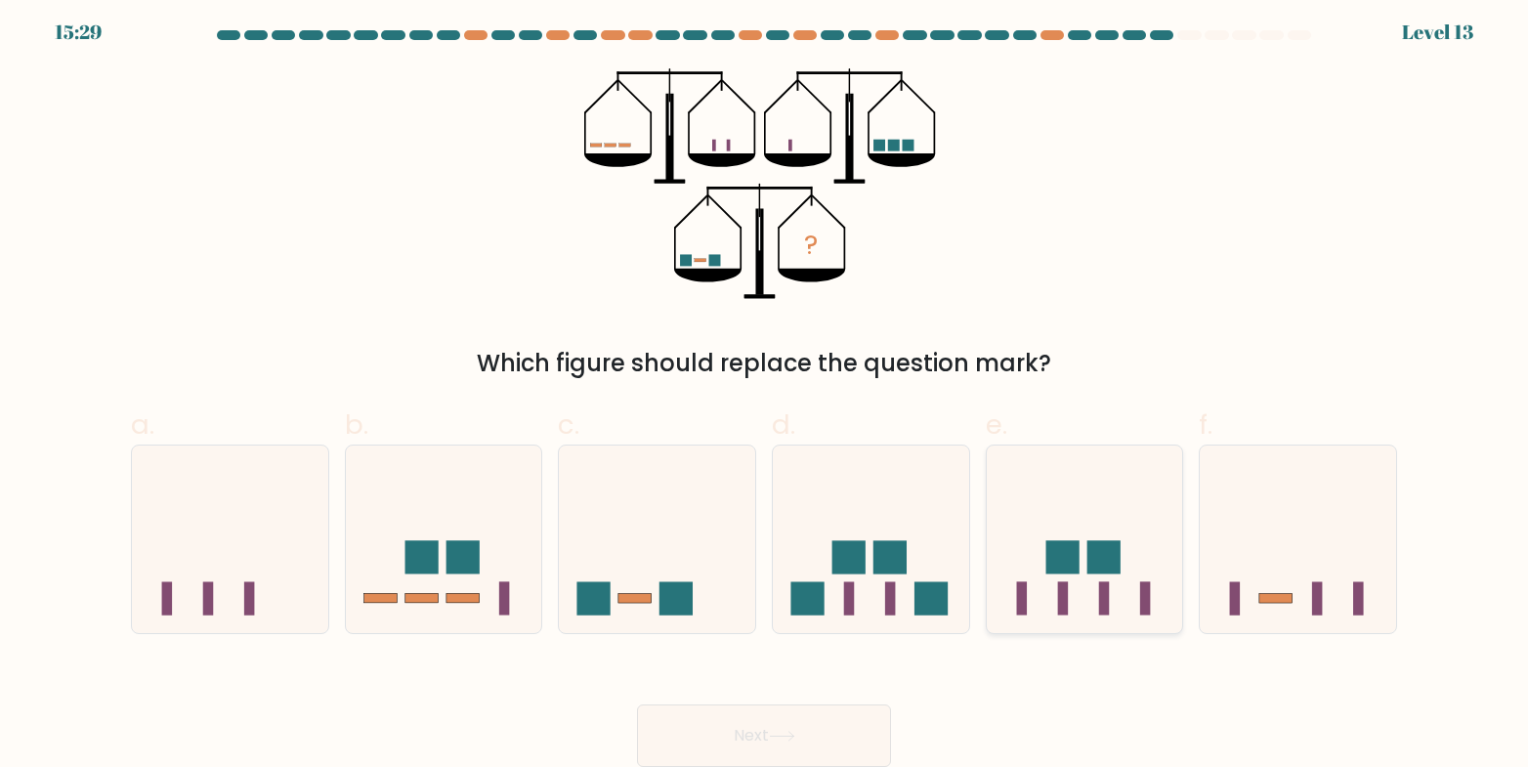
click at [1116, 552] on rect at bounding box center [1104, 556] width 33 height 33
click at [765, 391] on input "e." at bounding box center [764, 384] width 1 height 13
radio input "true"
click at [764, 732] on button "Next" at bounding box center [764, 736] width 254 height 63
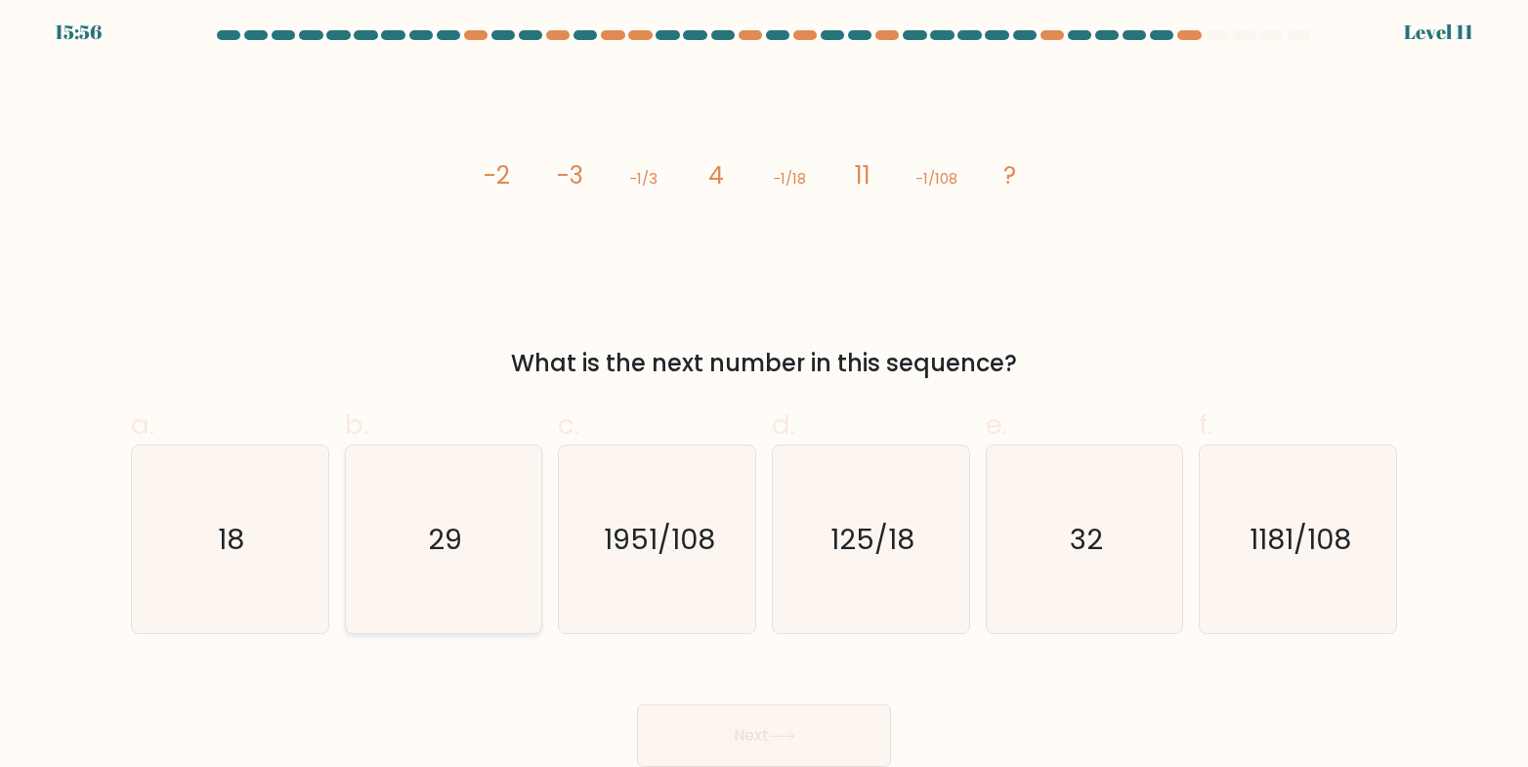
click at [473, 562] on icon "29" at bounding box center [444, 540] width 188 height 188
click at [764, 391] on input "b. 29" at bounding box center [764, 384] width 1 height 13
radio input "true"
click at [714, 706] on button "Next" at bounding box center [764, 736] width 254 height 63
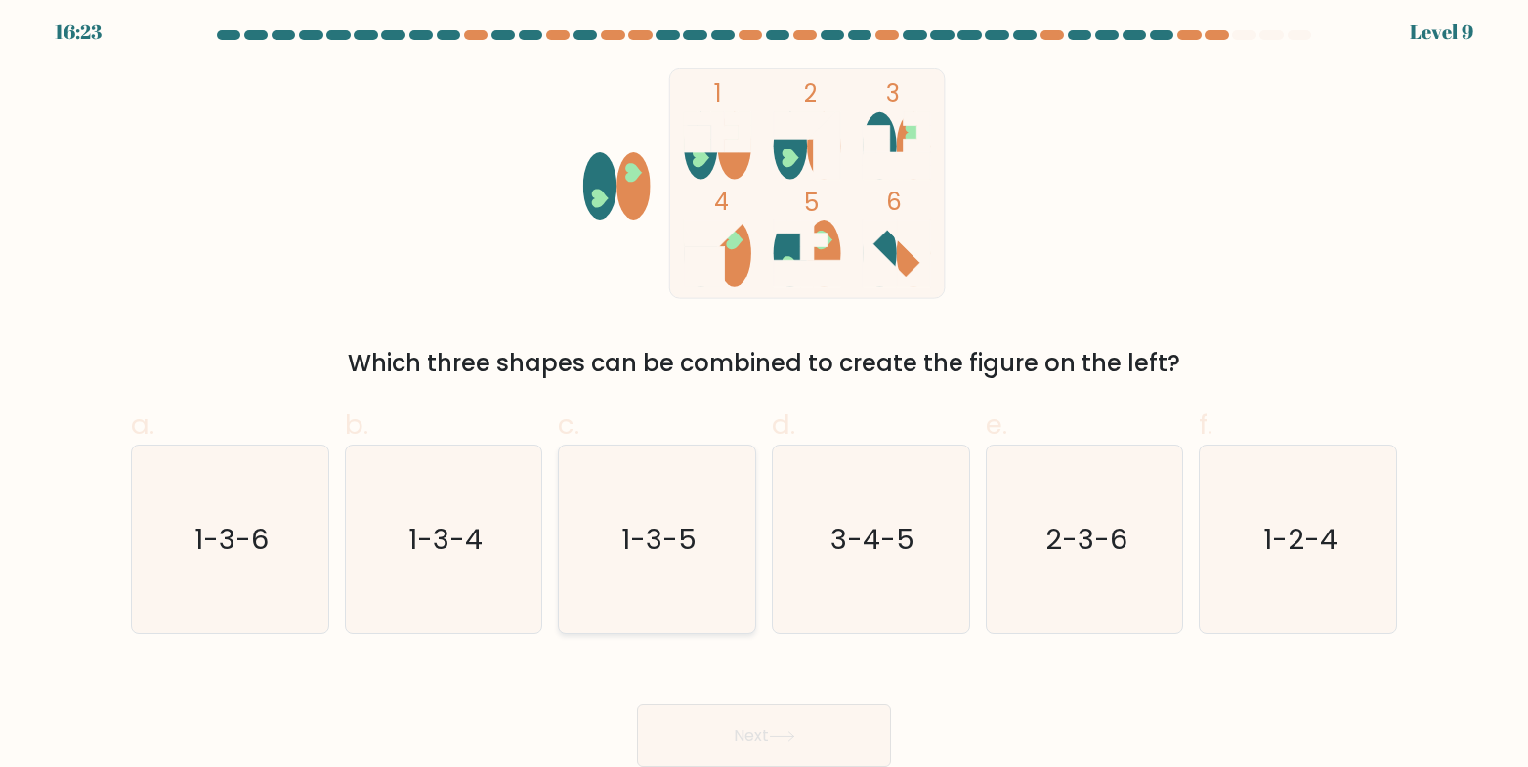
click at [625, 505] on icon "1-3-5" at bounding box center [658, 540] width 188 height 188
click at [764, 391] on input "c. 1-3-5" at bounding box center [764, 384] width 1 height 13
radio input "true"
click at [729, 705] on button "Next" at bounding box center [764, 736] width 254 height 63
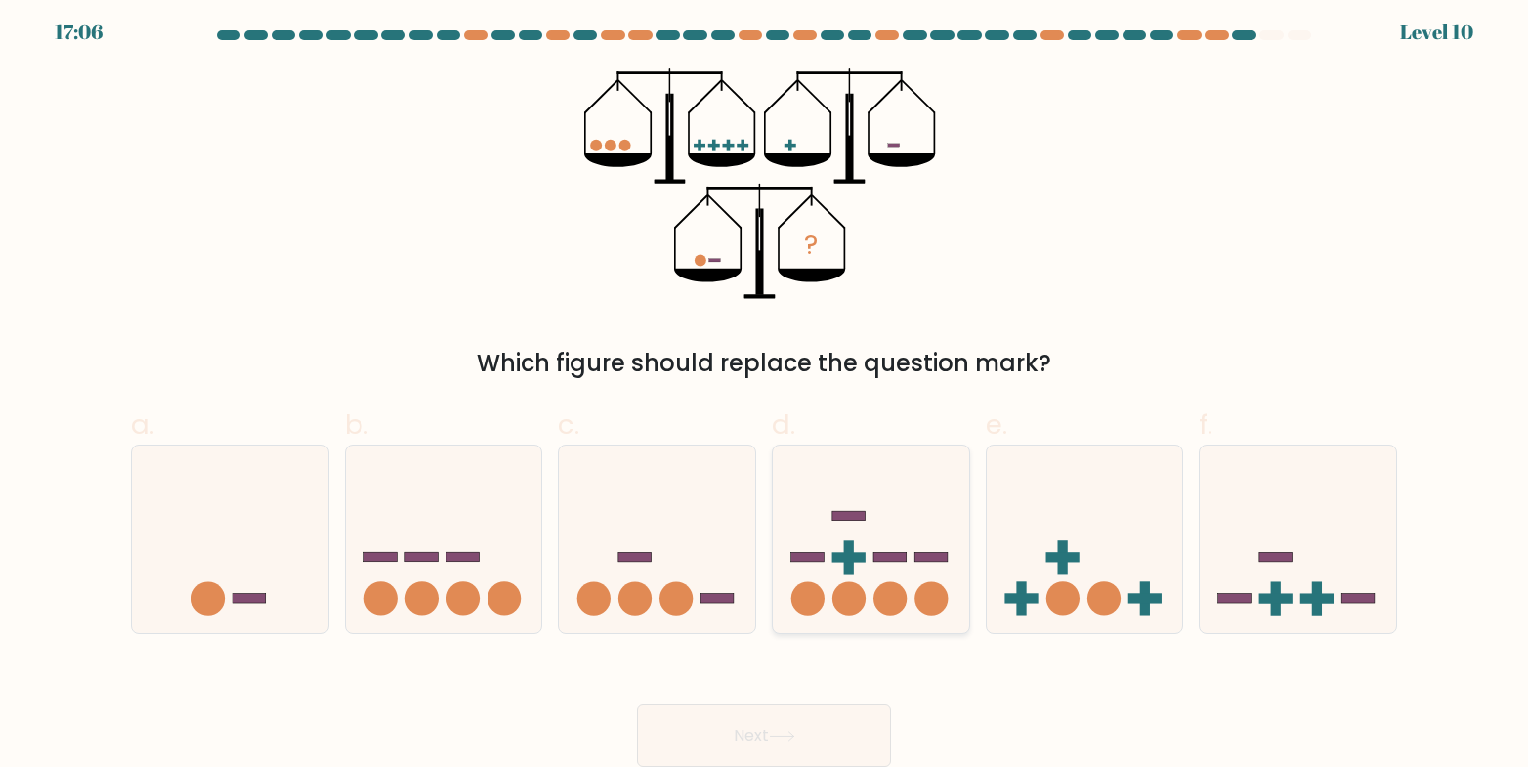
click at [860, 571] on icon at bounding box center [871, 539] width 196 height 162
click at [765, 391] on input "d." at bounding box center [764, 384] width 1 height 13
radio input "true"
click at [755, 723] on button "Next" at bounding box center [764, 736] width 254 height 63
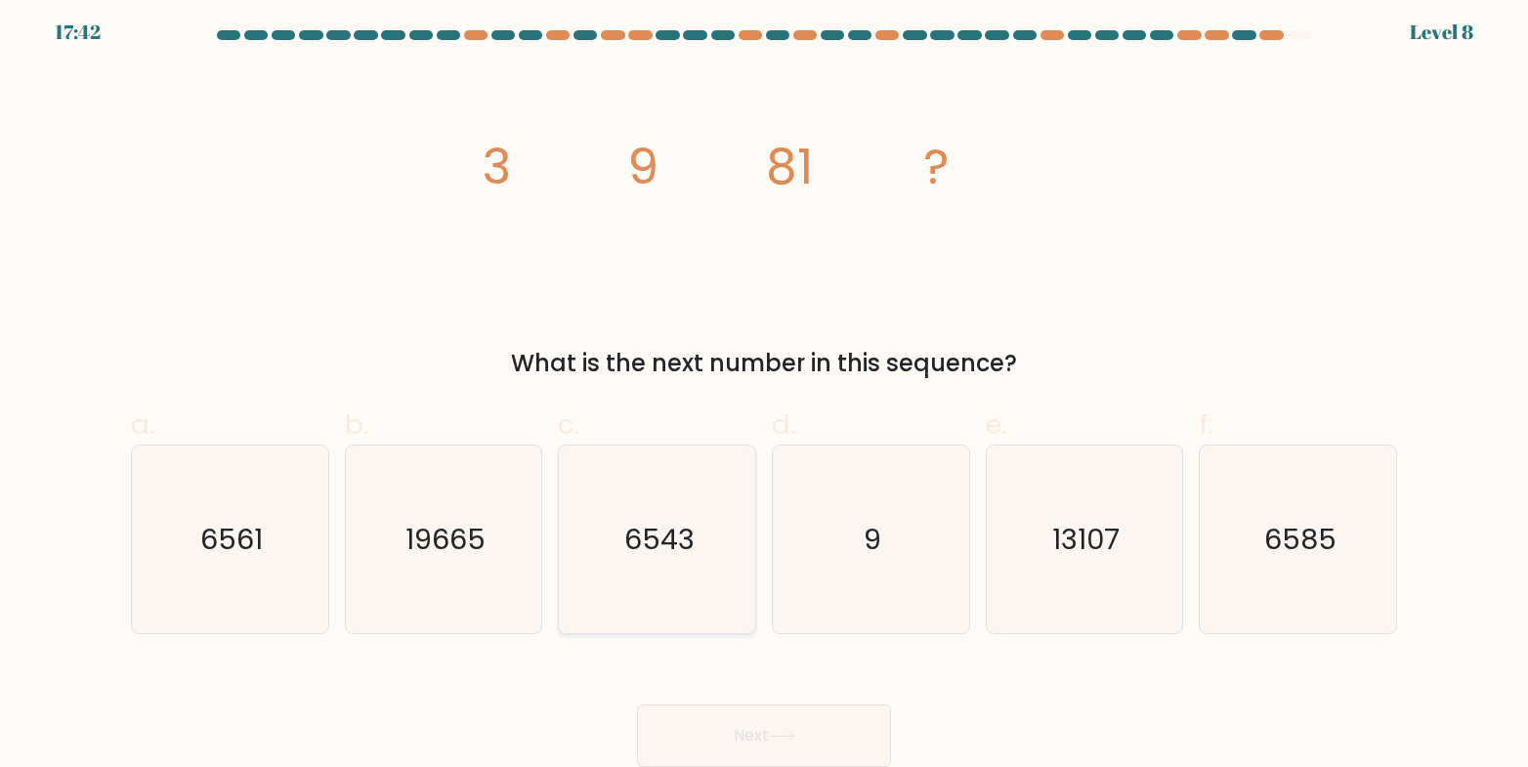
click at [720, 560] on icon "6543" at bounding box center [658, 540] width 188 height 188
click at [764, 391] on input "c. 6543" at bounding box center [764, 384] width 1 height 13
radio input "true"
click at [746, 717] on button "Next" at bounding box center [764, 736] width 254 height 63
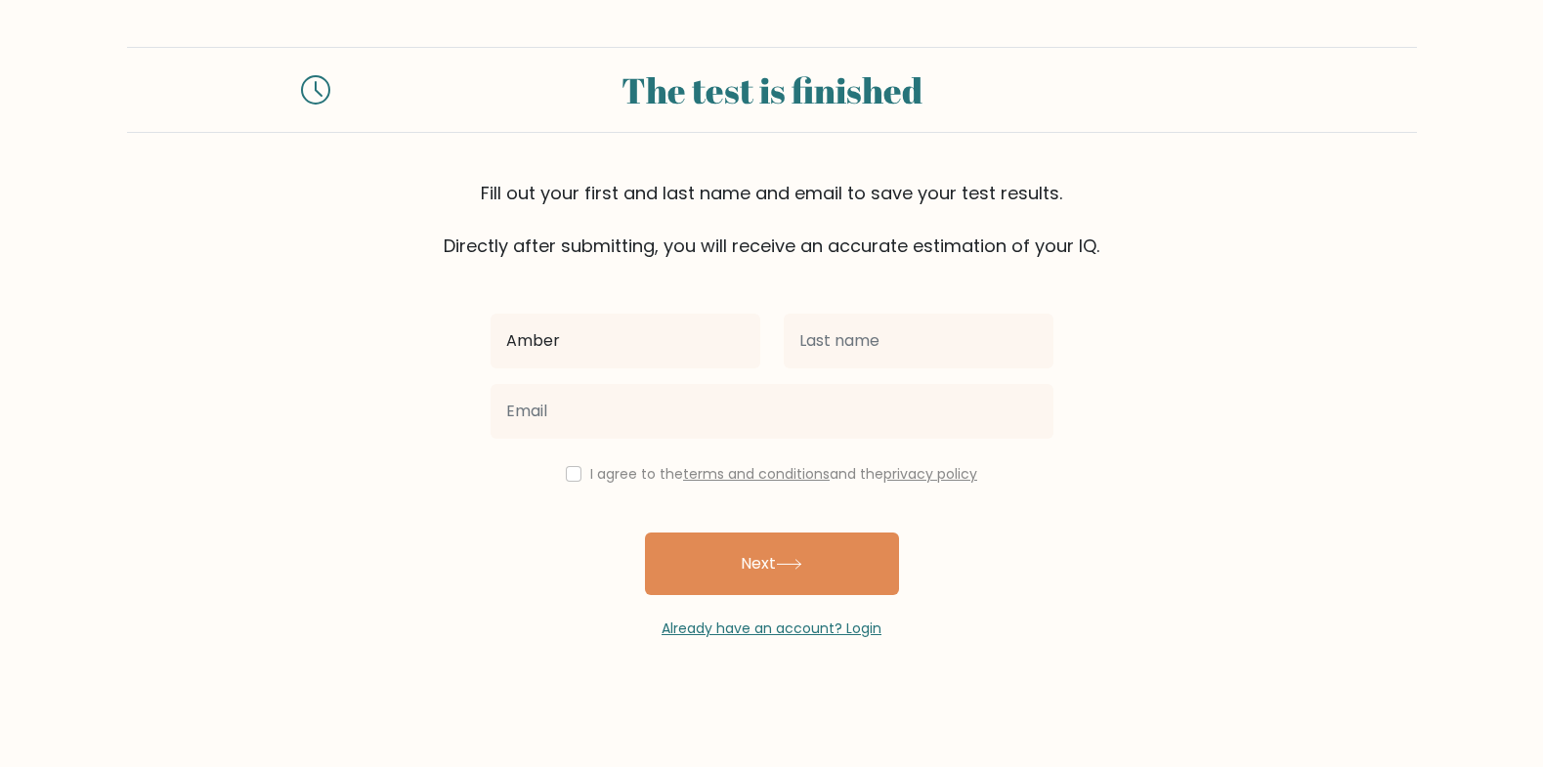
type input "Amber"
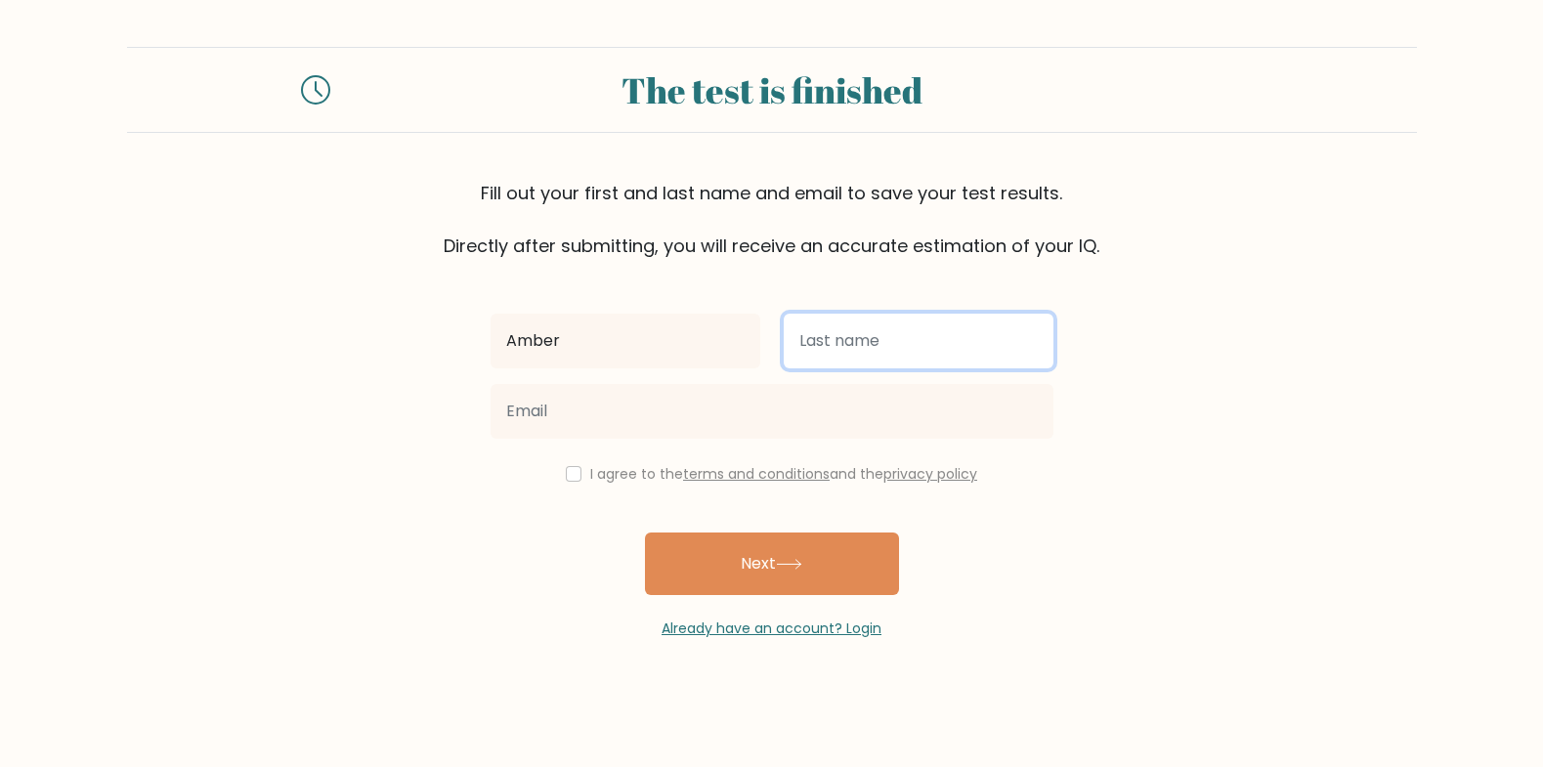
type input "q"
type input "Kaser"
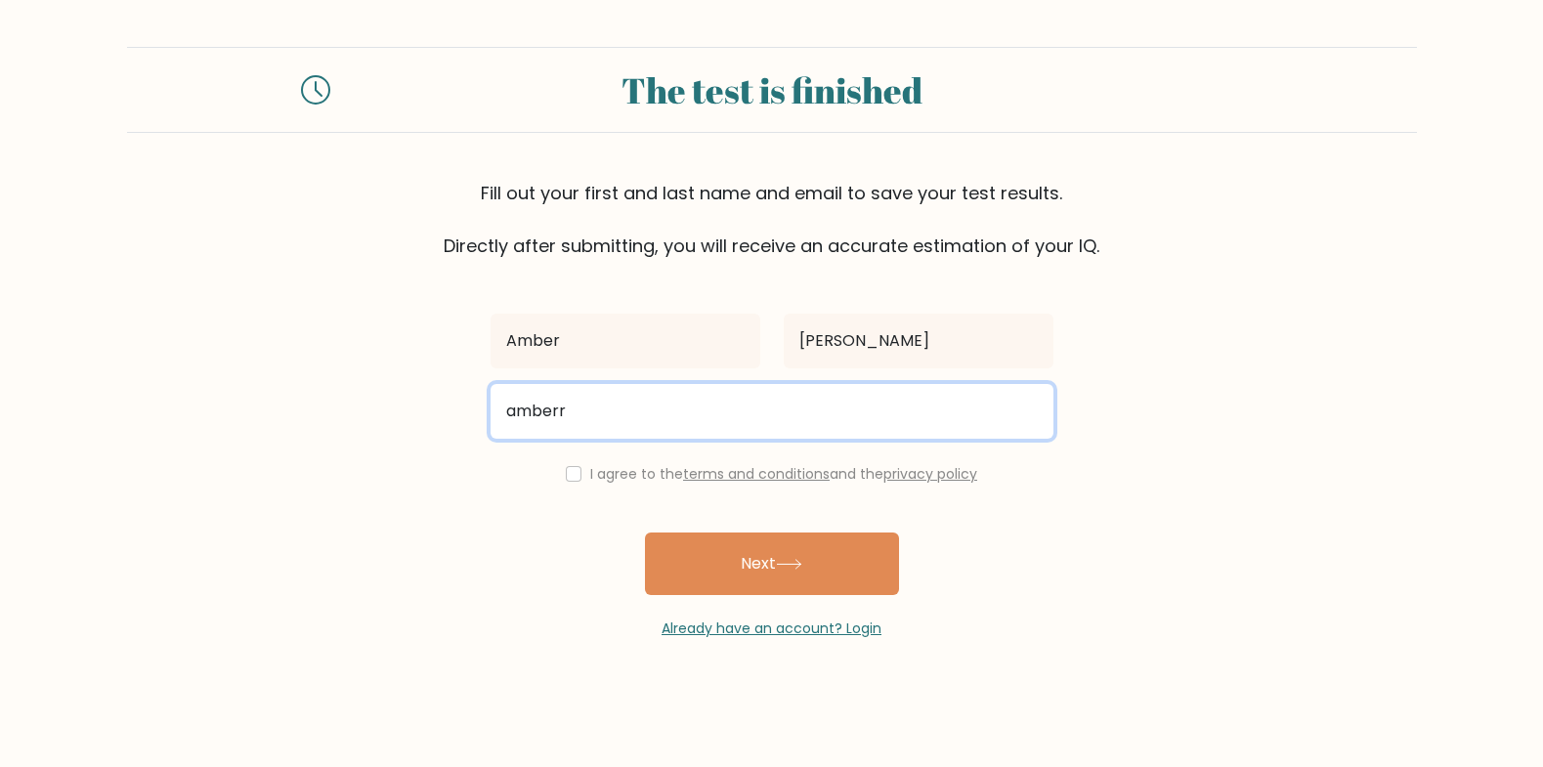
type input "amberrosekaser@gmail.com"
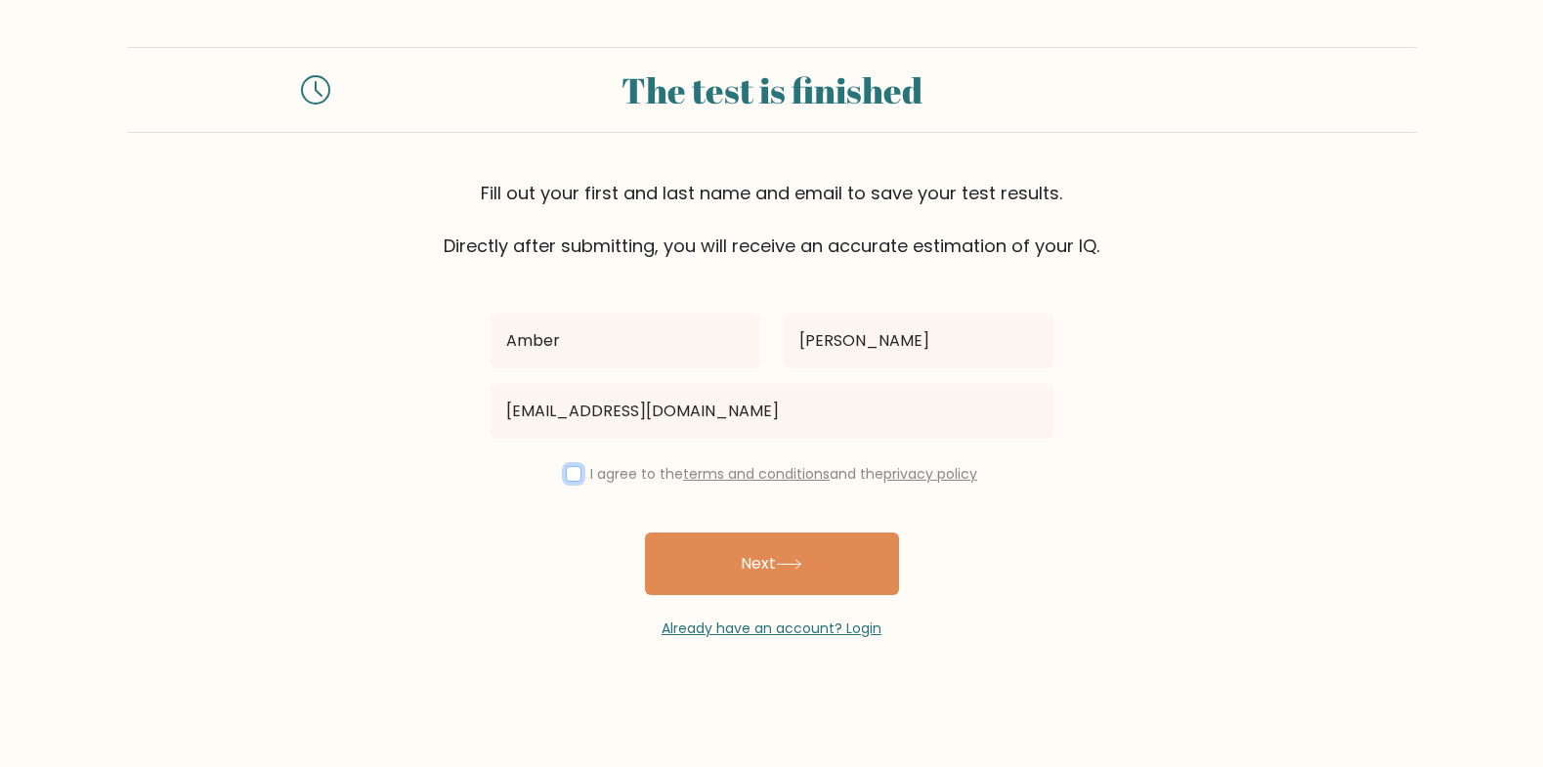
click at [566, 478] on input "checkbox" at bounding box center [574, 474] width 16 height 16
checkbox input "true"
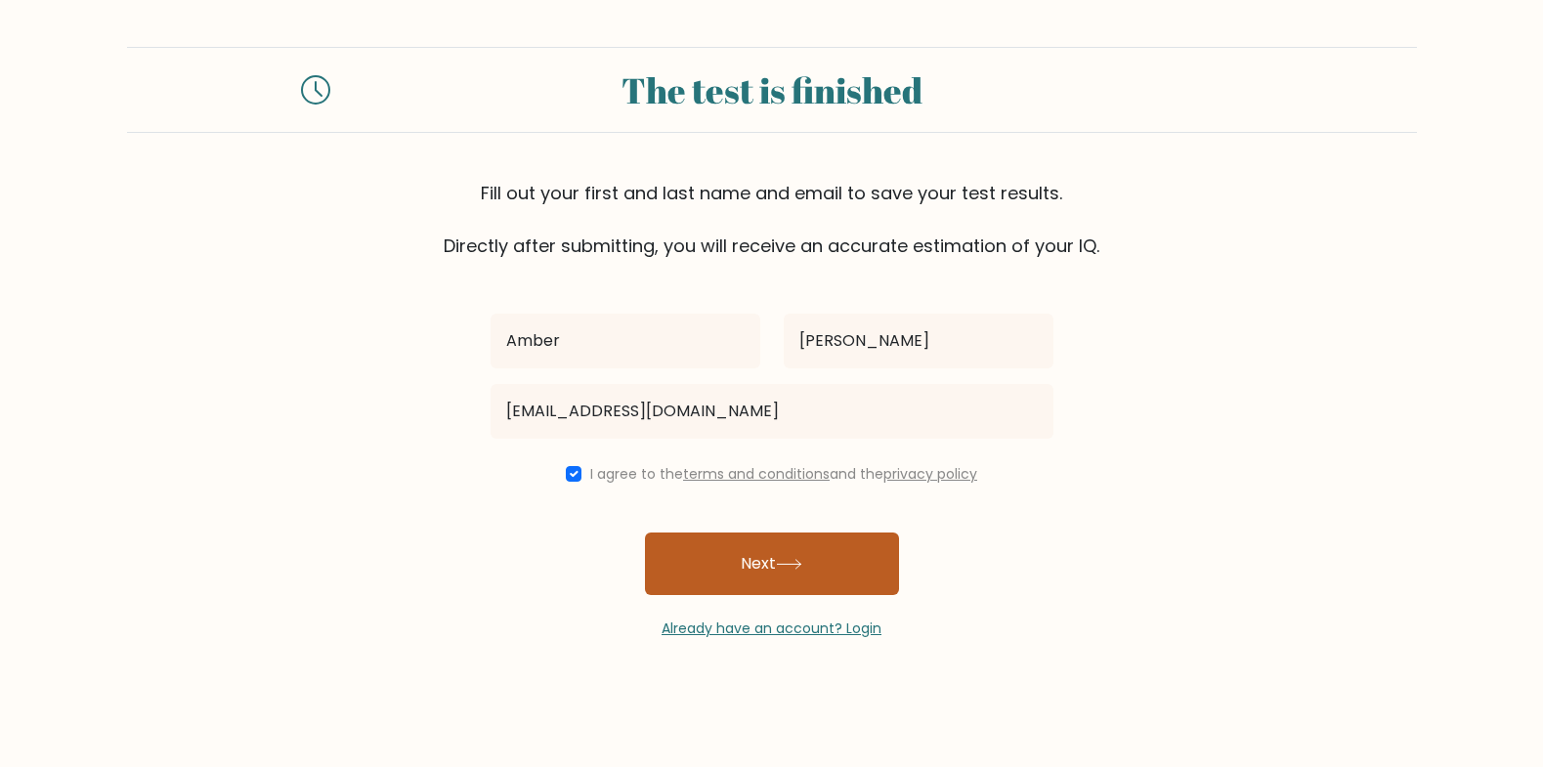
click at [717, 558] on button "Next" at bounding box center [772, 564] width 254 height 63
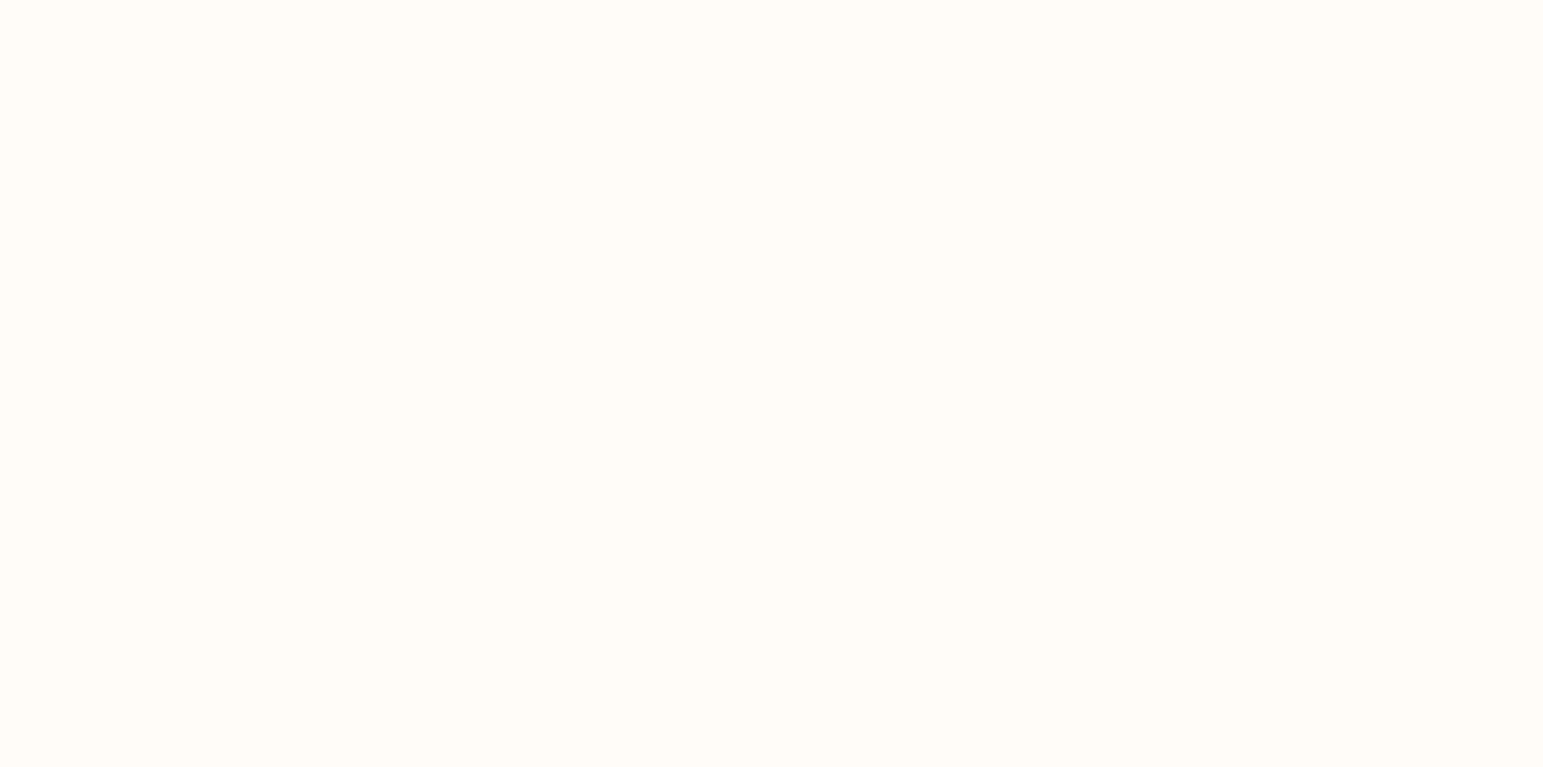
select select "US"
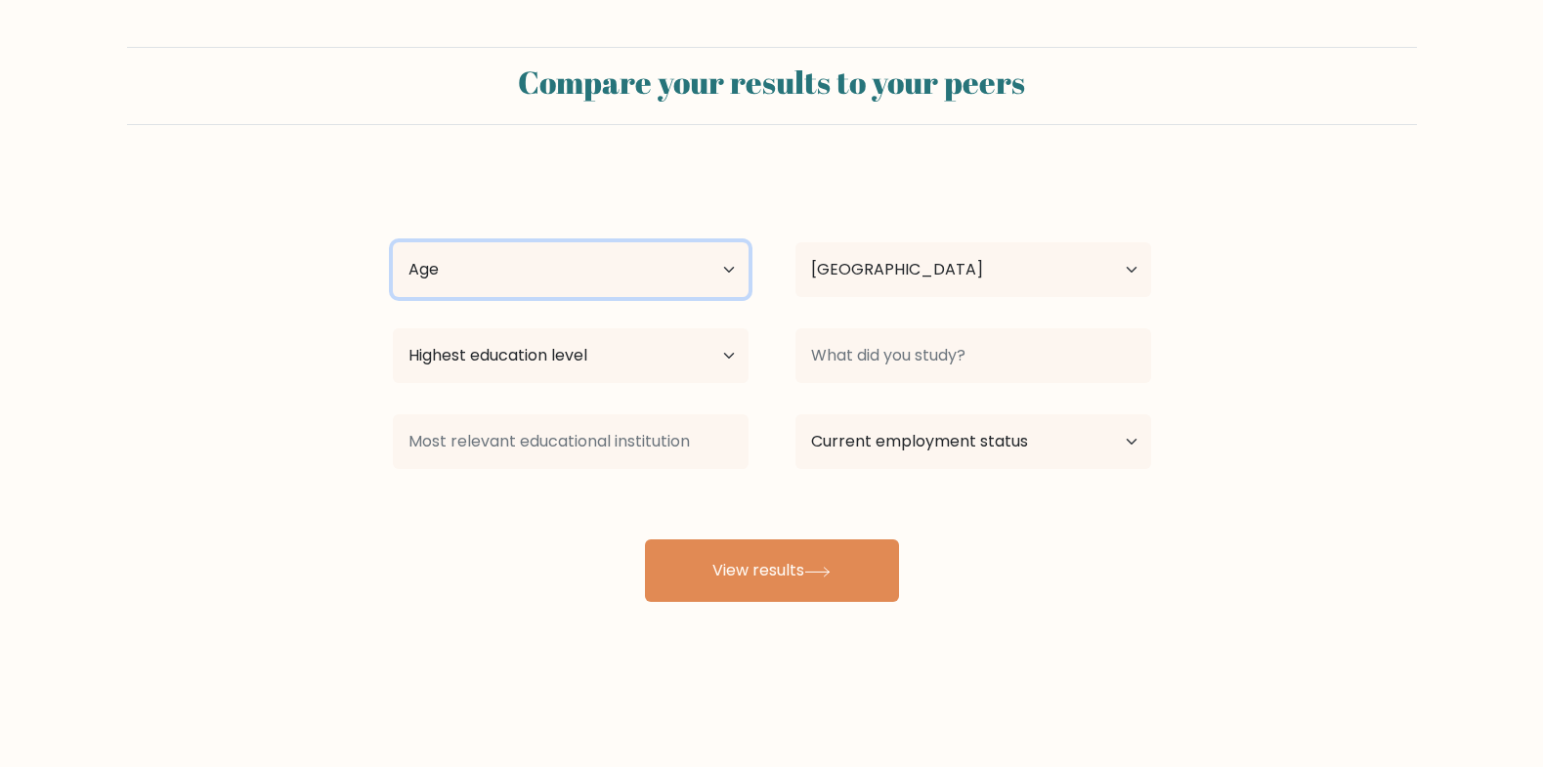
click at [579, 286] on select "Age Under 18 years old 18-24 years old 25-34 years old 35-44 years old 45-54 ye…" at bounding box center [571, 269] width 356 height 55
select select "35_44"
click at [393, 242] on select "Age Under 18 years old 18-24 years old 25-34 years old 35-44 years old 45-54 ye…" at bounding box center [571, 269] width 356 height 55
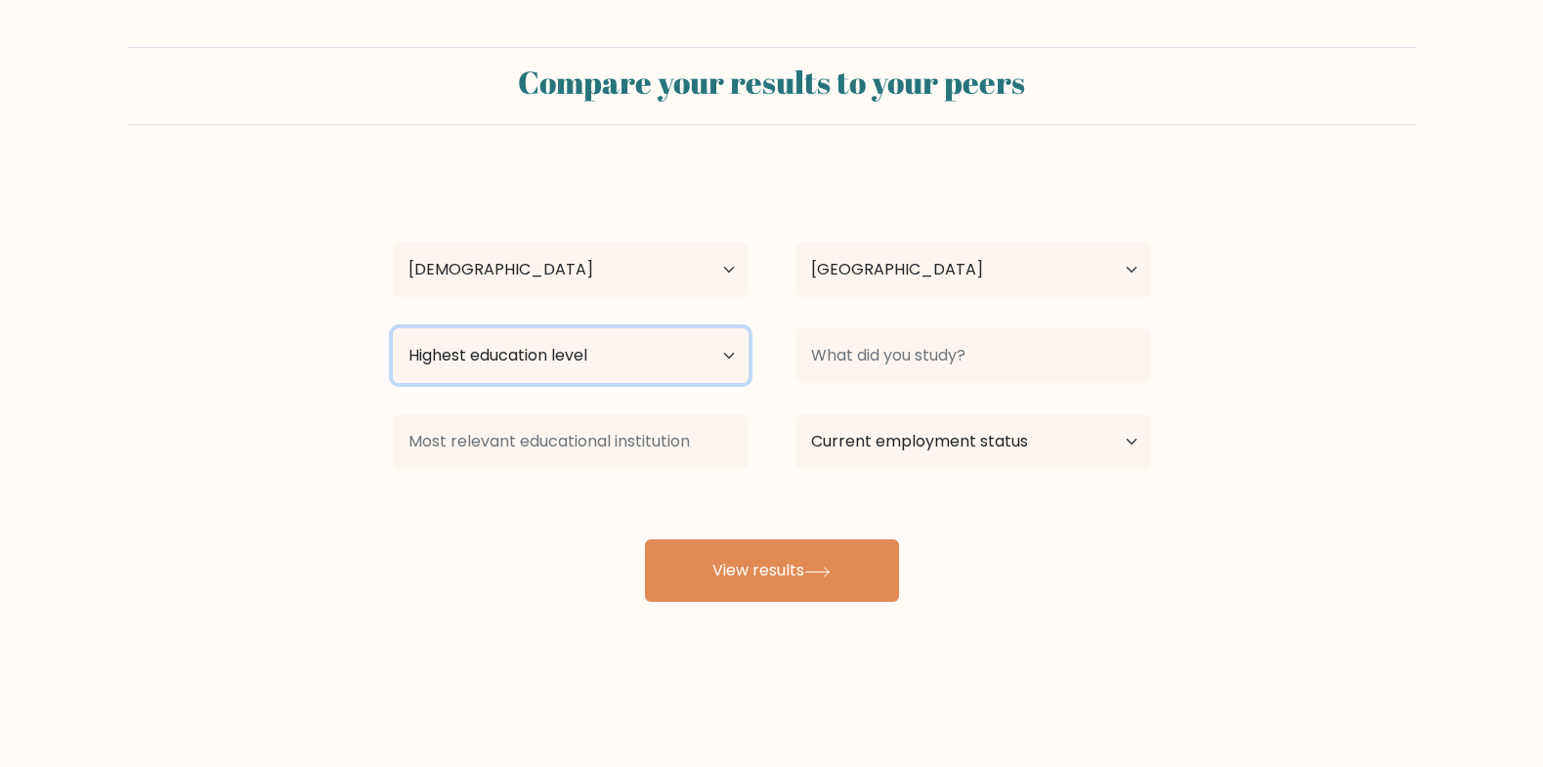
click at [575, 366] on select "Highest education level No schooling Primary Lower Secondary Upper Secondary Oc…" at bounding box center [571, 355] width 356 height 55
select select "primary"
click at [393, 328] on select "Highest education level No schooling Primary Lower Secondary Upper Secondary Oc…" at bounding box center [571, 355] width 356 height 55
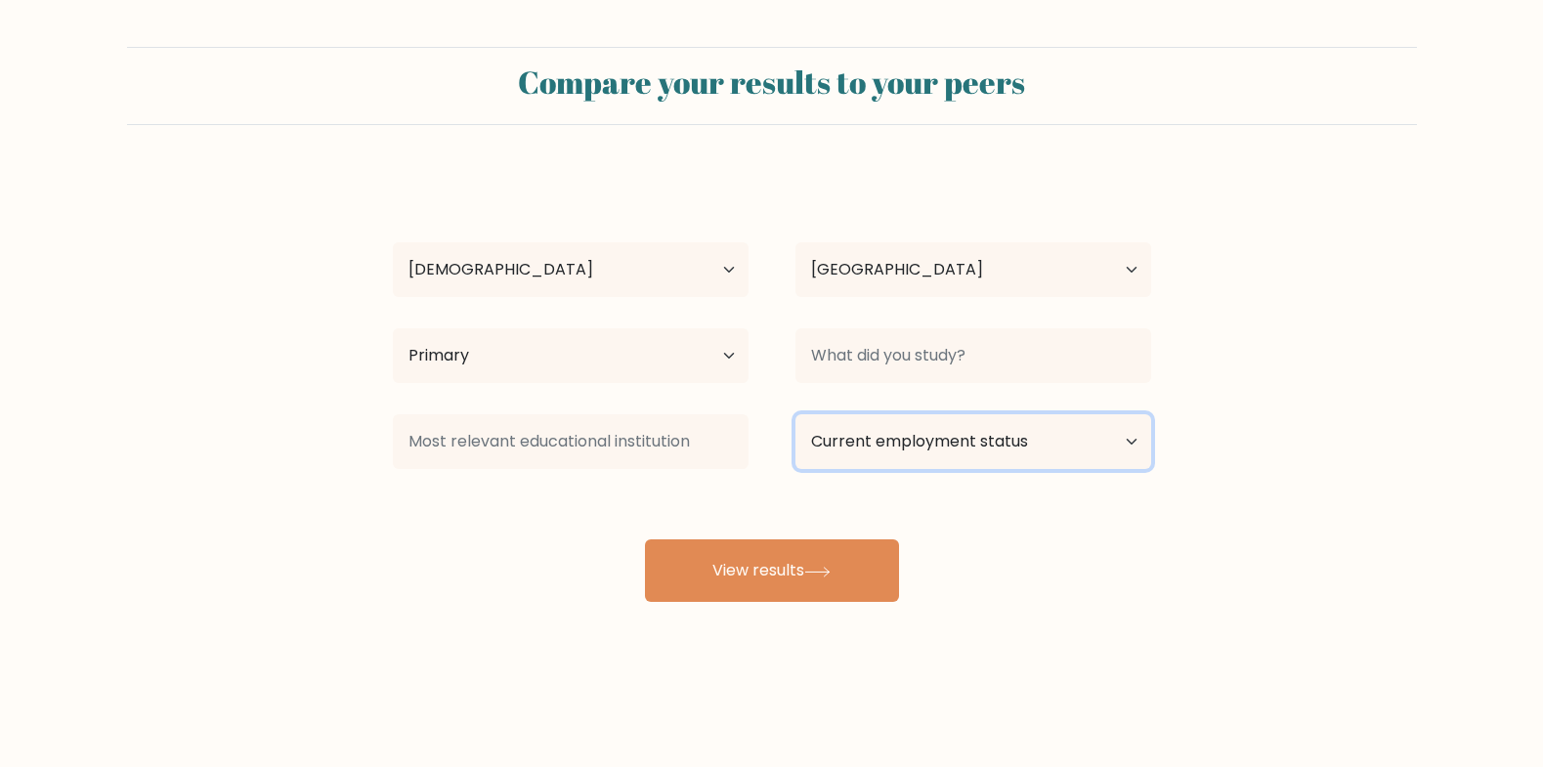
click at [843, 438] on select "Current employment status Employed Student Retired Other / prefer not to answer" at bounding box center [973, 441] width 356 height 55
select select "employed"
click at [795, 414] on select "Current employment status Employed Student Retired Other / prefer not to answer" at bounding box center [973, 441] width 356 height 55
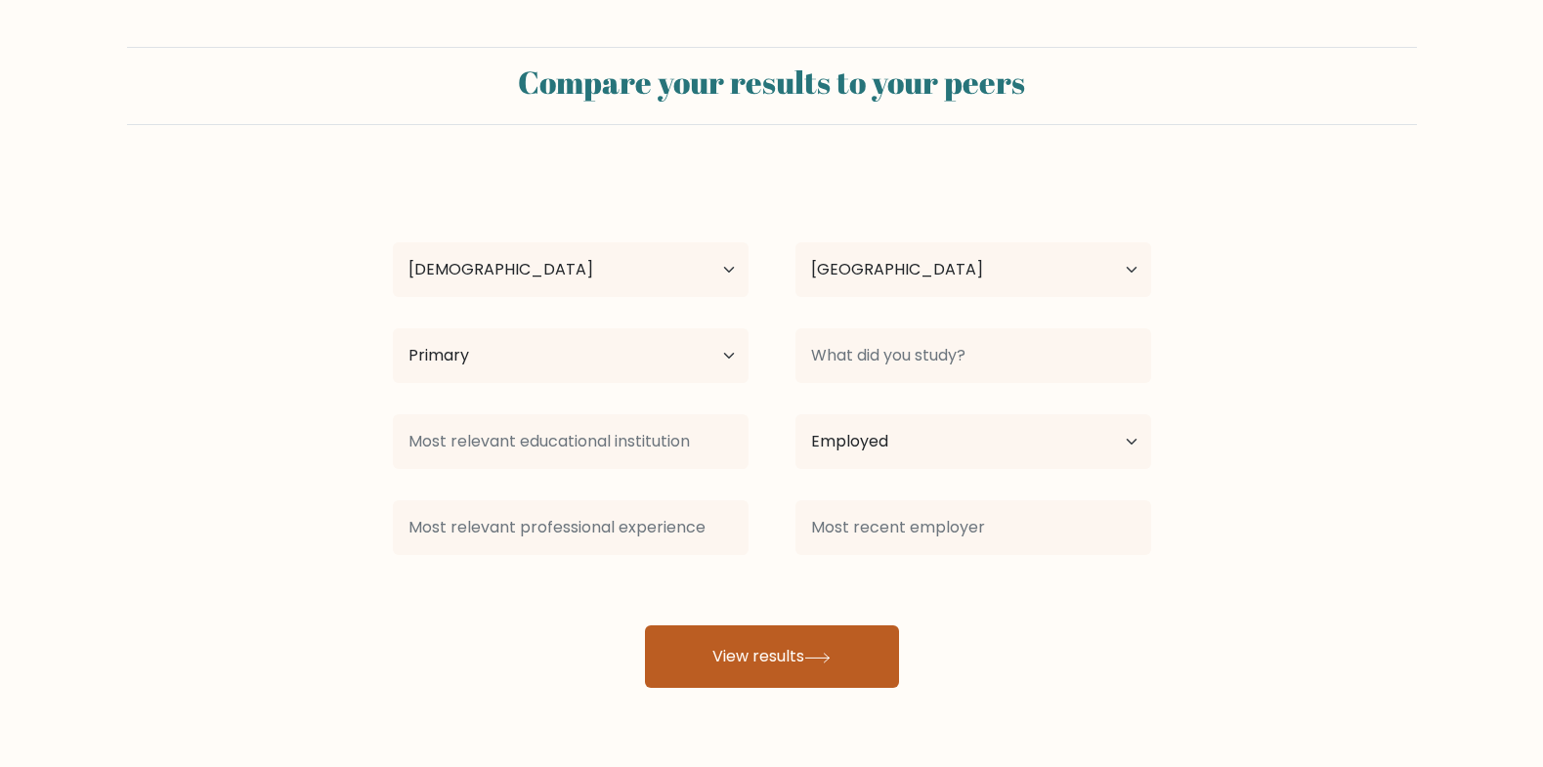
click at [768, 571] on div "Amber Kaser Age Under 18 years old 18-24 years old 25-34 years old 35-44 years …" at bounding box center [772, 430] width 782 height 516
click at [789, 640] on button "View results" at bounding box center [772, 656] width 254 height 63
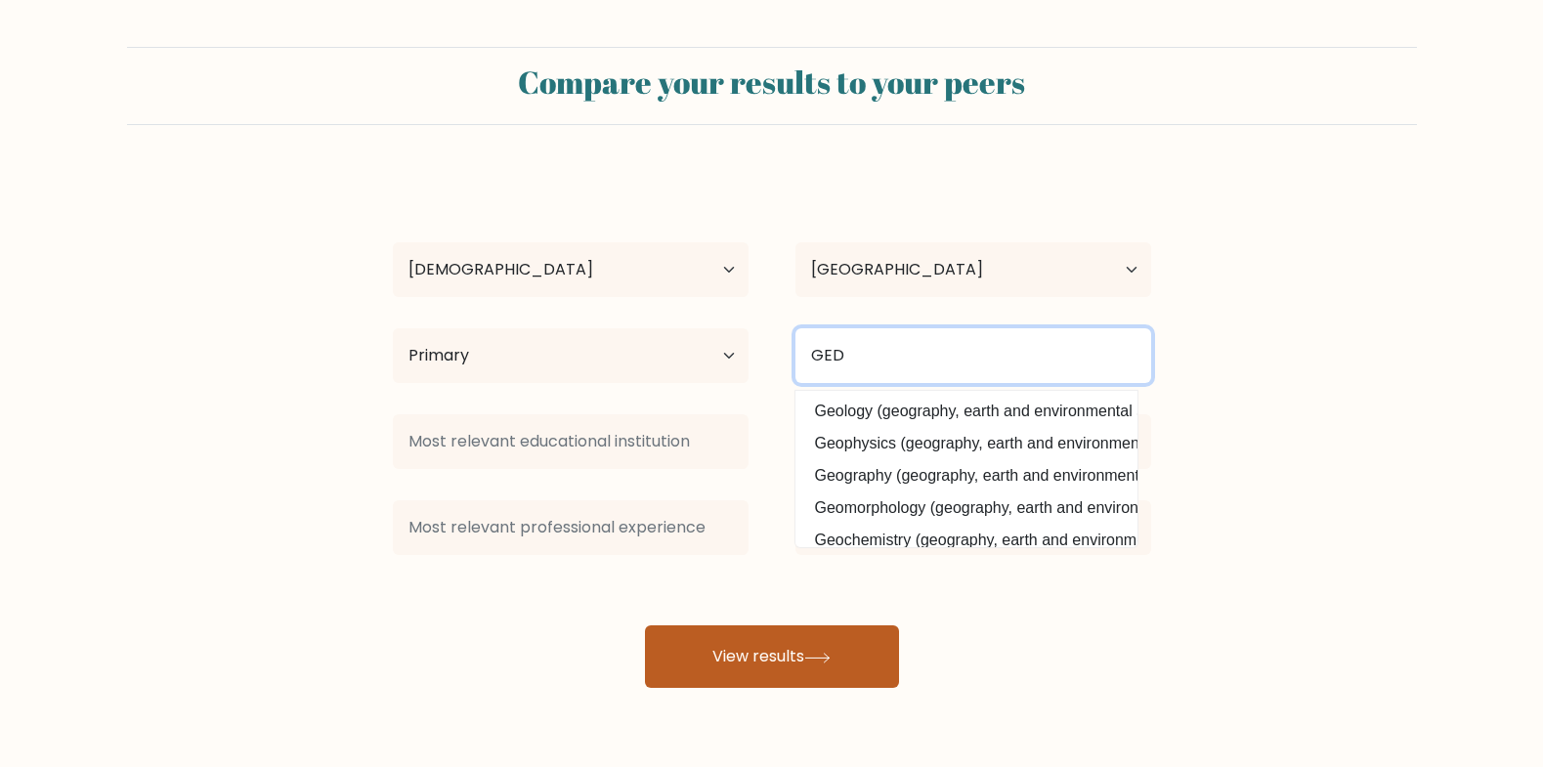
type input "GED"
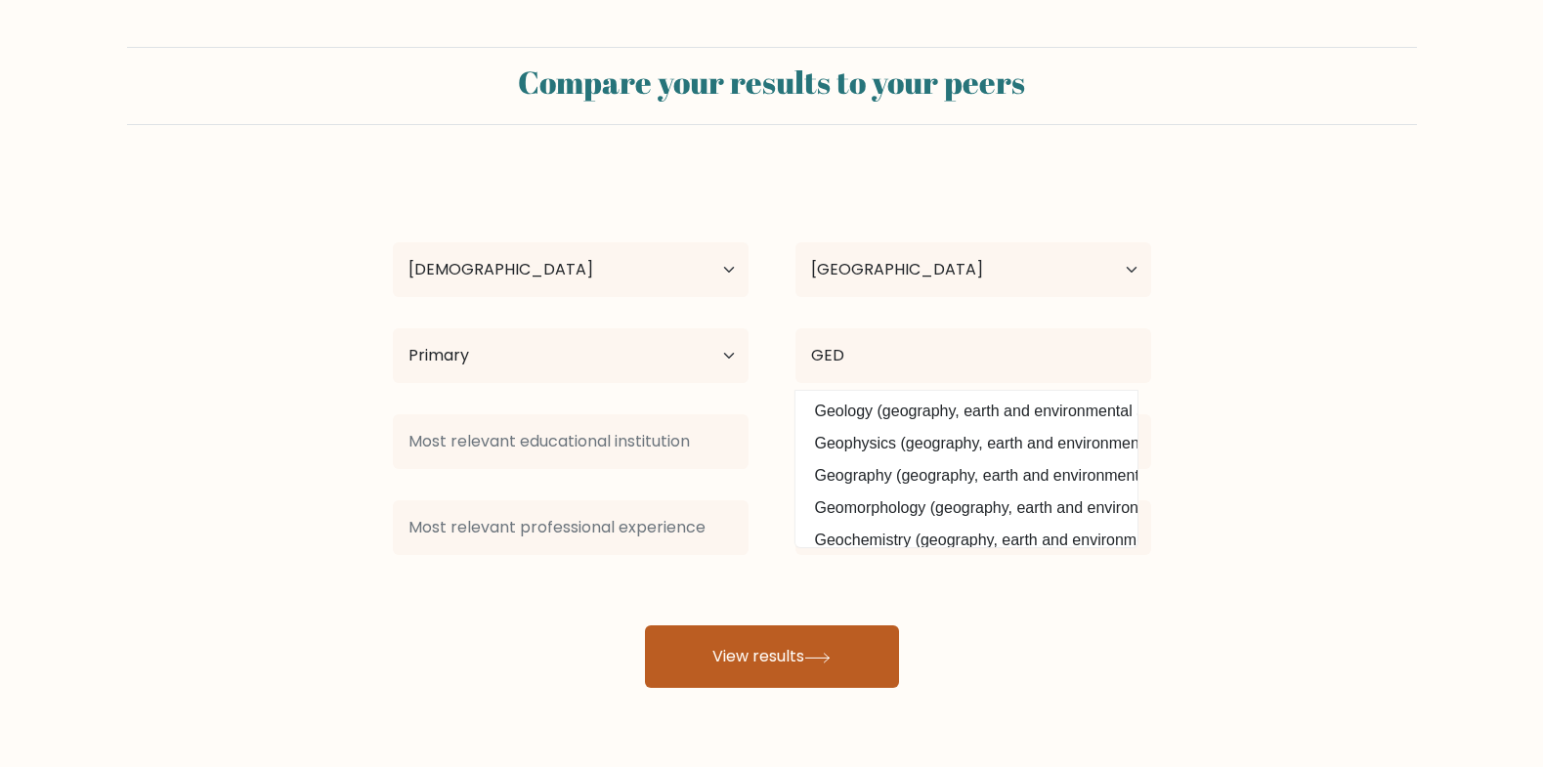
click at [773, 648] on button "View results" at bounding box center [772, 656] width 254 height 63
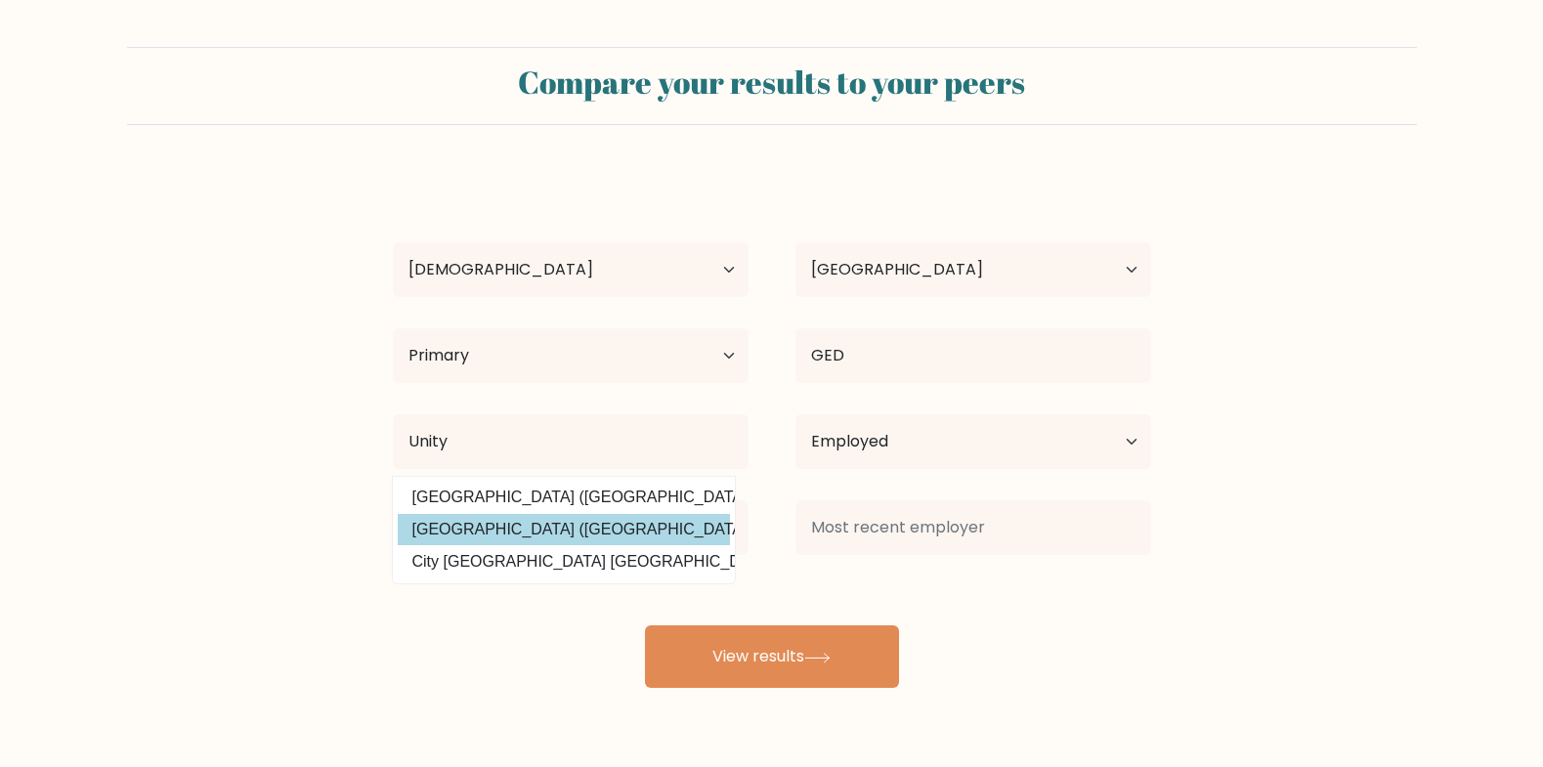
click at [572, 526] on option "Unity College (United States)" at bounding box center [564, 529] width 332 height 31
type input "Unity College"
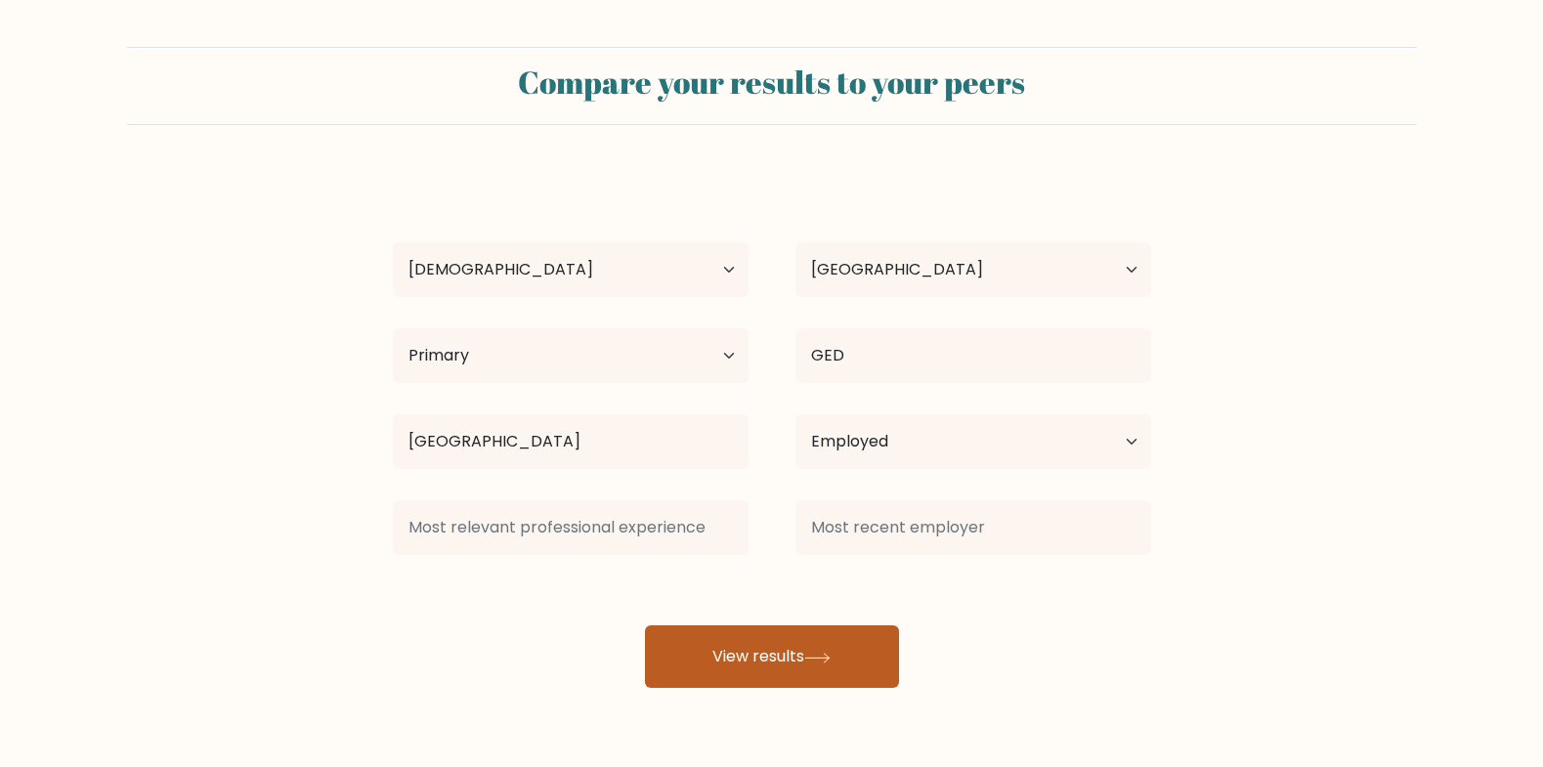
click at [760, 647] on button "View results" at bounding box center [772, 656] width 254 height 63
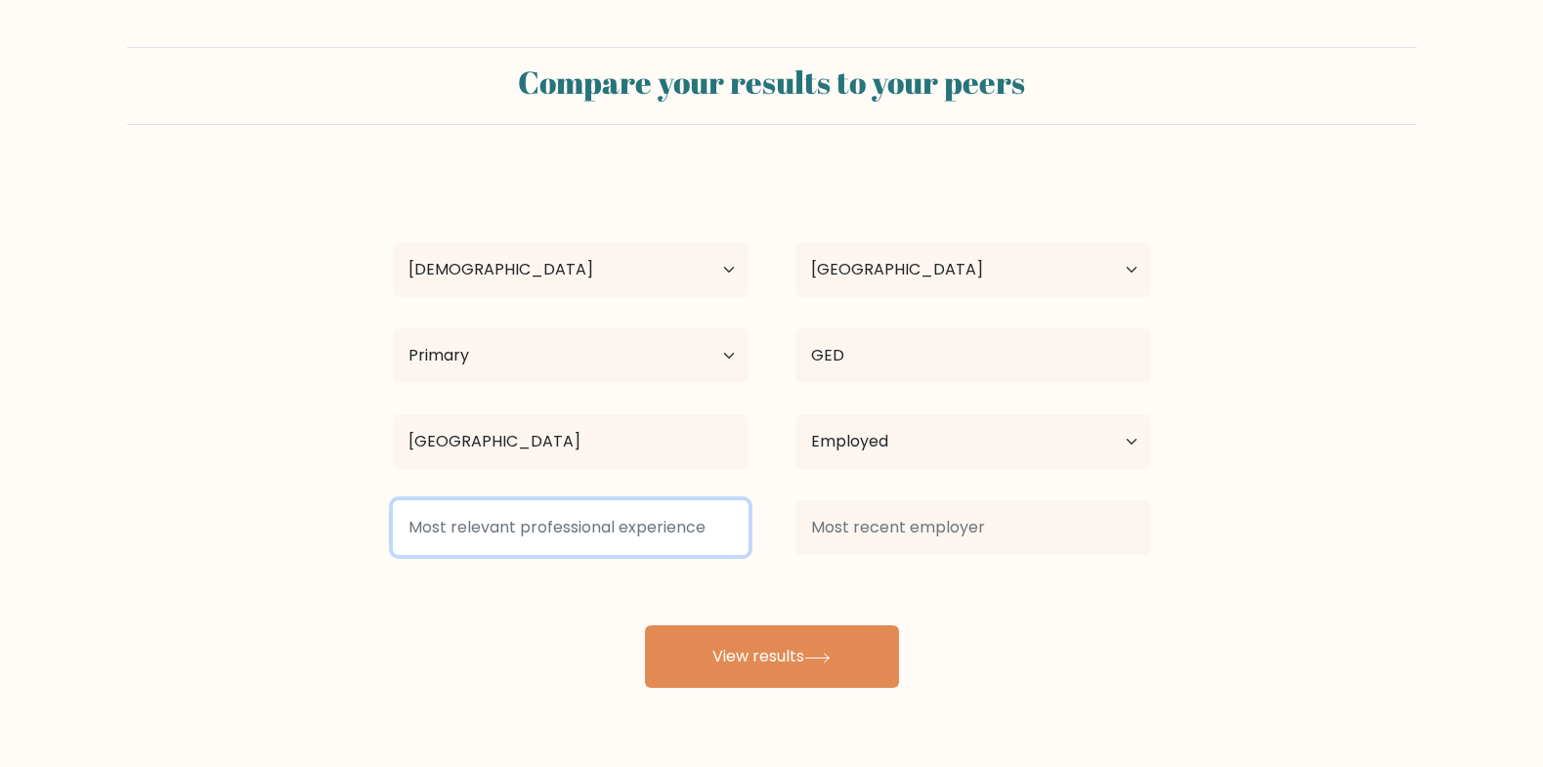
type input "c"
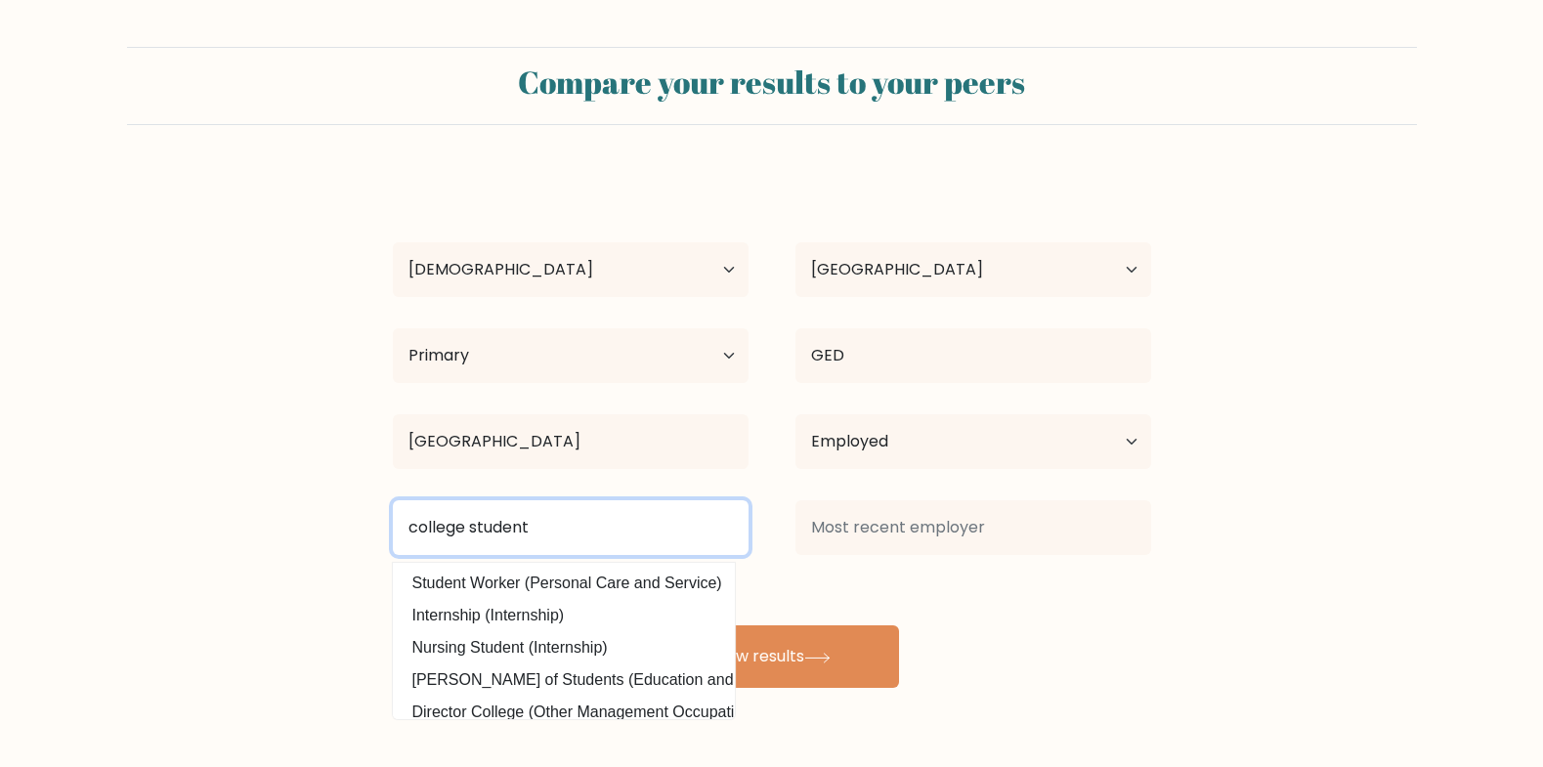
drag, startPoint x: 582, startPoint y: 531, endPoint x: 433, endPoint y: 531, distance: 149.5
click at [433, 531] on input "college student" at bounding box center [571, 527] width 356 height 55
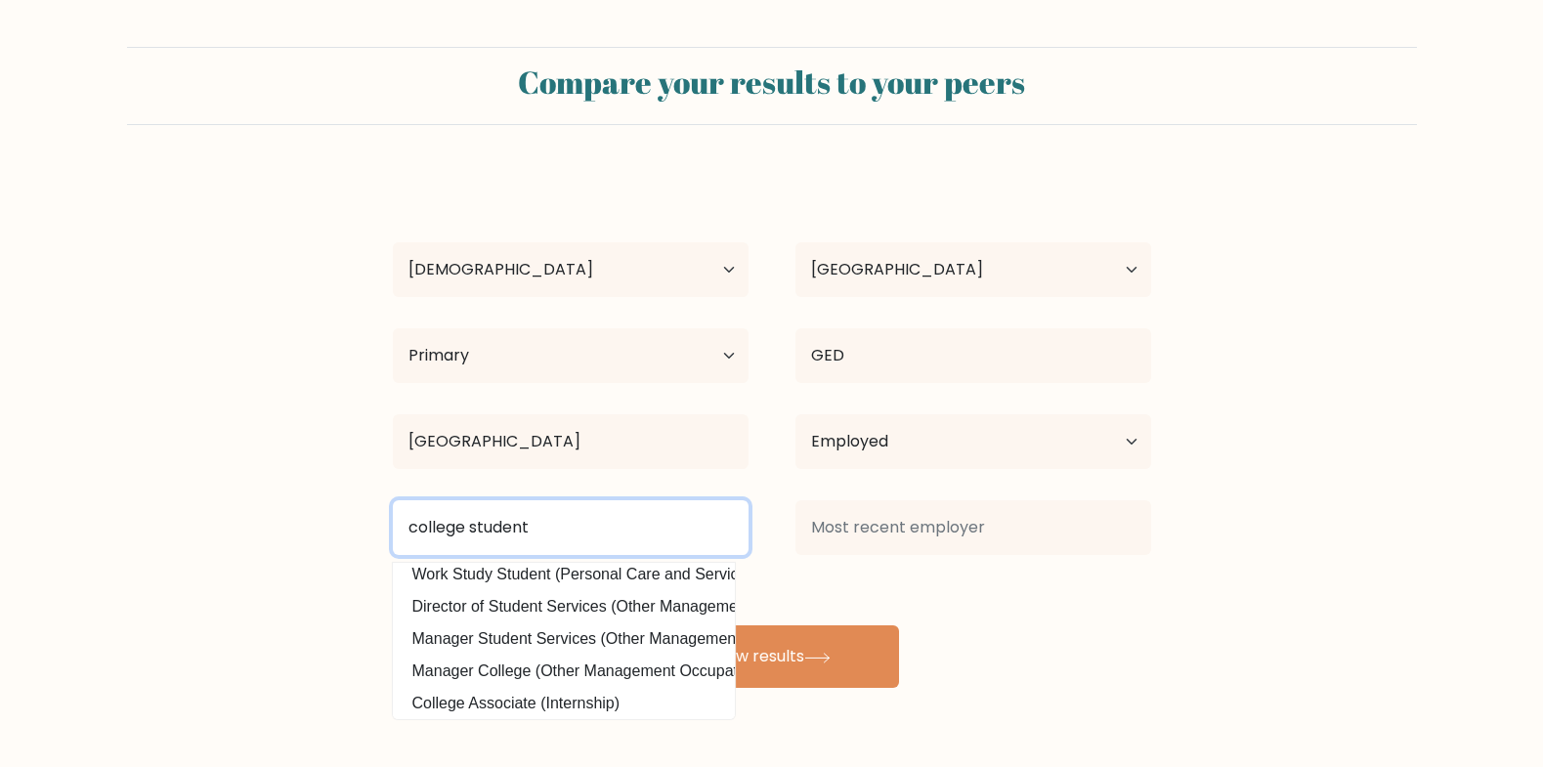
scroll to position [191, 0]
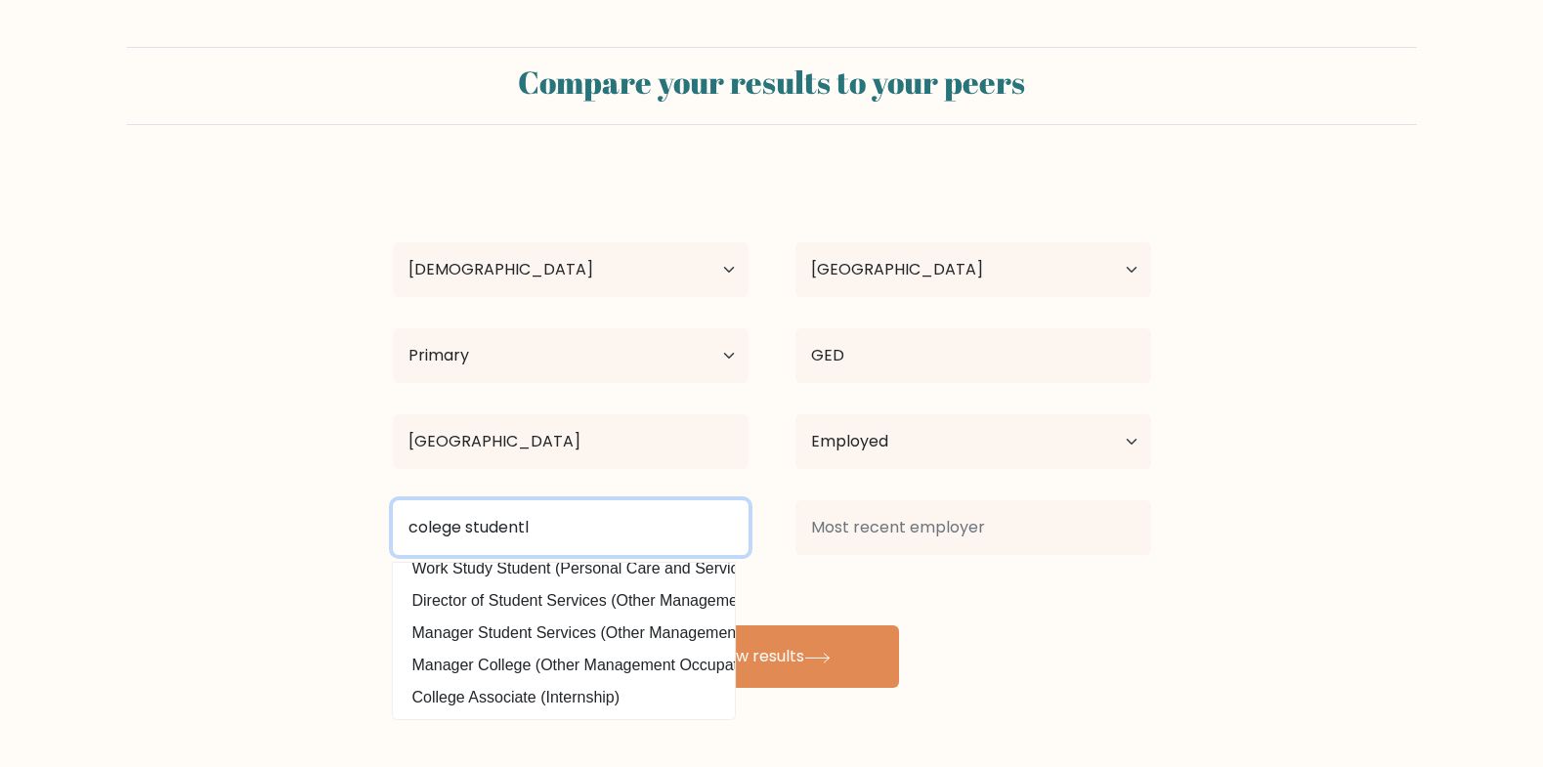
click at [515, 544] on input "colege studentl" at bounding box center [571, 527] width 356 height 55
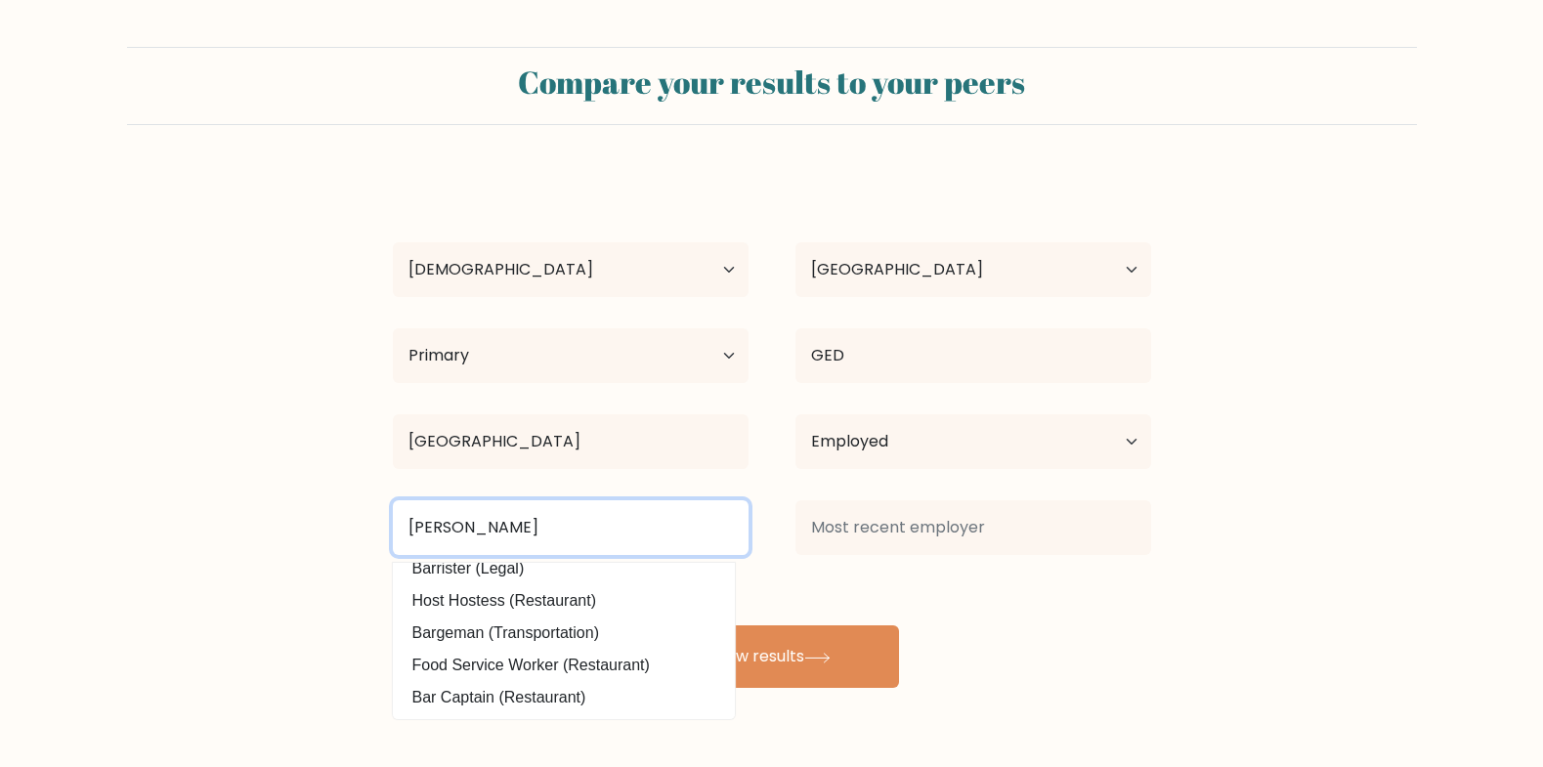
scroll to position [0, 0]
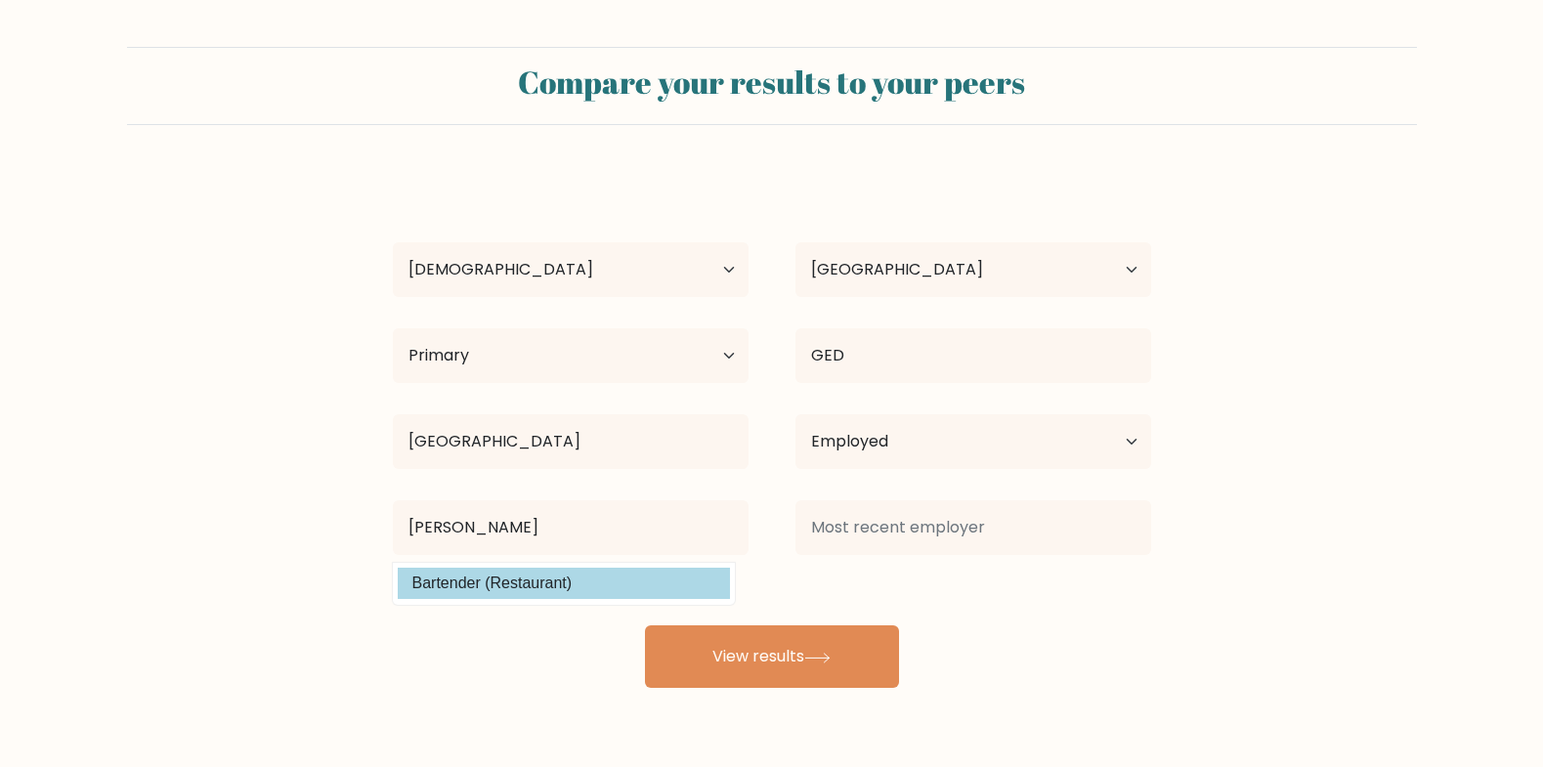
click at [516, 596] on option "Bartender (Restaurant)" at bounding box center [564, 583] width 332 height 31
type input "Bartender"
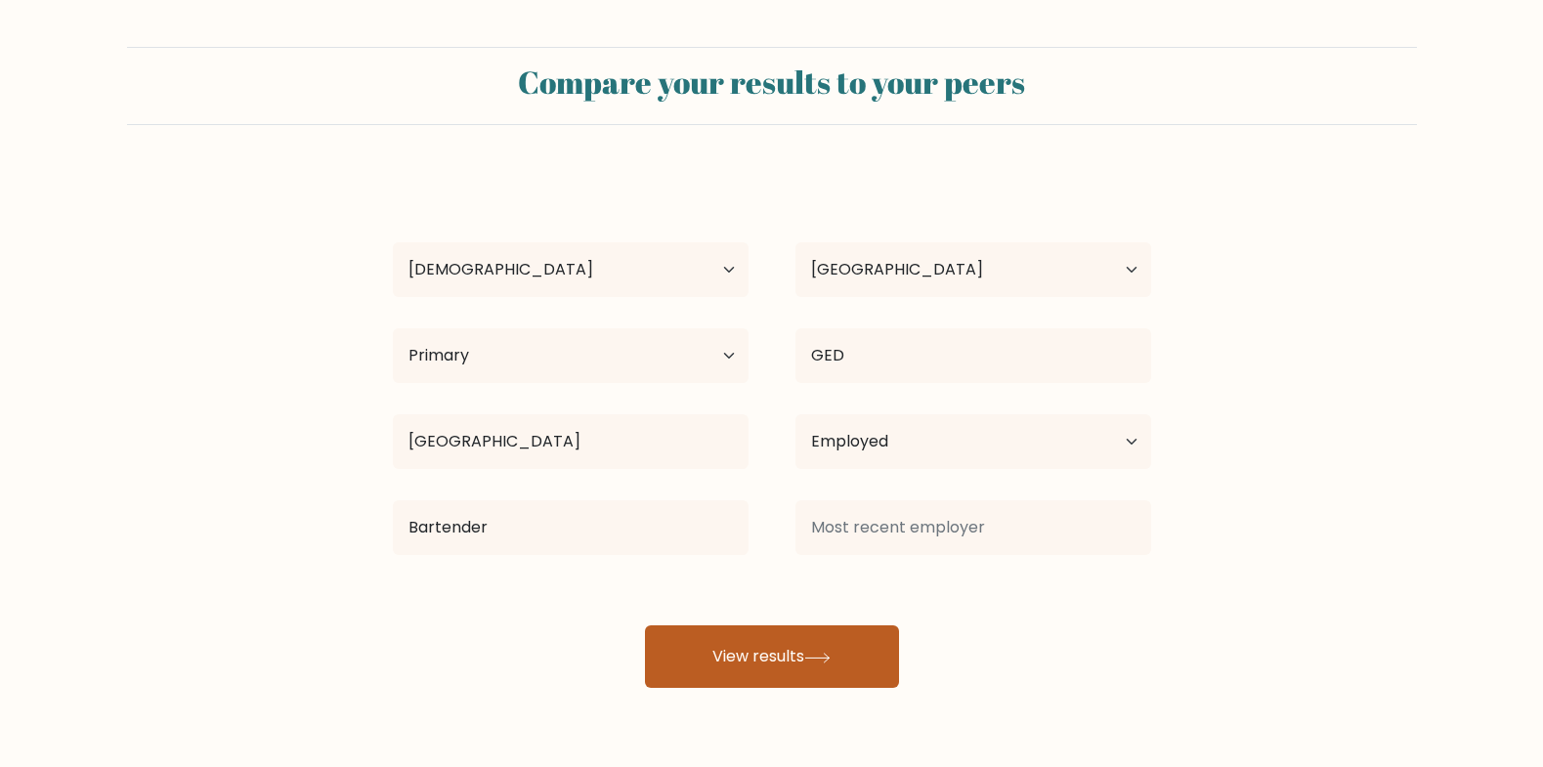
click at [694, 637] on button "View results" at bounding box center [772, 656] width 254 height 63
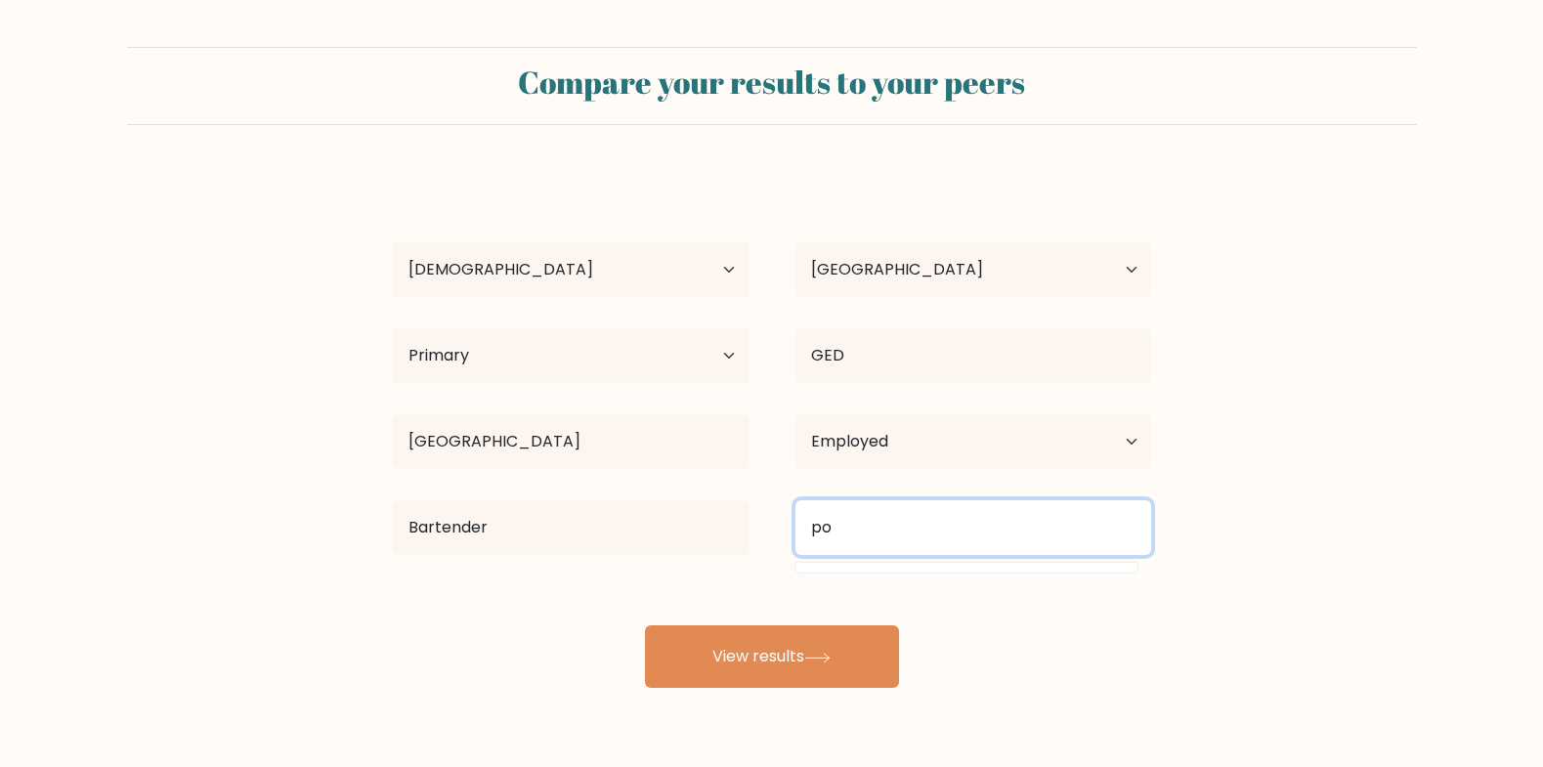
type input "p"
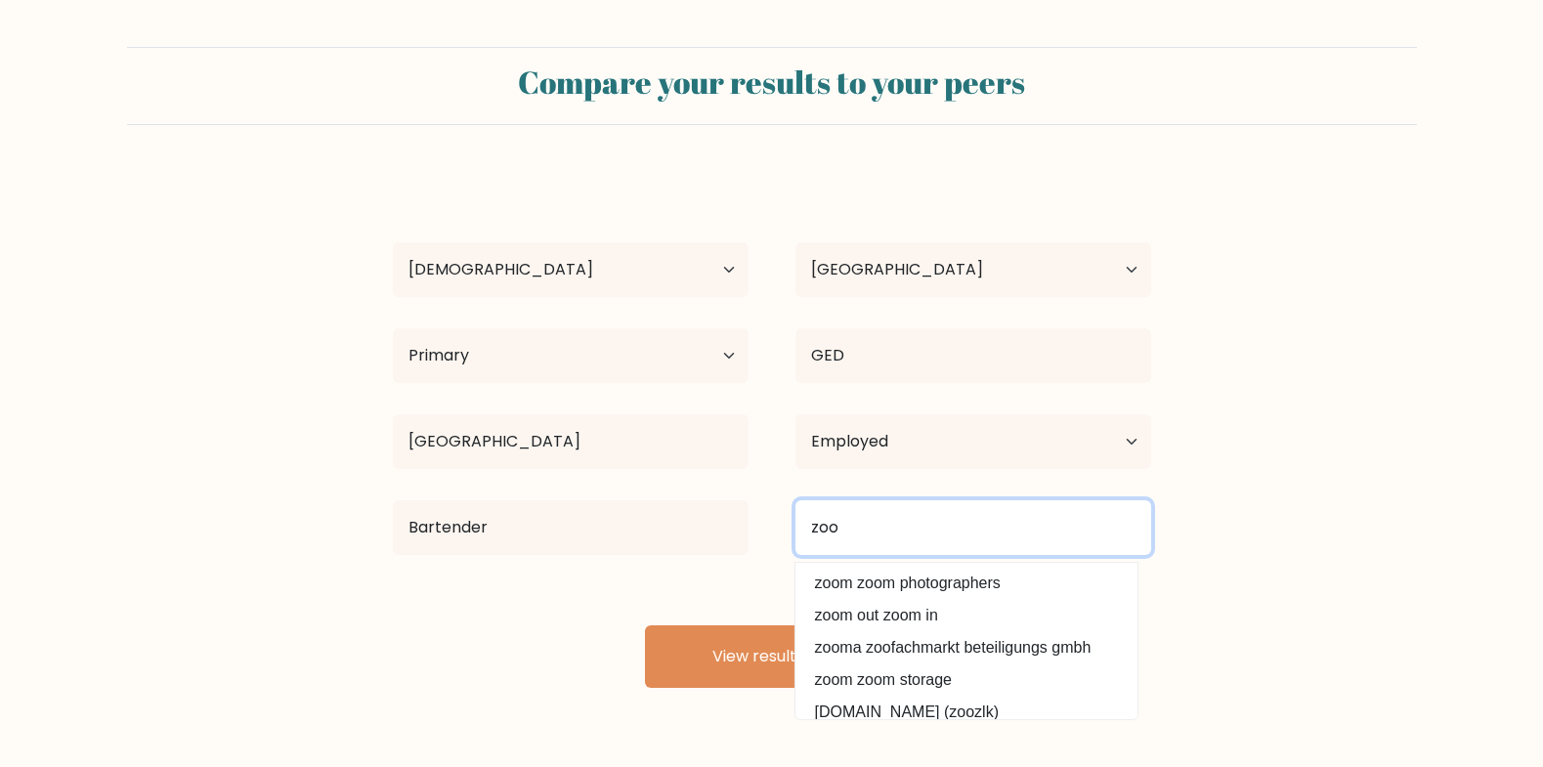
type input "zoo"
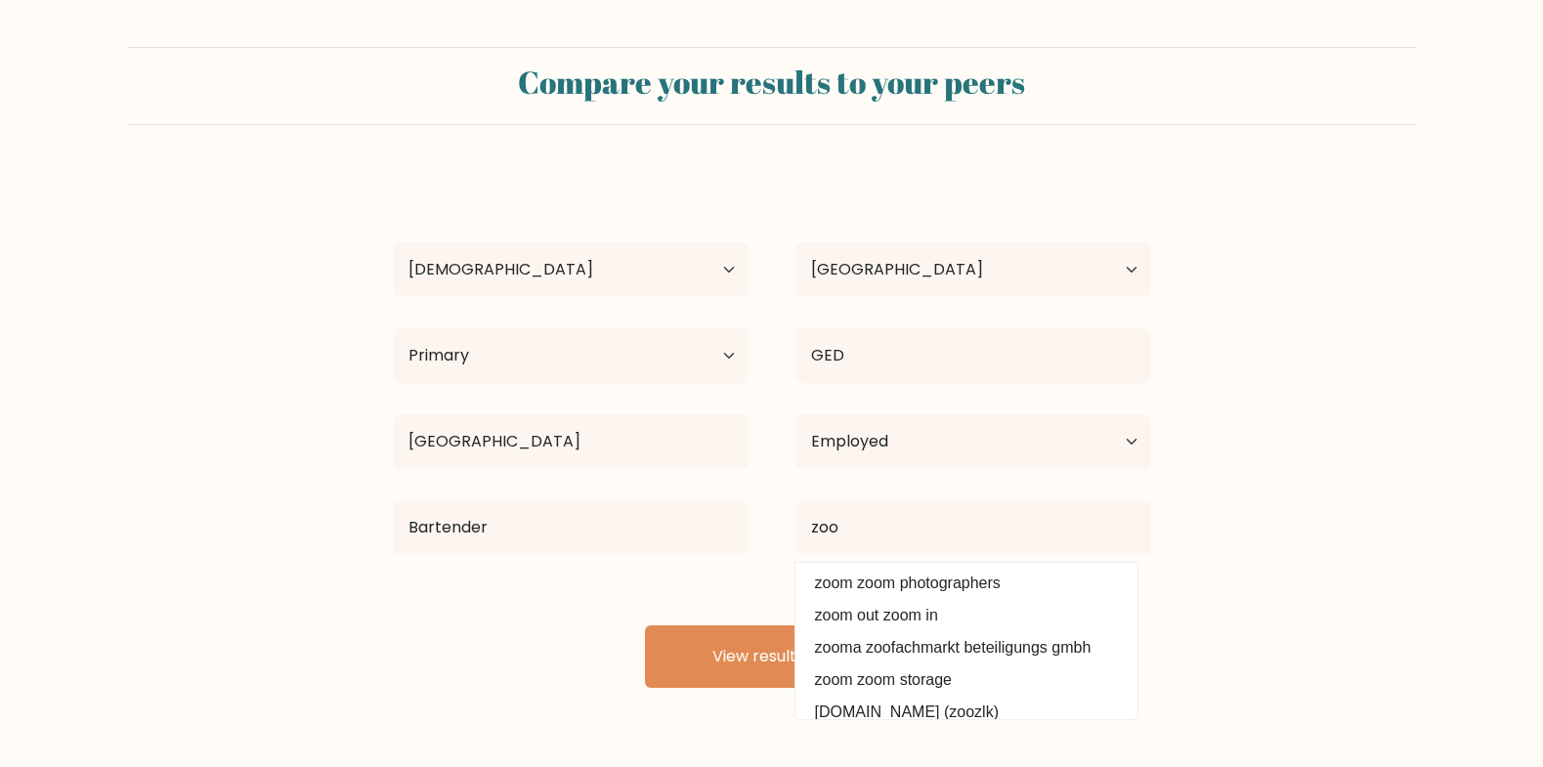
click at [711, 561] on div "Bartender" at bounding box center [570, 527] width 403 height 70
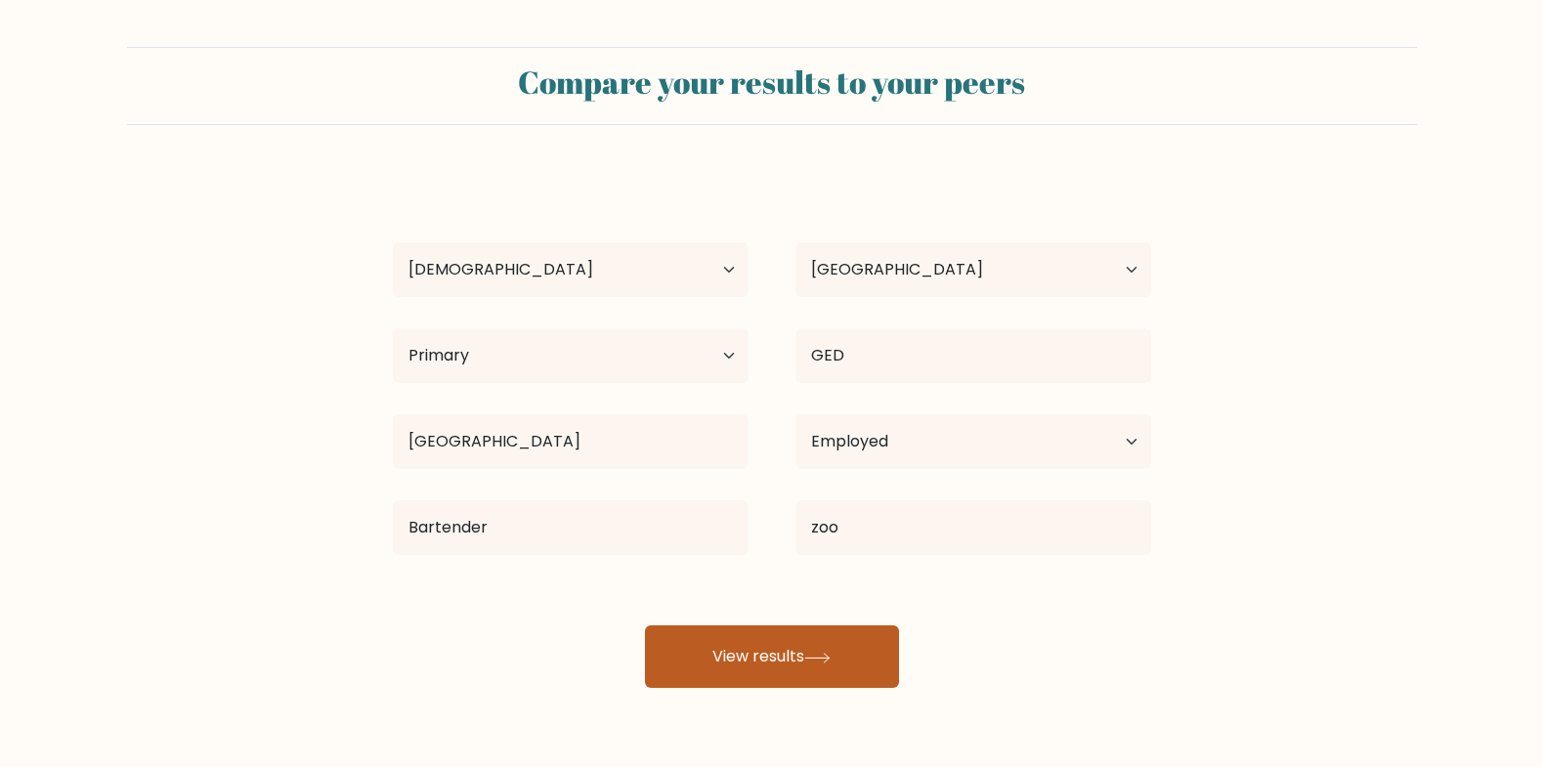
click at [731, 626] on button "View results" at bounding box center [772, 656] width 254 height 63
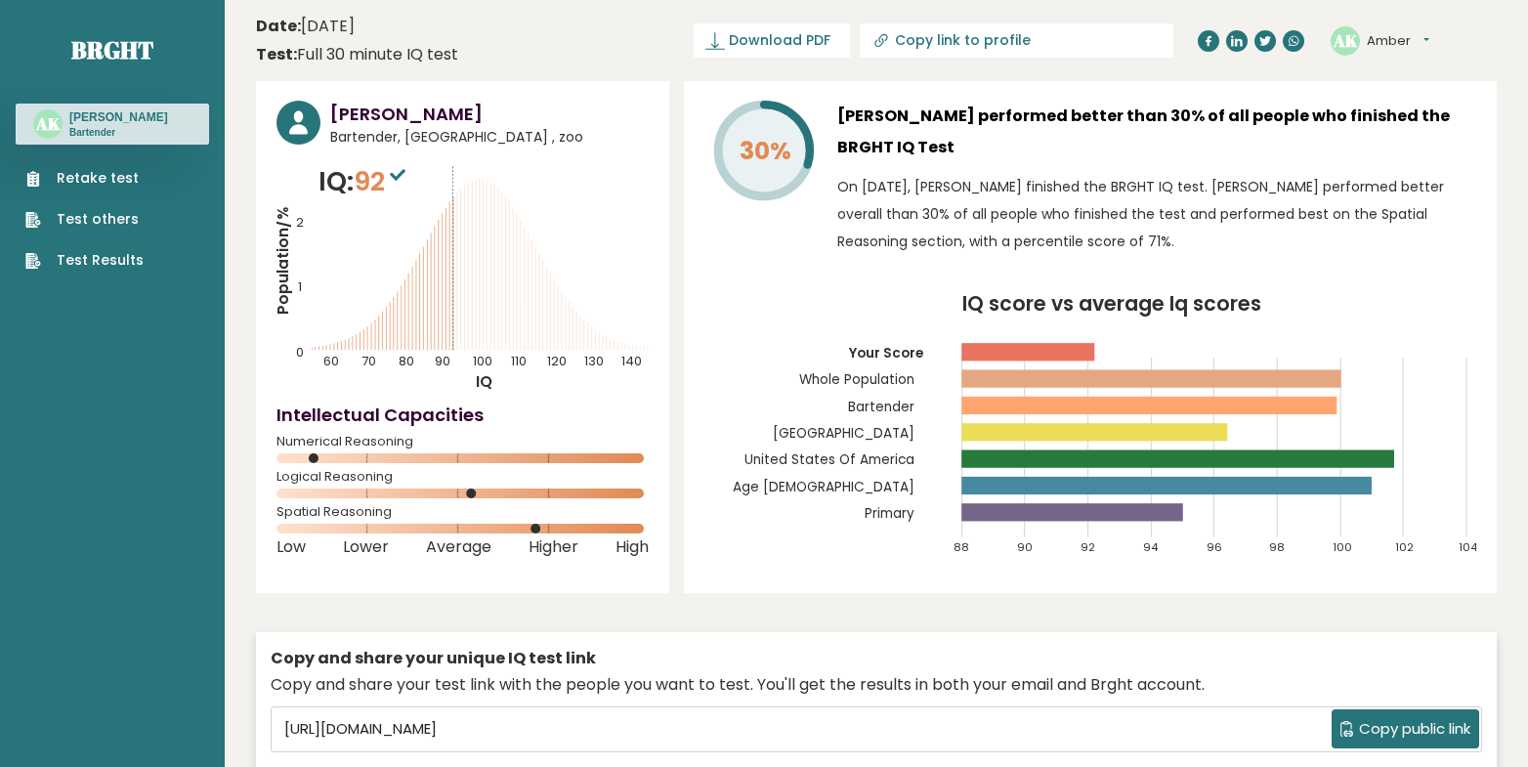
click at [102, 173] on link "Retake test" at bounding box center [84, 178] width 118 height 21
